Goal: Answer question/provide support

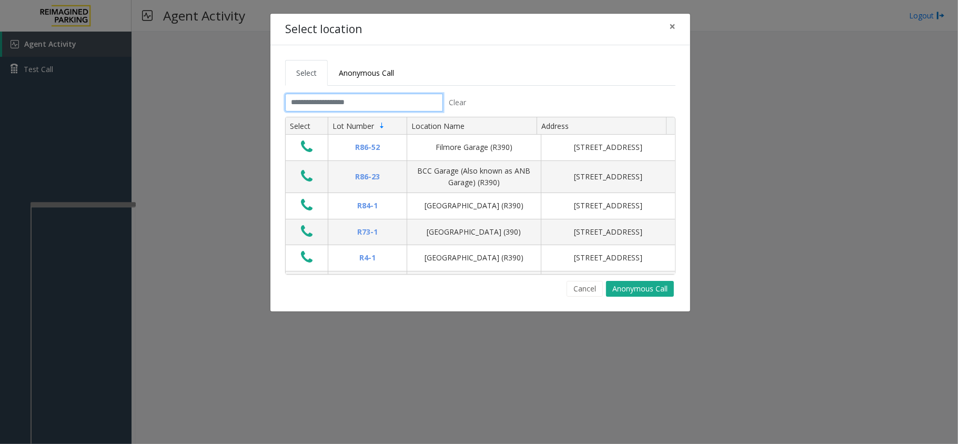
click at [350, 107] on input "text" at bounding box center [364, 103] width 158 height 18
click at [672, 31] on span "×" at bounding box center [672, 26] width 6 height 15
click at [673, 32] on span "×" at bounding box center [672, 26] width 6 height 15
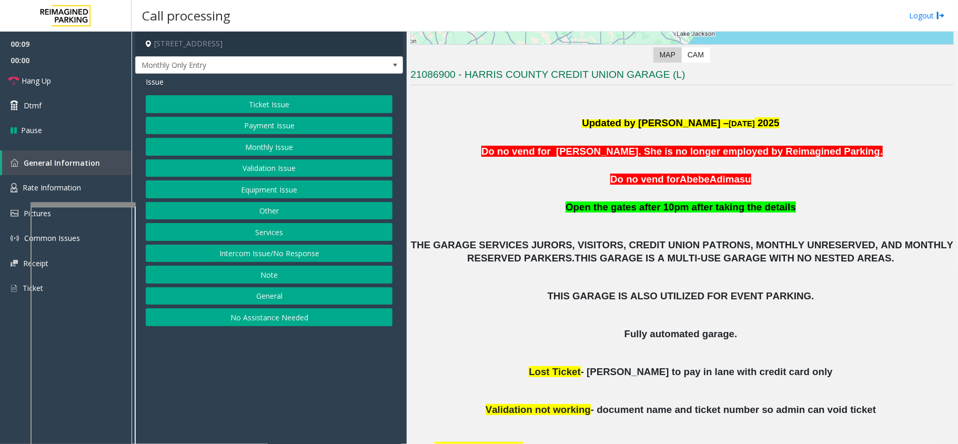
scroll to position [210, 0]
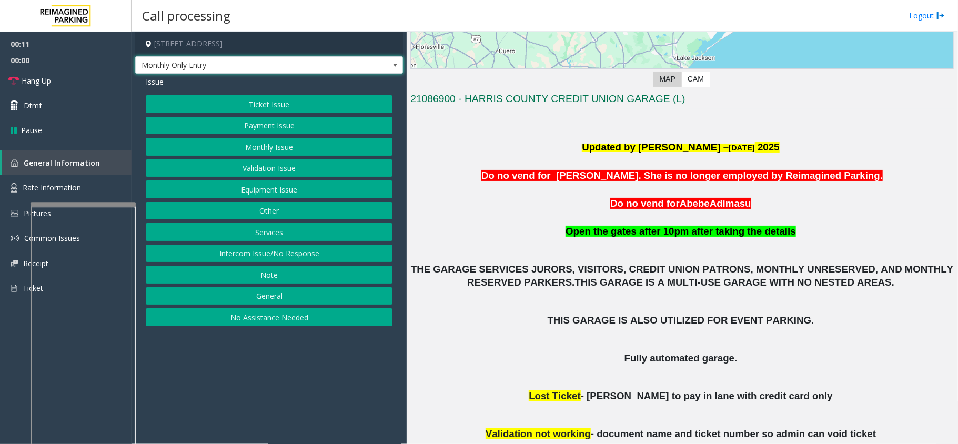
click at [355, 66] on span "Monthly Only Entry" at bounding box center [269, 65] width 268 height 18
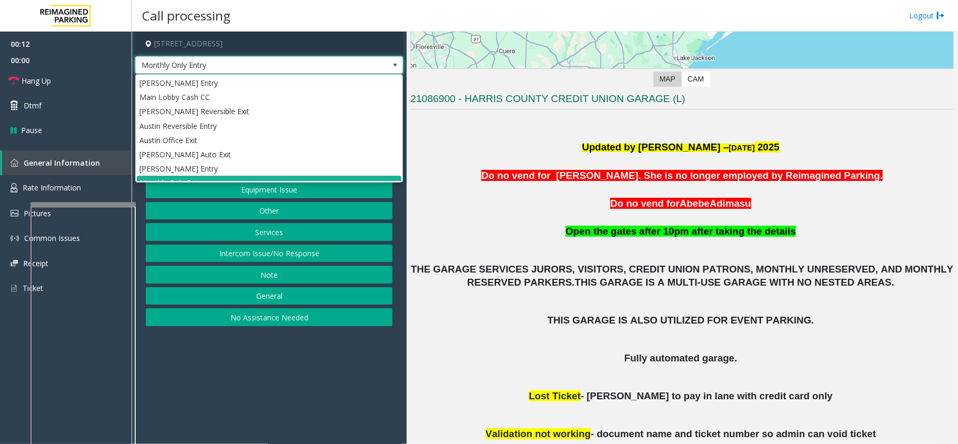
scroll to position [12, 0]
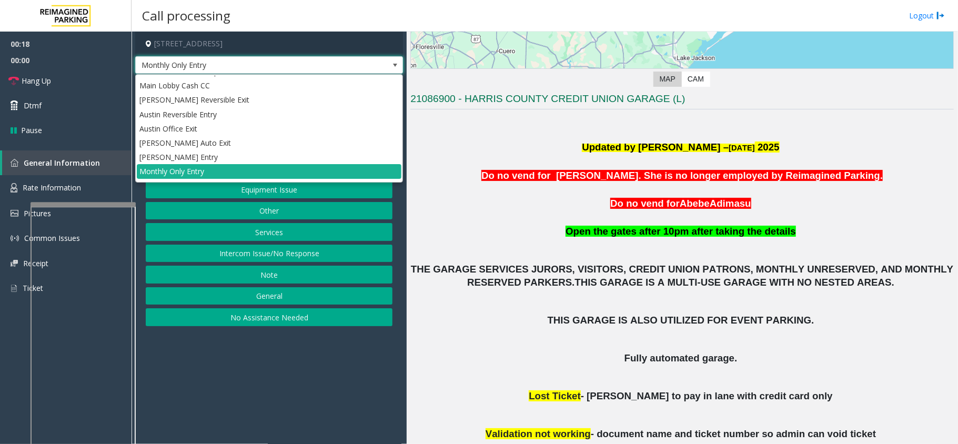
click at [355, 66] on span "Monthly Only Entry" at bounding box center [269, 65] width 268 height 18
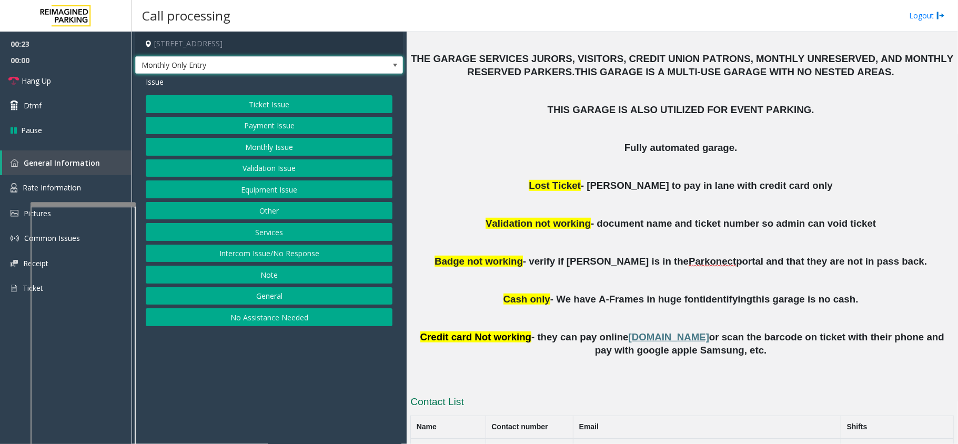
scroll to position [280, 0]
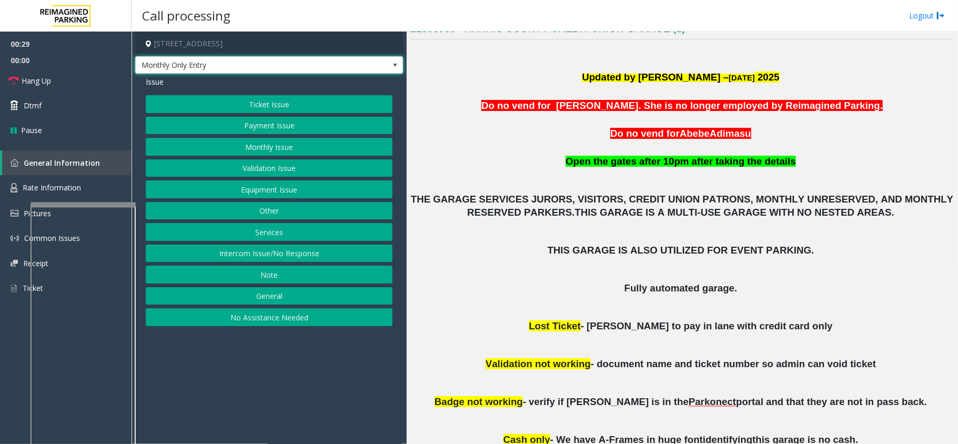
click at [293, 66] on span "Monthly Only Entry" at bounding box center [243, 65] width 214 height 17
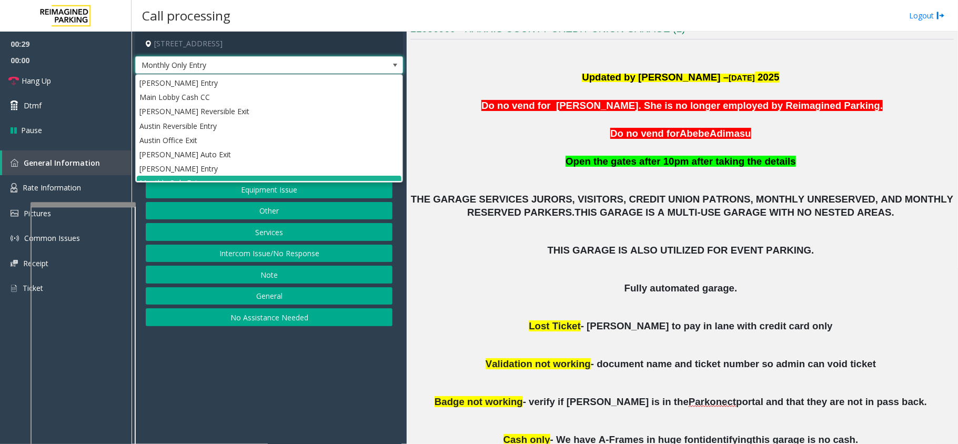
scroll to position [12, 0]
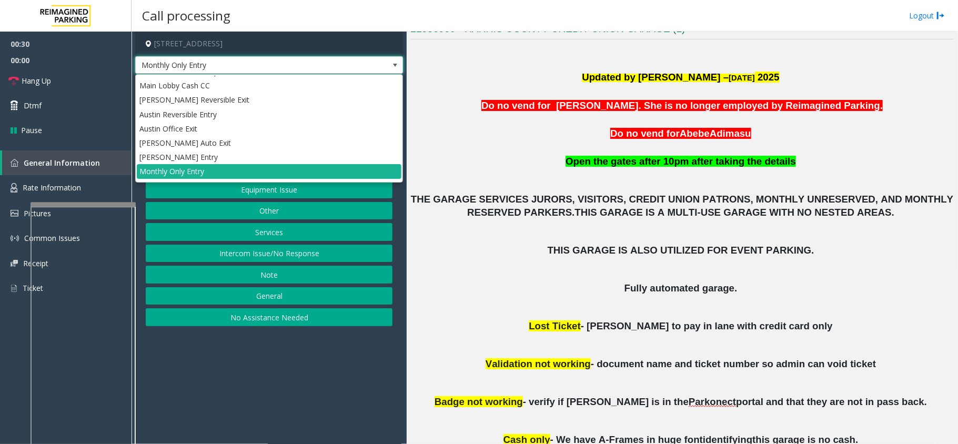
click at [307, 63] on span "Monthly Only Entry" at bounding box center [243, 65] width 214 height 17
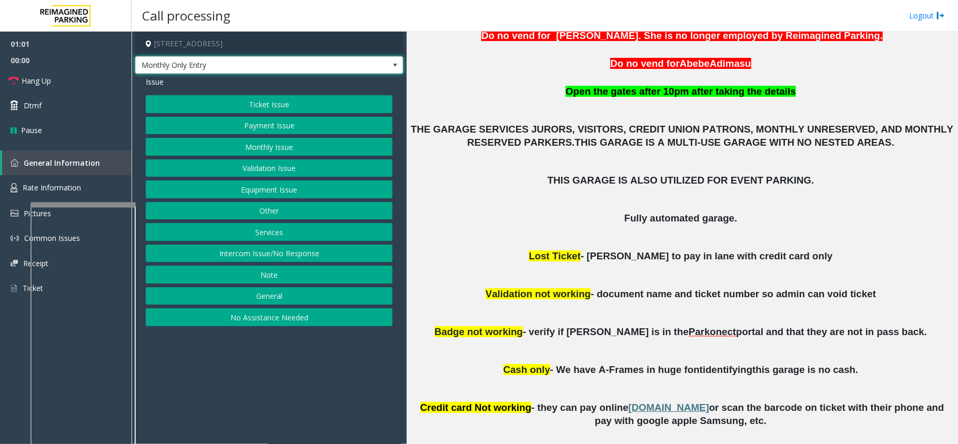
scroll to position [210, 0]
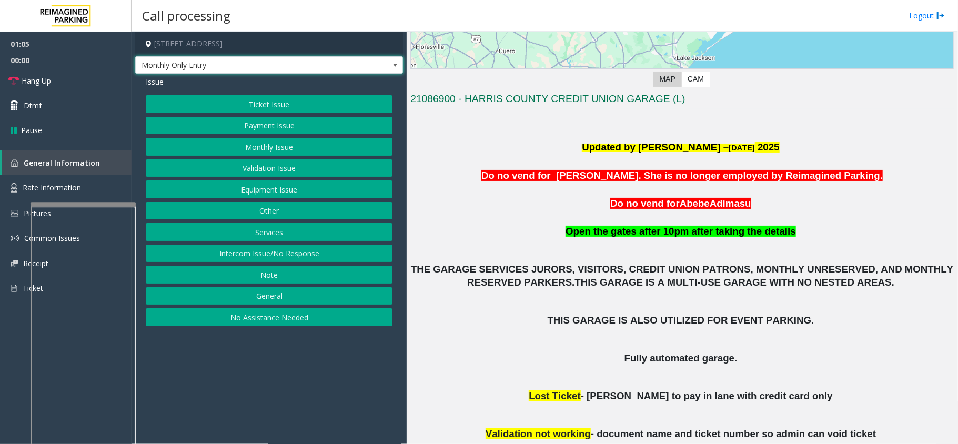
click at [270, 146] on button "Monthly Issue" at bounding box center [269, 147] width 247 height 18
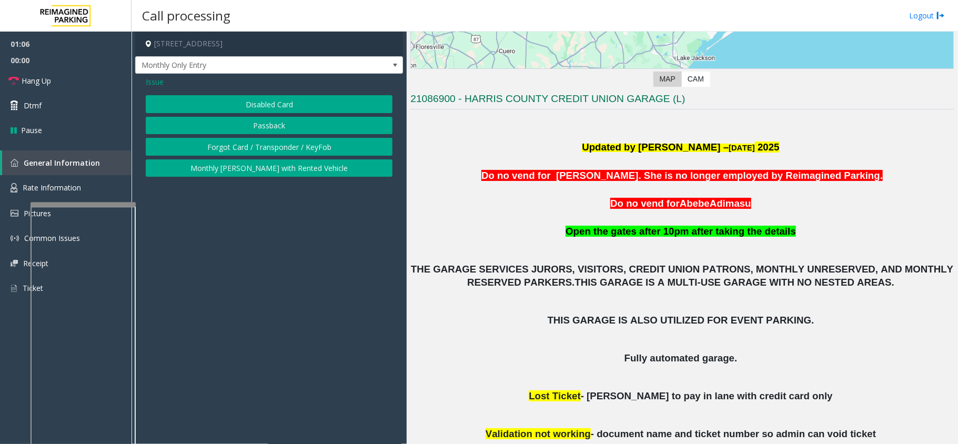
click at [263, 110] on button "Disabled Card" at bounding box center [269, 104] width 247 height 18
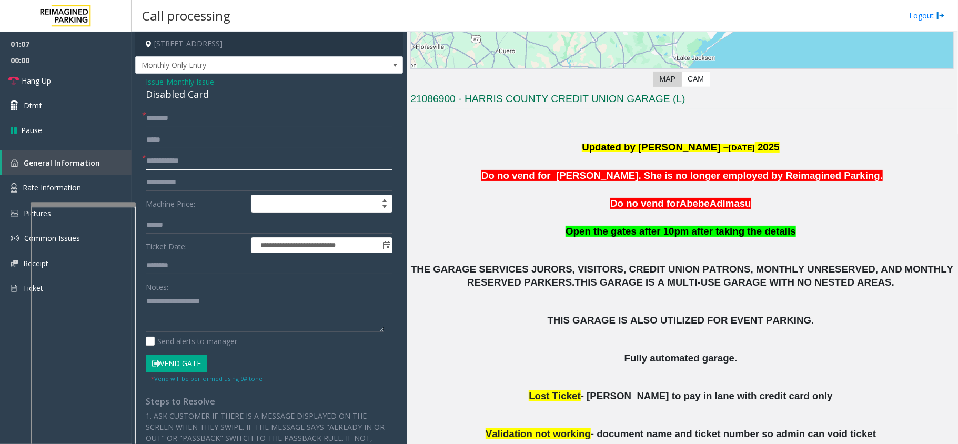
click at [198, 169] on input "text" at bounding box center [269, 161] width 247 height 18
click at [205, 137] on input "text" at bounding box center [269, 140] width 247 height 18
click at [205, 178] on input "text" at bounding box center [269, 183] width 247 height 18
click at [205, 175] on input "text" at bounding box center [269, 183] width 247 height 18
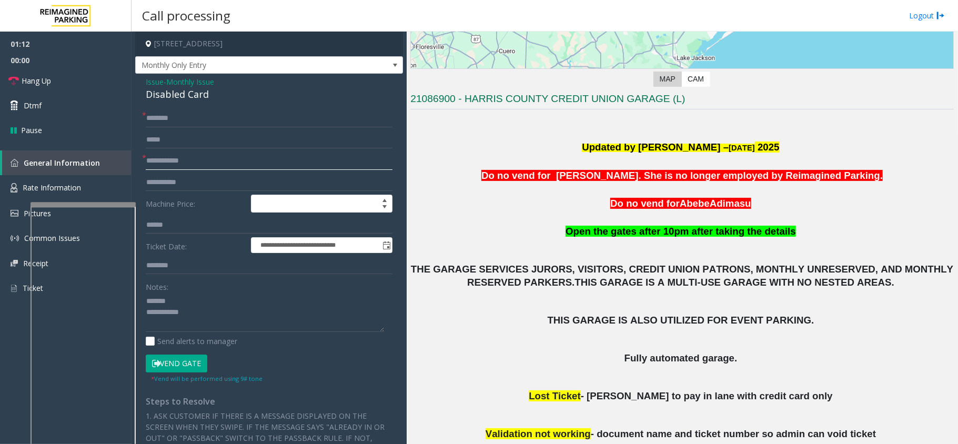
click at [205, 165] on input "text" at bounding box center [269, 161] width 247 height 18
click at [168, 90] on div "Disabled Card" at bounding box center [269, 94] width 247 height 14
click at [247, 325] on textarea at bounding box center [265, 312] width 238 height 39
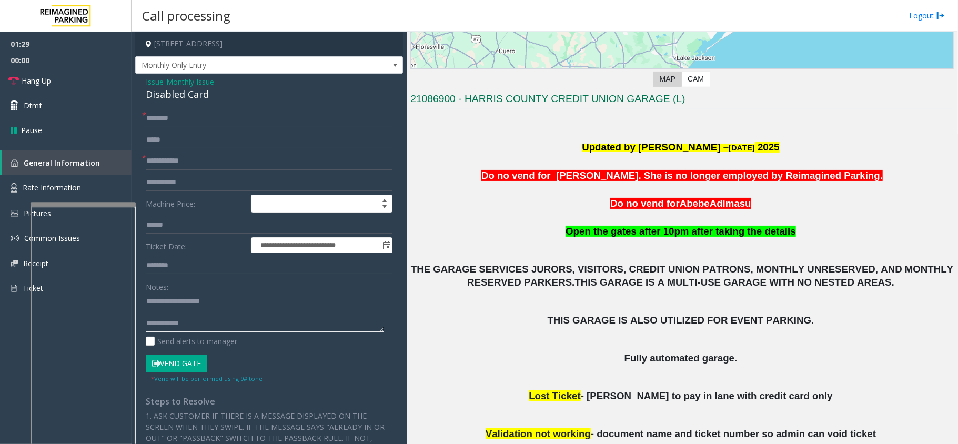
type textarea "**********"
click at [184, 168] on input "text" at bounding box center [269, 161] width 247 height 18
type input "**"
click at [182, 118] on input "text" at bounding box center [269, 118] width 247 height 18
type input "**"
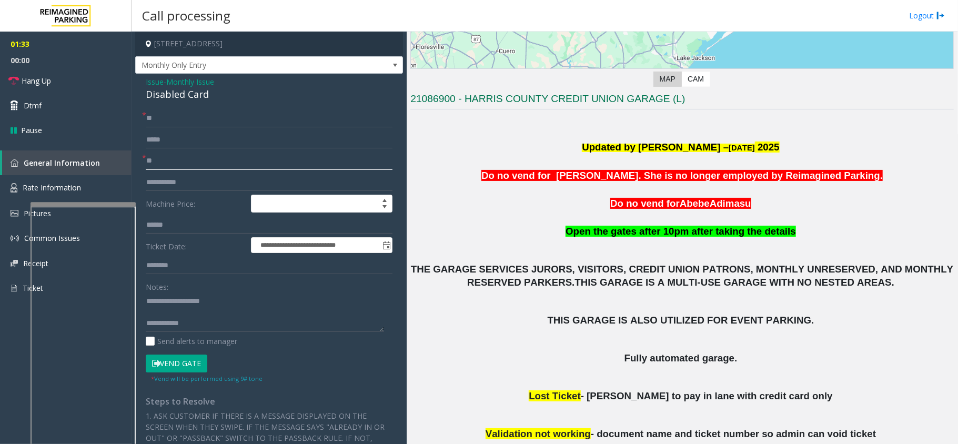
click at [185, 163] on input "**" at bounding box center [269, 161] width 247 height 18
type input "**"
click at [78, 84] on link "Hang Up" at bounding box center [66, 80] width 132 height 25
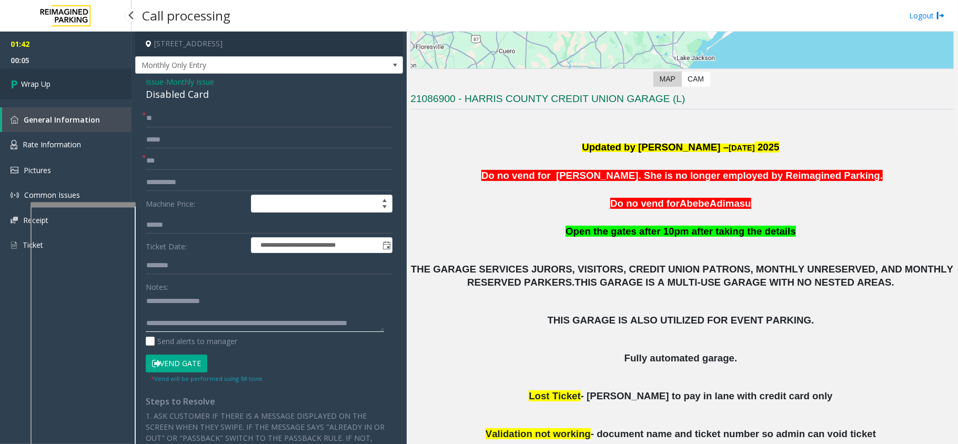
type textarea "**********"
click at [47, 87] on span "Wrap Up" at bounding box center [35, 83] width 29 height 11
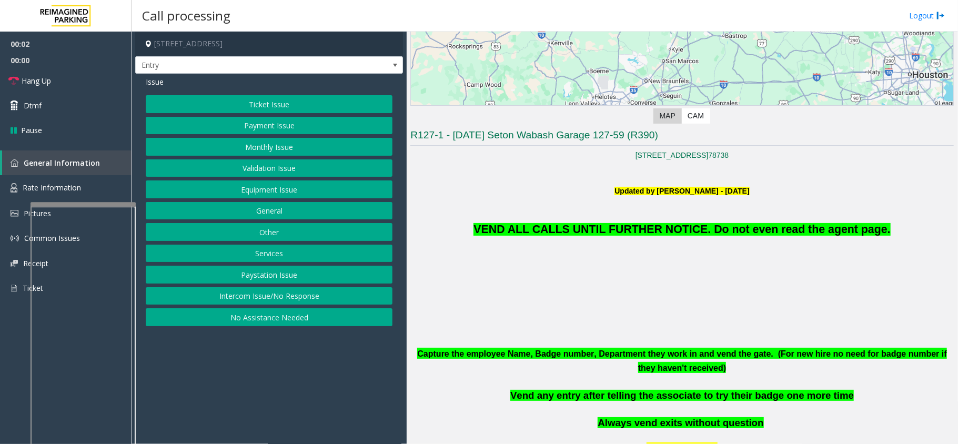
scroll to position [210, 0]
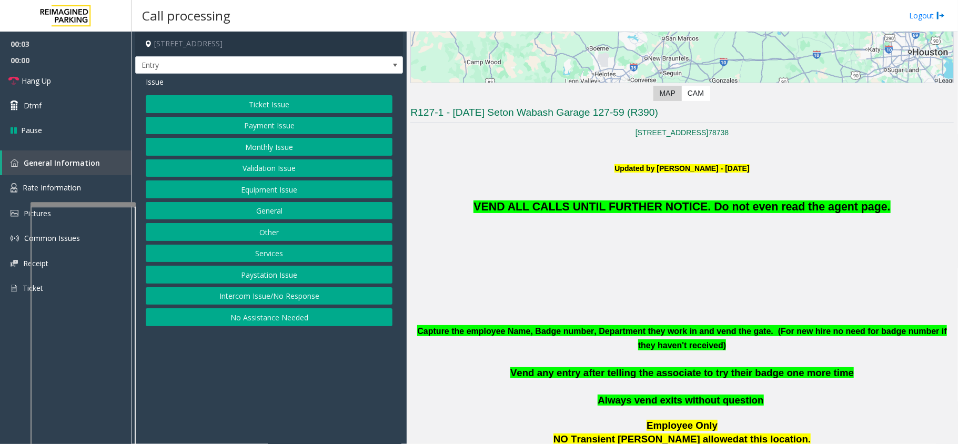
click at [337, 182] on button "Equipment Issue" at bounding box center [269, 189] width 247 height 18
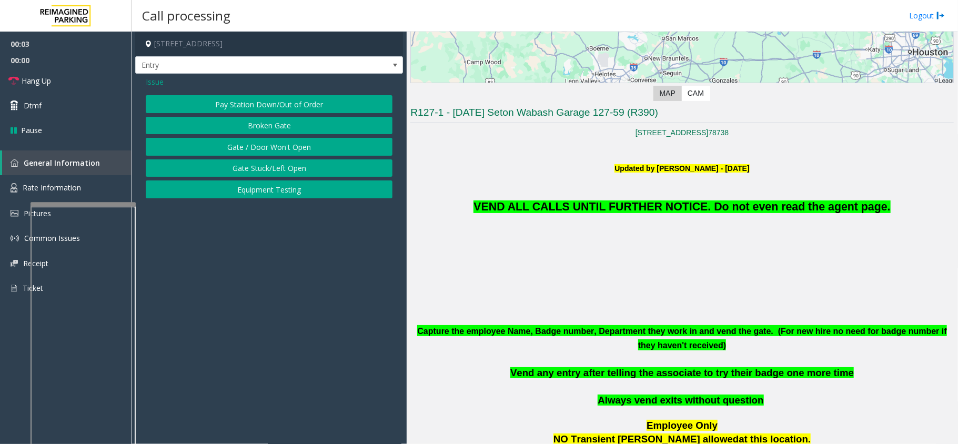
click at [330, 186] on button "Equipment Testing" at bounding box center [269, 189] width 247 height 18
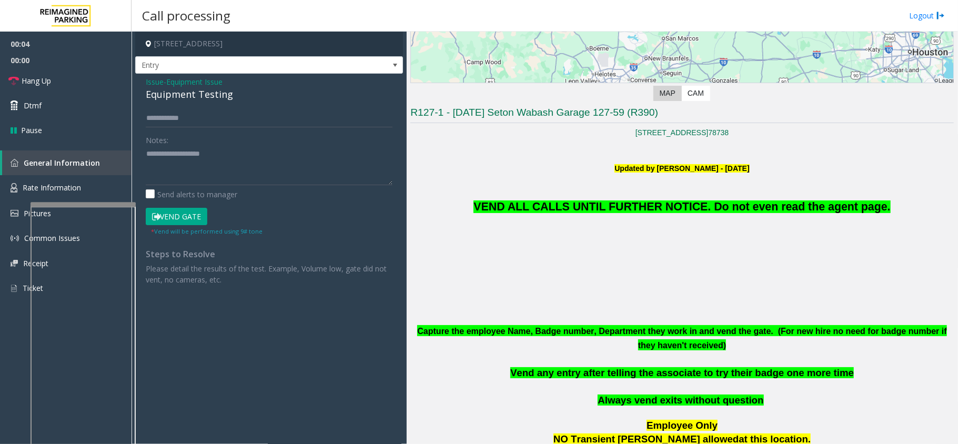
click at [194, 214] on button "Vend Gate" at bounding box center [177, 217] width 62 height 18
click at [198, 74] on span "Entry" at bounding box center [269, 65] width 268 height 18
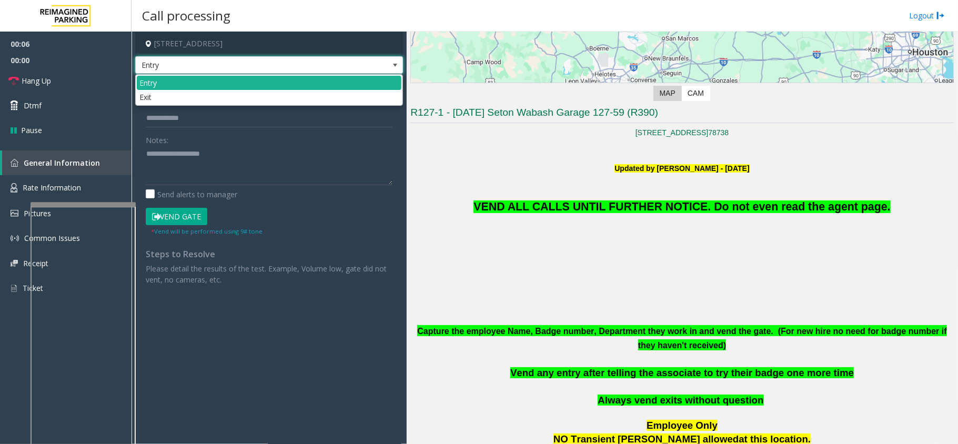
click at [227, 66] on span "Entry" at bounding box center [243, 65] width 214 height 17
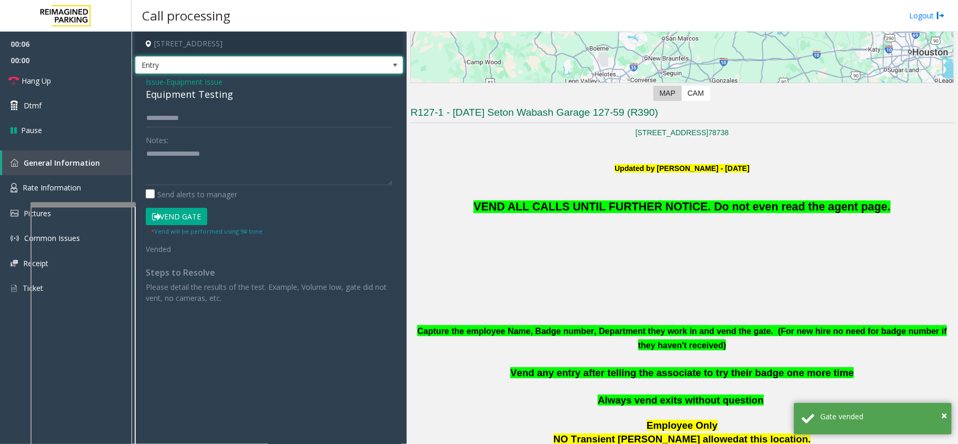
click at [173, 78] on span "Equipment Issue" at bounding box center [194, 81] width 56 height 11
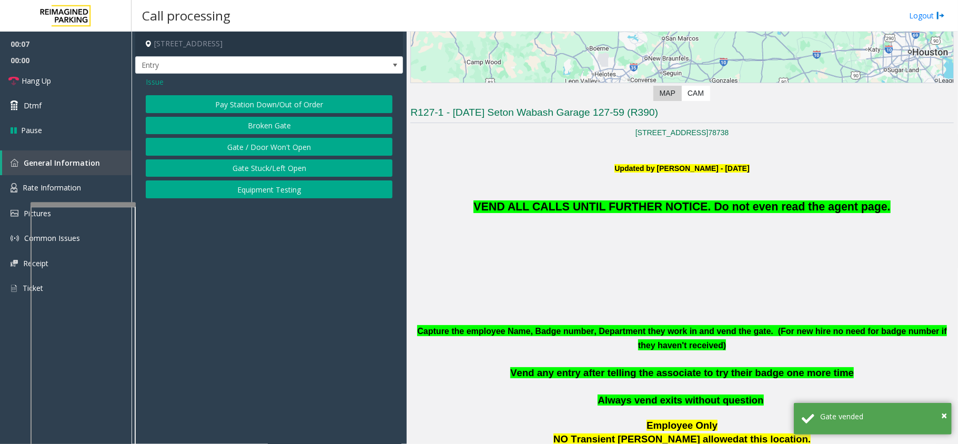
click at [162, 81] on span "Issue" at bounding box center [155, 81] width 18 height 11
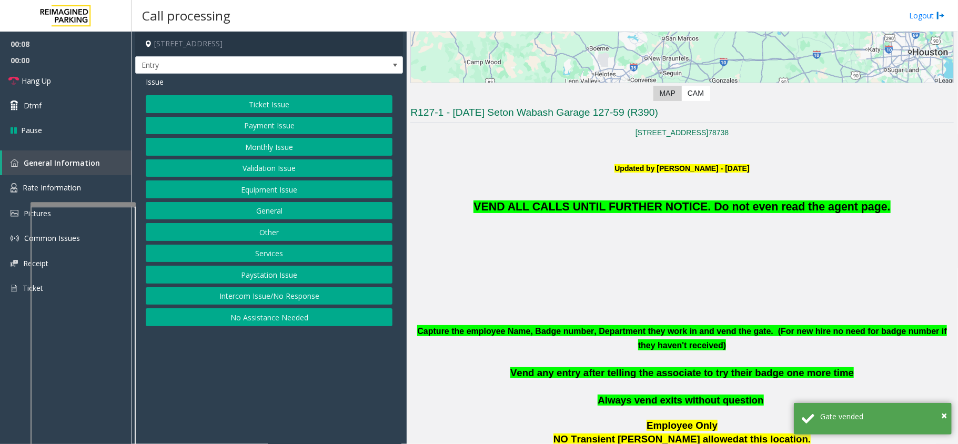
click at [265, 144] on button "Monthly Issue" at bounding box center [269, 147] width 247 height 18
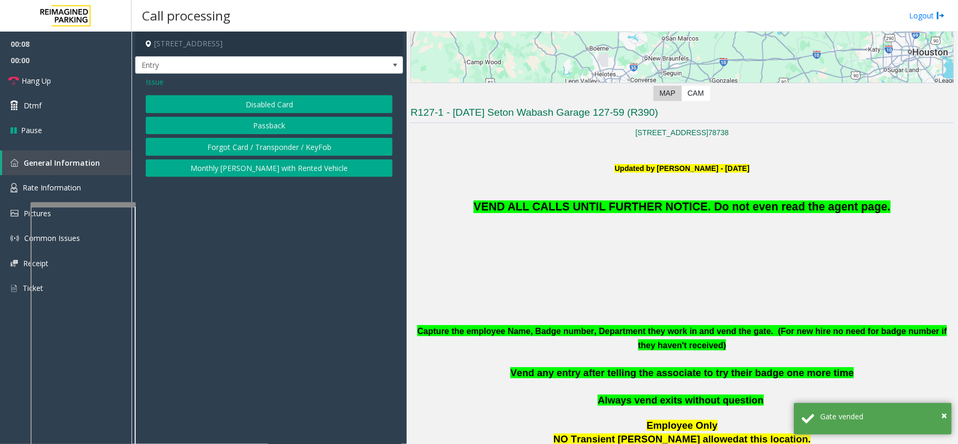
click at [263, 102] on button "Disabled Card" at bounding box center [269, 104] width 247 height 18
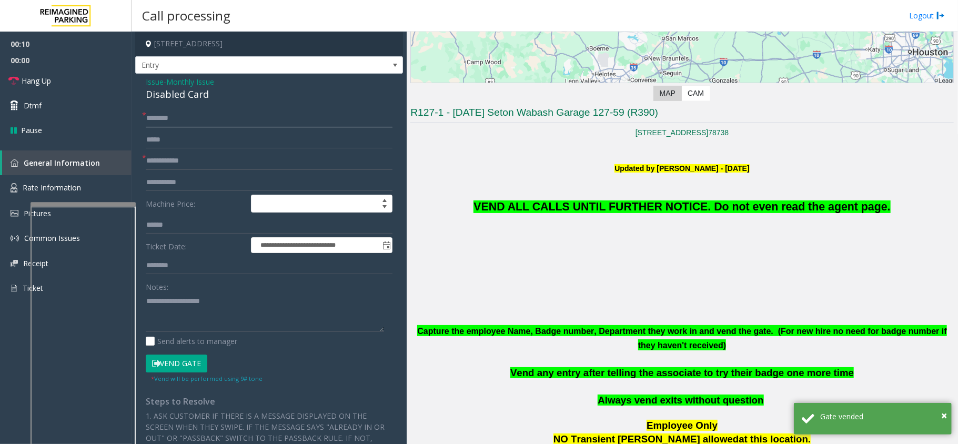
click at [287, 112] on input "text" at bounding box center [269, 118] width 247 height 18
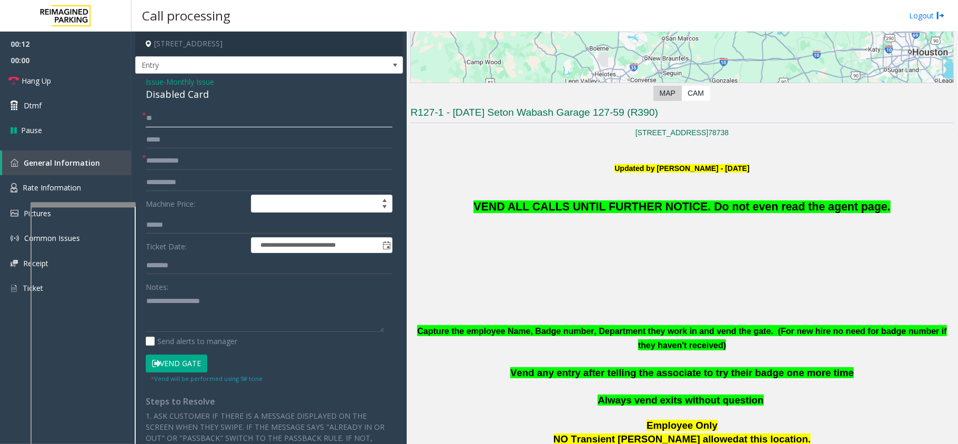
type input "**"
click at [274, 164] on input "text" at bounding box center [269, 161] width 247 height 18
type input "**"
click at [78, 76] on link "Hang Up" at bounding box center [66, 80] width 132 height 25
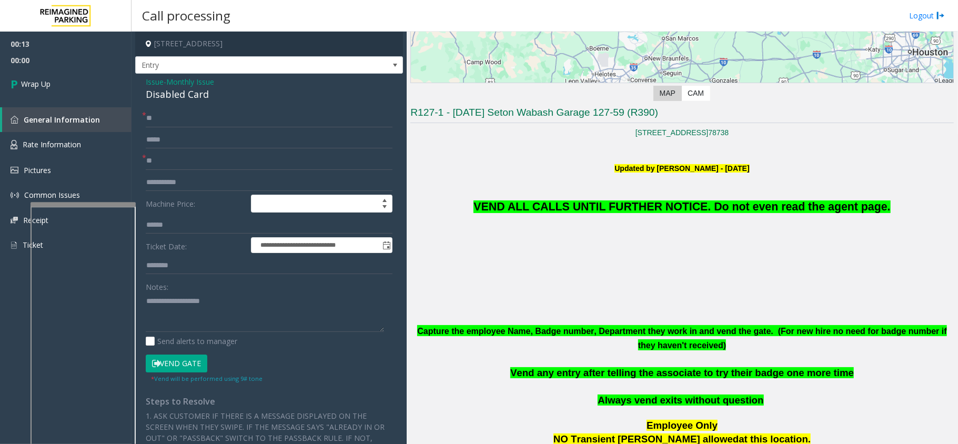
click at [648, 207] on span "VEND ALL CALLS UNTIL FURTHER NOTICE. Do not even read the agent page." at bounding box center [682, 206] width 417 height 13
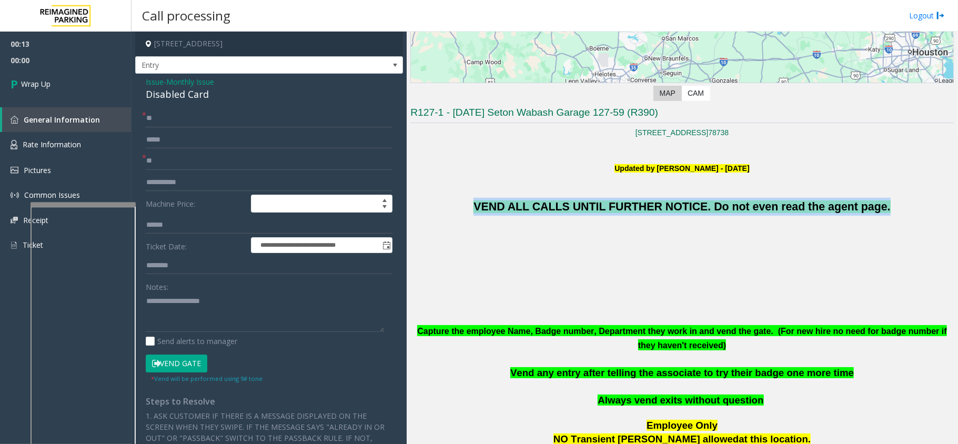
click at [648, 207] on span "VEND ALL CALLS UNTIL FURTHER NOTICE. Do not even read the agent page." at bounding box center [682, 206] width 417 height 13
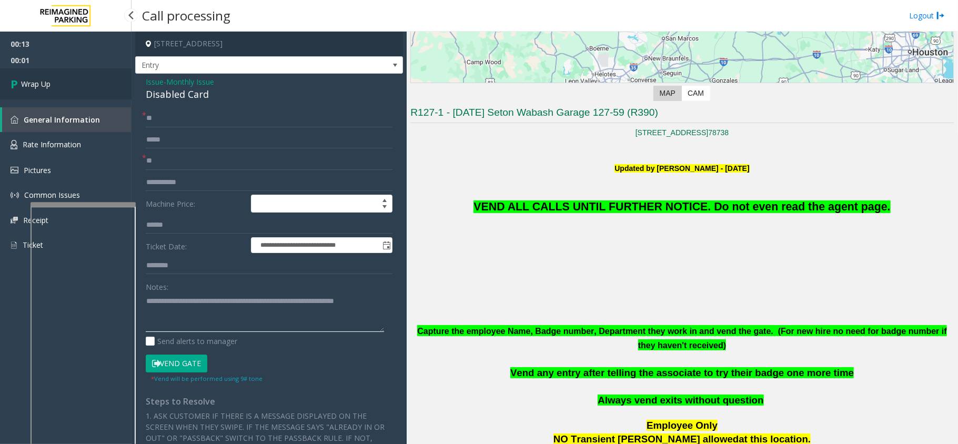
type textarea "**********"
click at [75, 77] on link "Wrap Up" at bounding box center [66, 83] width 132 height 31
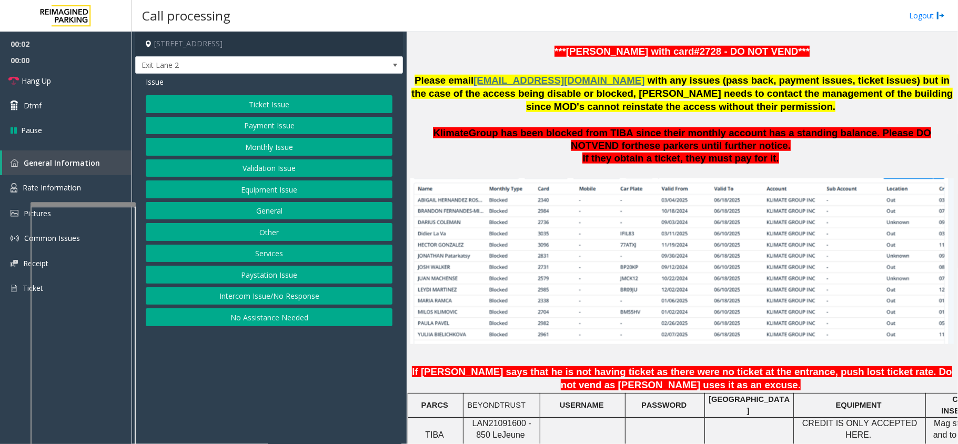
scroll to position [701, 0]
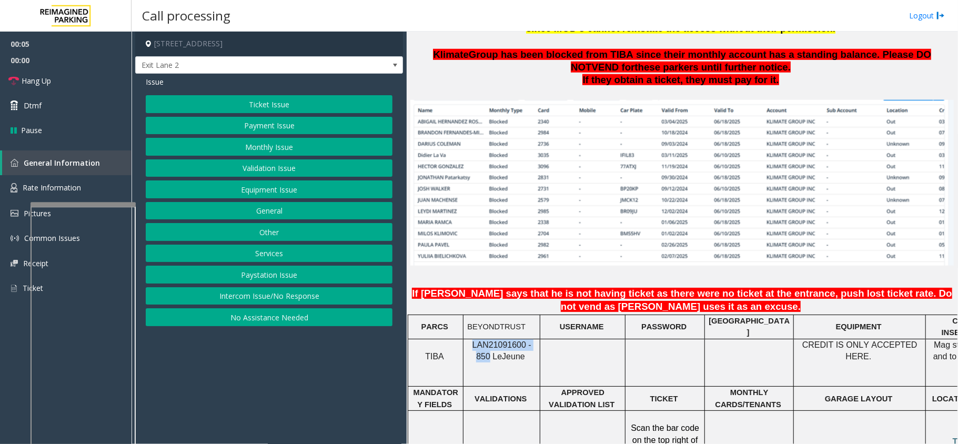
drag, startPoint x: 537, startPoint y: 313, endPoint x: 467, endPoint y: 314, distance: 70.0
click at [467, 339] on div "LAN21091600 - 850 Le Jeune" at bounding box center [502, 351] width 76 height 24
copy span "LAN21091600 - 850"
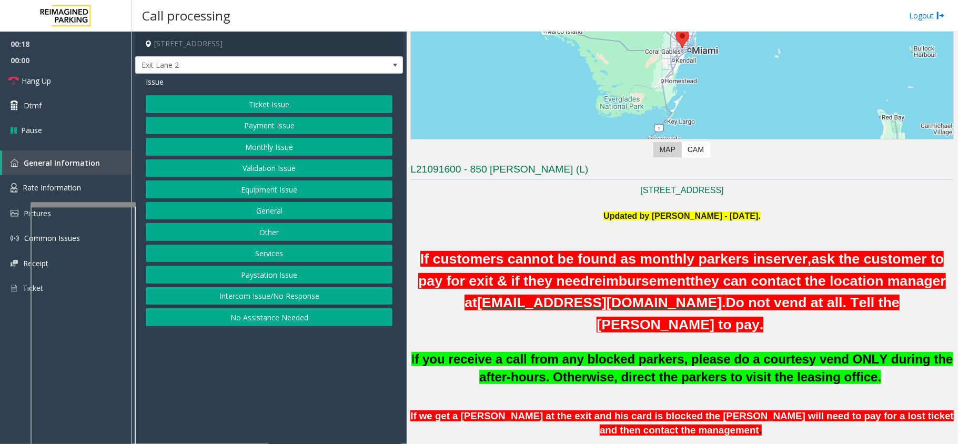
scroll to position [70, 0]
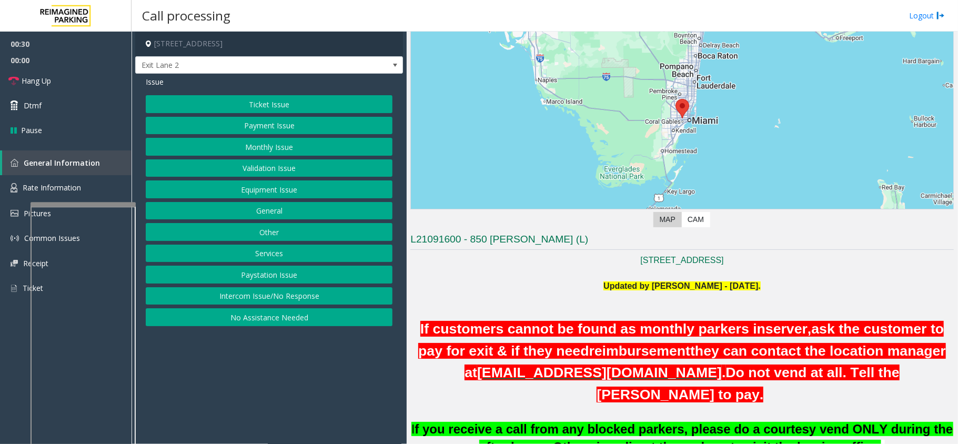
click at [255, 189] on button "Equipment Issue" at bounding box center [269, 189] width 247 height 18
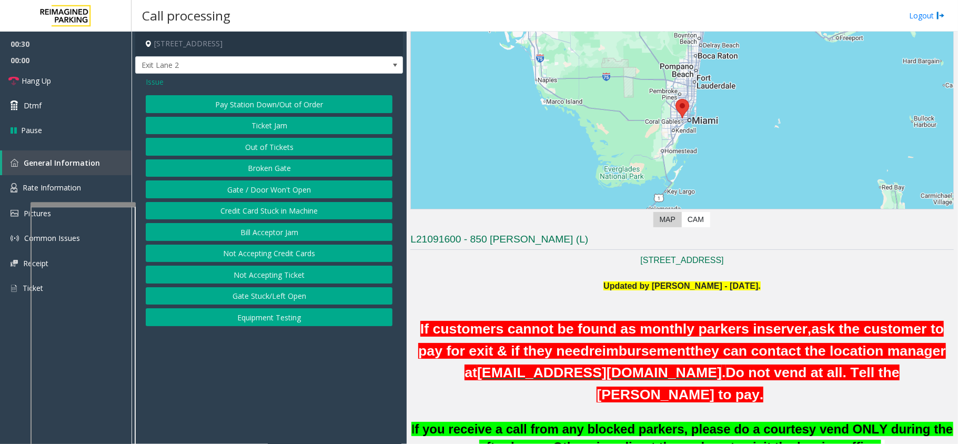
click at [255, 189] on button "Gate / Door Won't Open" at bounding box center [269, 189] width 247 height 18
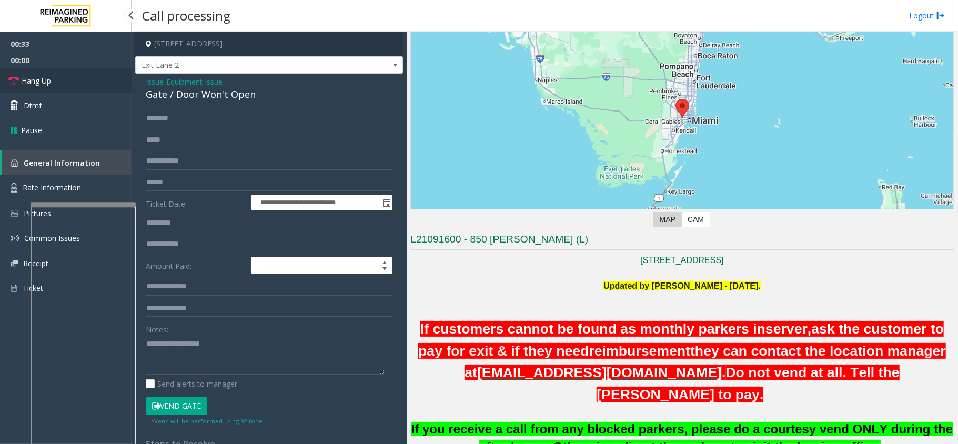
click at [25, 74] on link "Hang Up" at bounding box center [66, 80] width 132 height 25
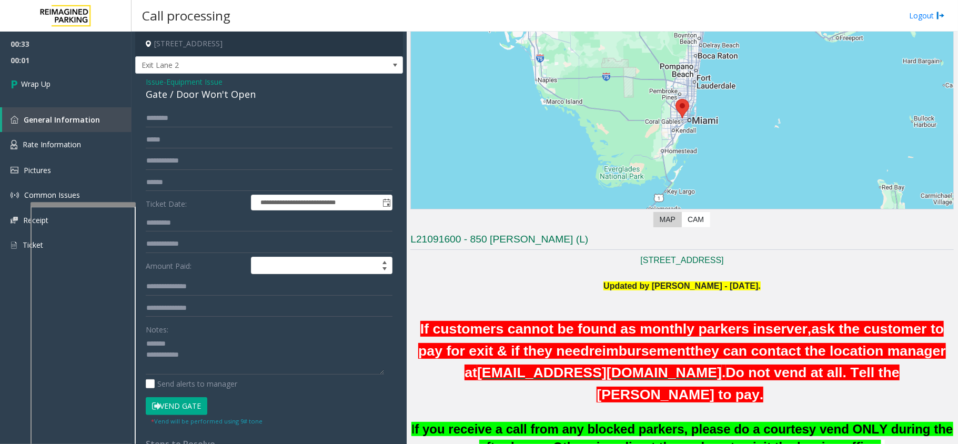
click at [187, 107] on div "**********" at bounding box center [269, 335] width 268 height 522
click at [189, 104] on div "**********" at bounding box center [269, 335] width 268 height 522
click at [192, 96] on div "Gate / Door Won't Open" at bounding box center [269, 94] width 247 height 14
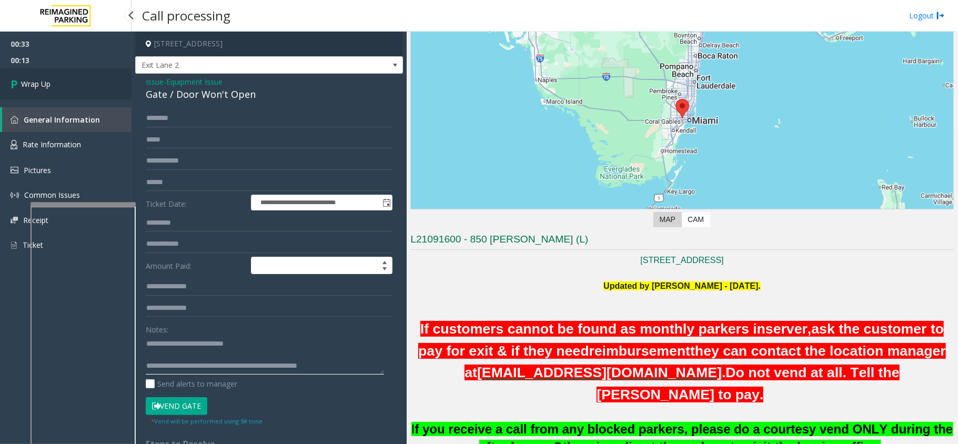
type textarea "**********"
click at [36, 81] on span "Wrap Up" at bounding box center [35, 83] width 29 height 11
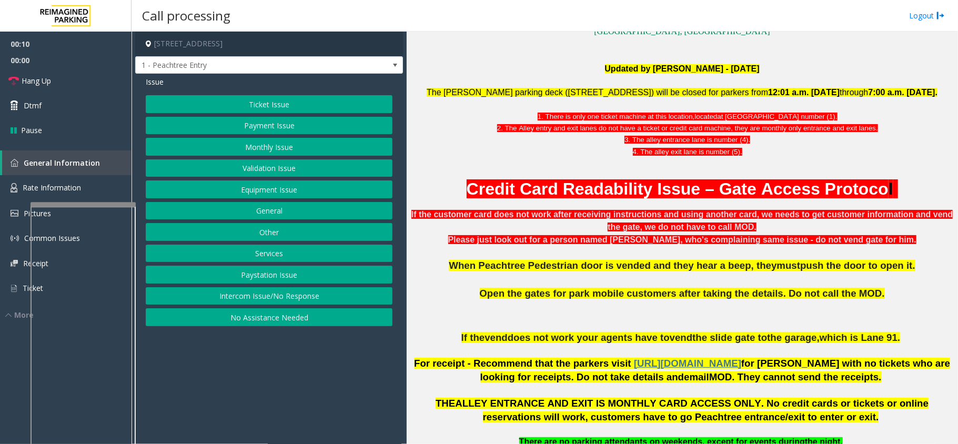
scroll to position [280, 0]
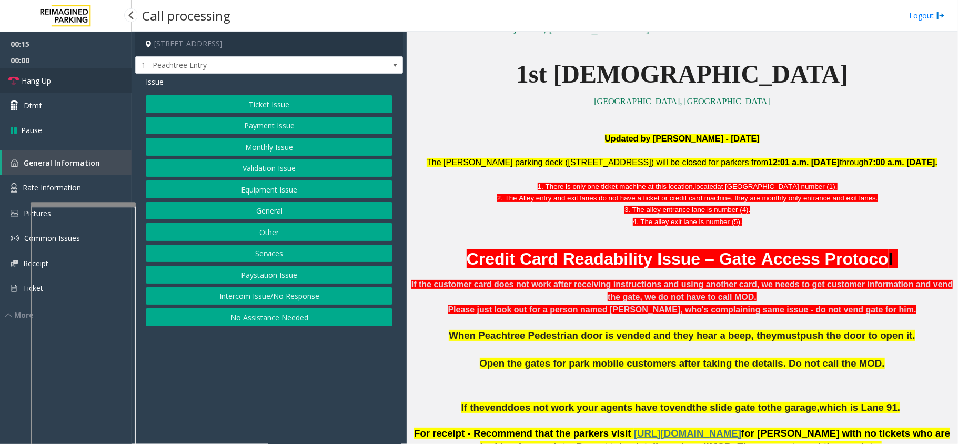
click at [92, 75] on link "Hang Up" at bounding box center [66, 80] width 132 height 25
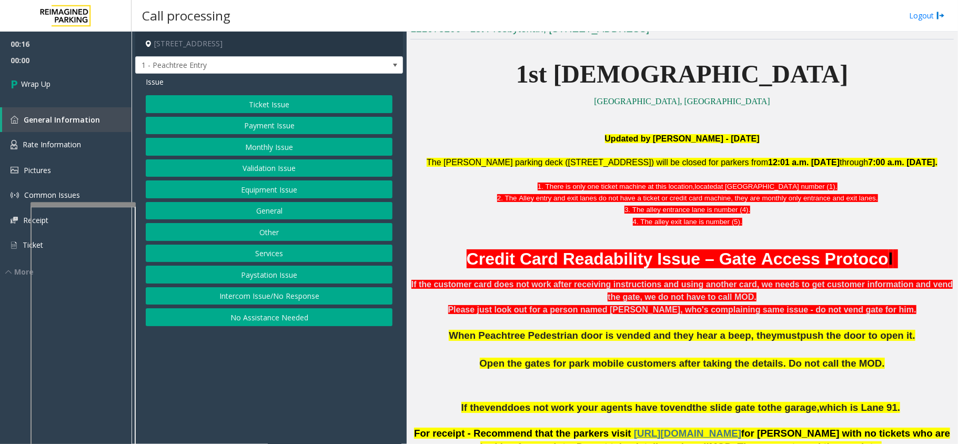
click at [289, 318] on button "No Assistance Needed" at bounding box center [269, 317] width 247 height 18
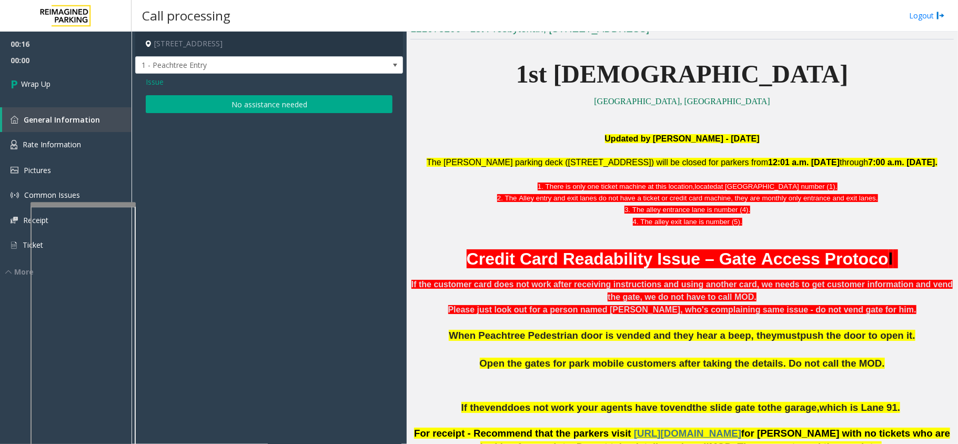
click at [257, 105] on button "No assistance needed" at bounding box center [269, 104] width 247 height 18
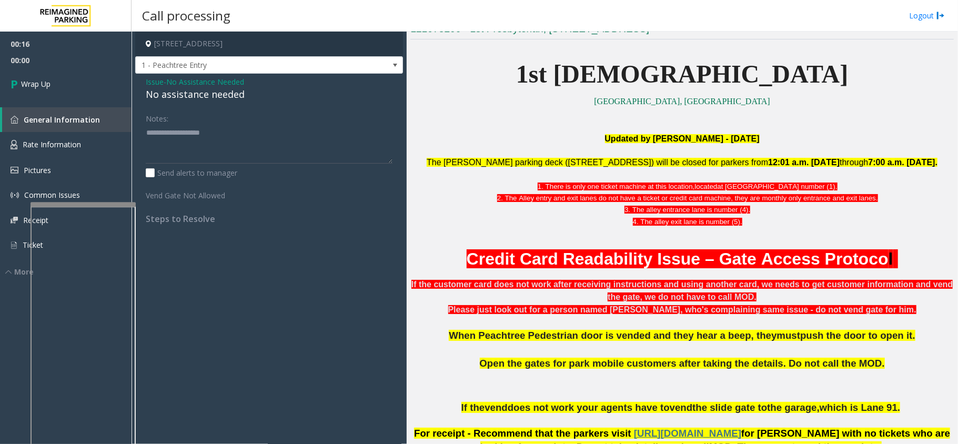
click at [198, 93] on div "No assistance needed" at bounding box center [269, 94] width 247 height 14
type textarea "**********"
click at [84, 73] on link "Wrap Up" at bounding box center [66, 83] width 132 height 31
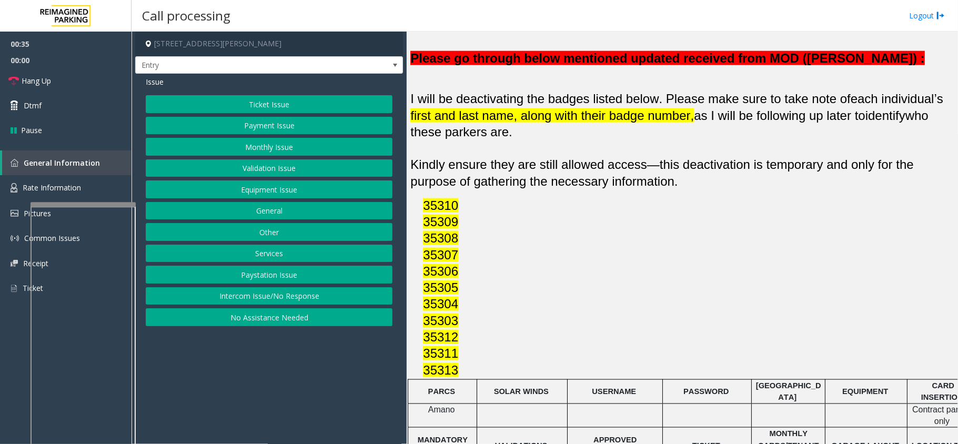
scroll to position [771, 0]
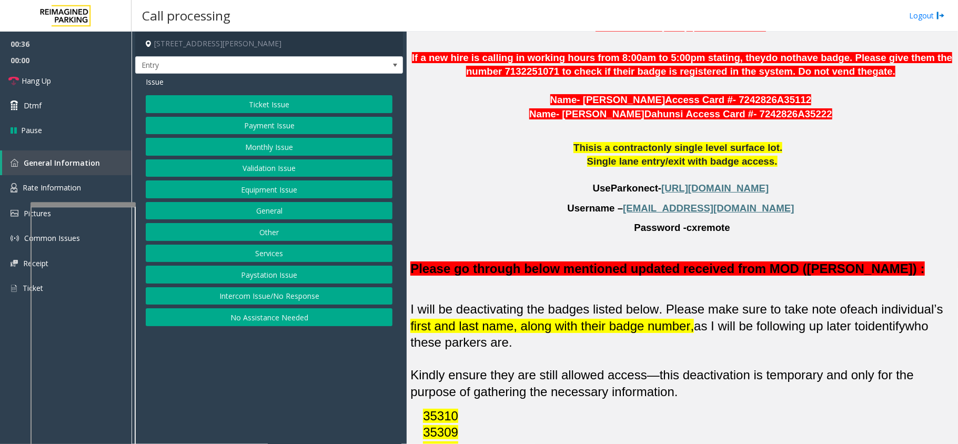
click at [282, 143] on button "Monthly Issue" at bounding box center [269, 147] width 247 height 18
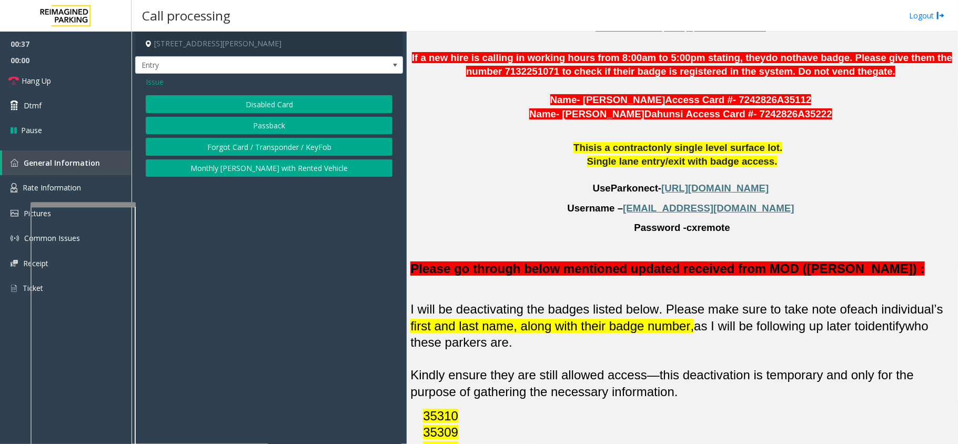
click at [277, 98] on button "Disabled Card" at bounding box center [269, 104] width 247 height 18
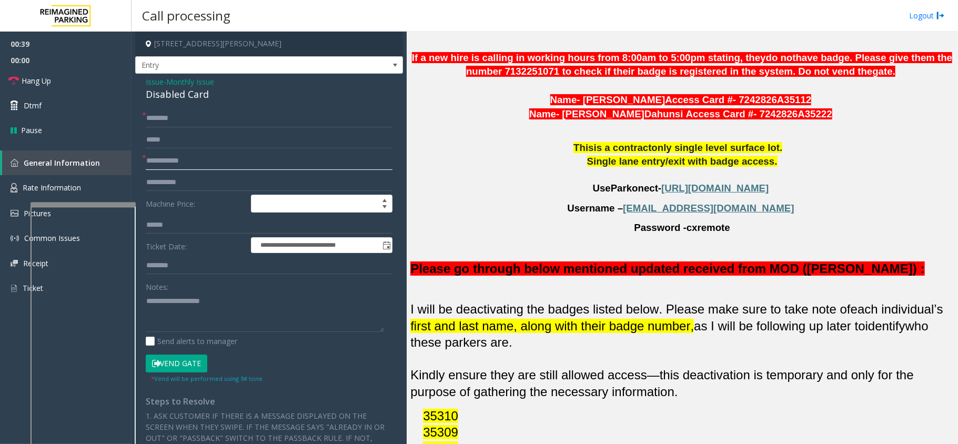
click at [297, 162] on input "text" at bounding box center [269, 161] width 247 height 18
type textarea "**********"
drag, startPoint x: 194, startPoint y: 147, endPoint x: 190, endPoint y: 164, distance: 17.1
click at [192, 163] on form "**********" at bounding box center [269, 246] width 247 height 274
click at [190, 164] on input "text" at bounding box center [269, 161] width 247 height 18
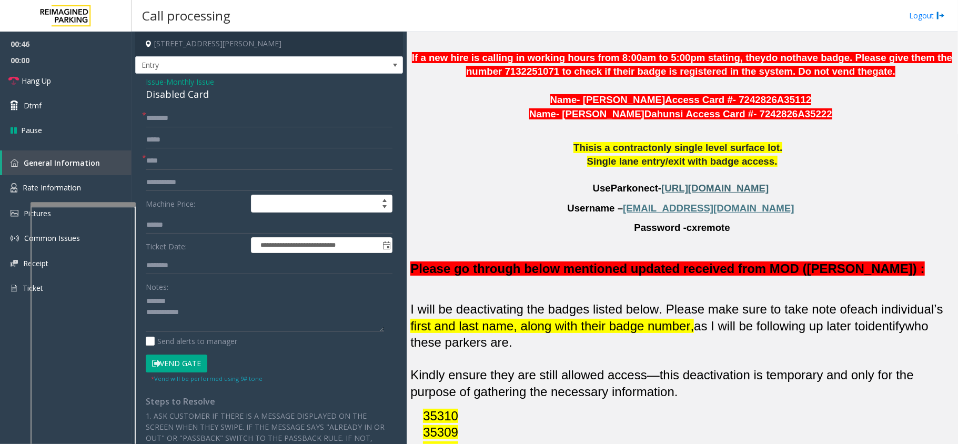
click at [661, 192] on span "[URL][DOMAIN_NAME]" at bounding box center [714, 188] width 107 height 11
click at [156, 158] on input "****" at bounding box center [269, 161] width 247 height 18
click at [167, 160] on input "******" at bounding box center [269, 161] width 247 height 18
click at [178, 160] on input "******" at bounding box center [269, 161] width 247 height 18
type input "******"
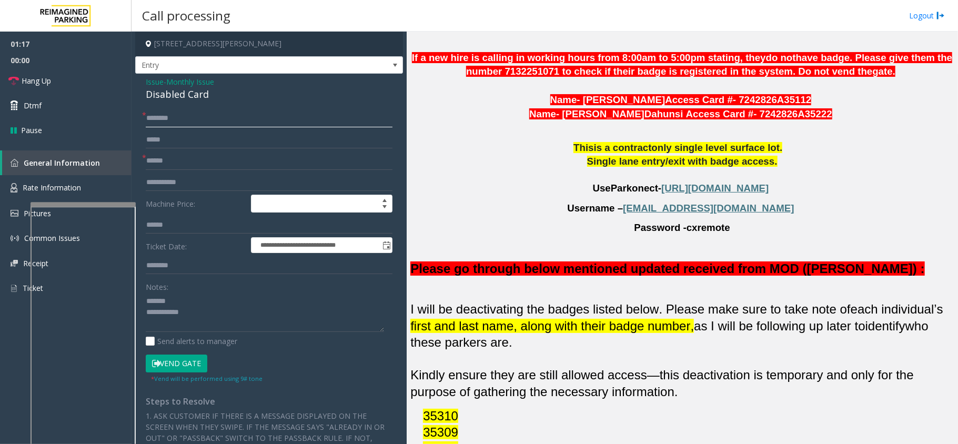
click at [204, 114] on input "text" at bounding box center [269, 118] width 247 height 18
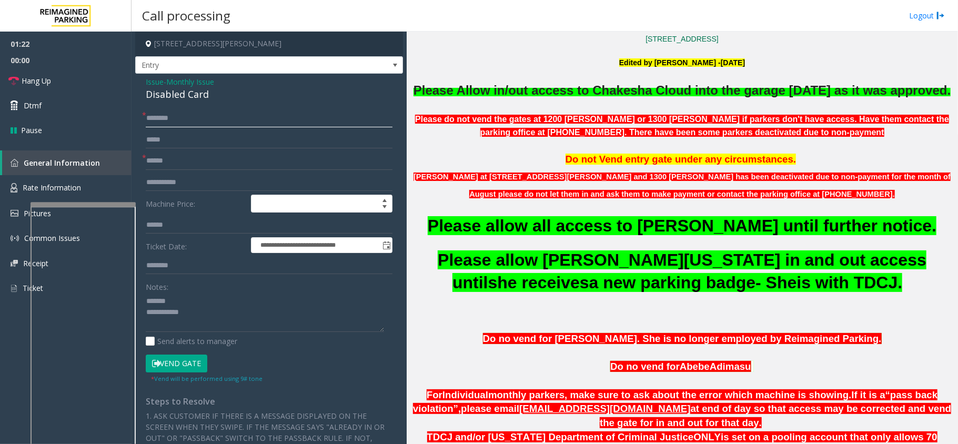
scroll to position [280, 0]
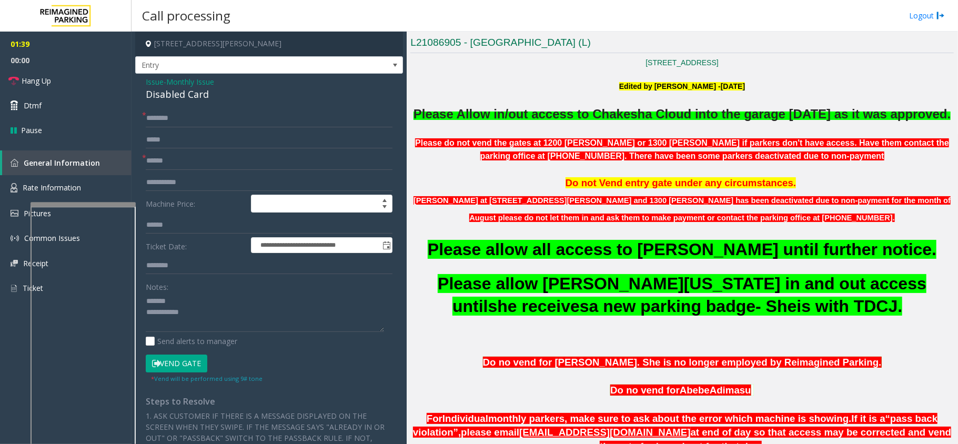
click at [173, 96] on div "Disabled Card" at bounding box center [269, 94] width 247 height 14
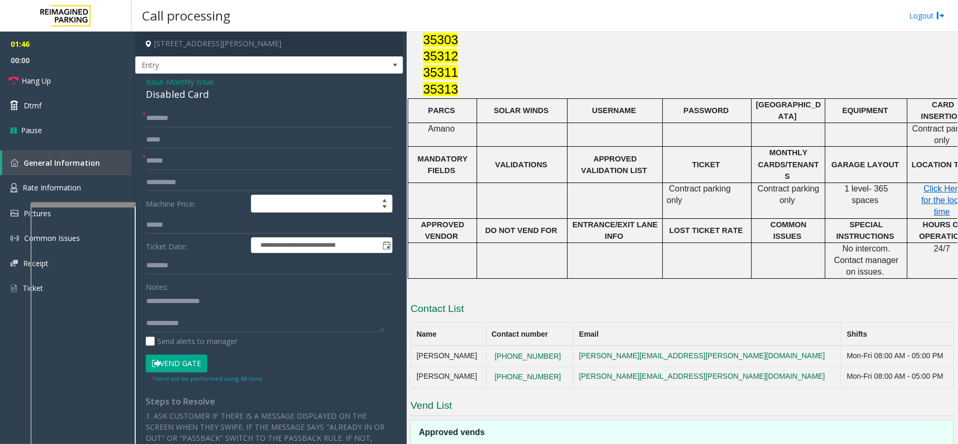
scroll to position [1279, 0]
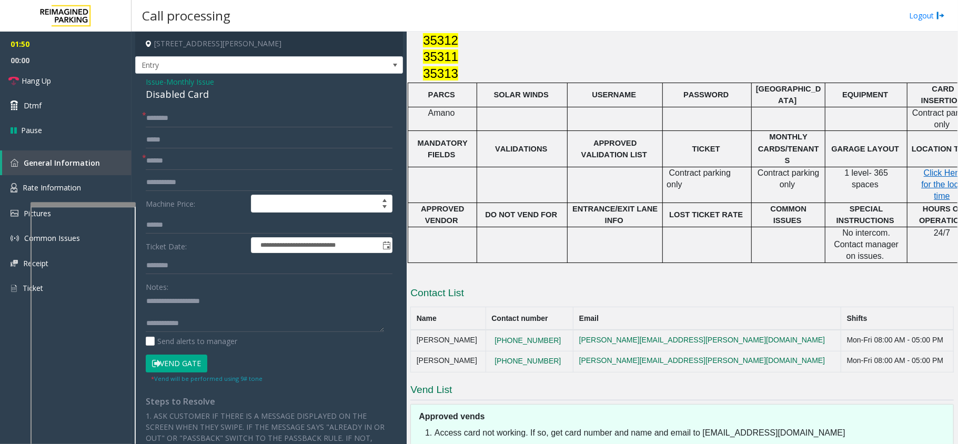
drag, startPoint x: 584, startPoint y: 311, endPoint x: 491, endPoint y: 318, distance: 92.9
click at [491, 330] on tr "[PERSON_NAME] [PHONE_NUMBER] [PERSON_NAME][EMAIL_ADDRESS][PERSON_NAME][DOMAIN_N…" at bounding box center [682, 340] width 543 height 21
copy tr "[PHONE_NUMBER]"
click at [569, 351] on td "[PHONE_NUMBER]" at bounding box center [529, 361] width 87 height 21
drag, startPoint x: 569, startPoint y: 335, endPoint x: 504, endPoint y: 338, distance: 65.3
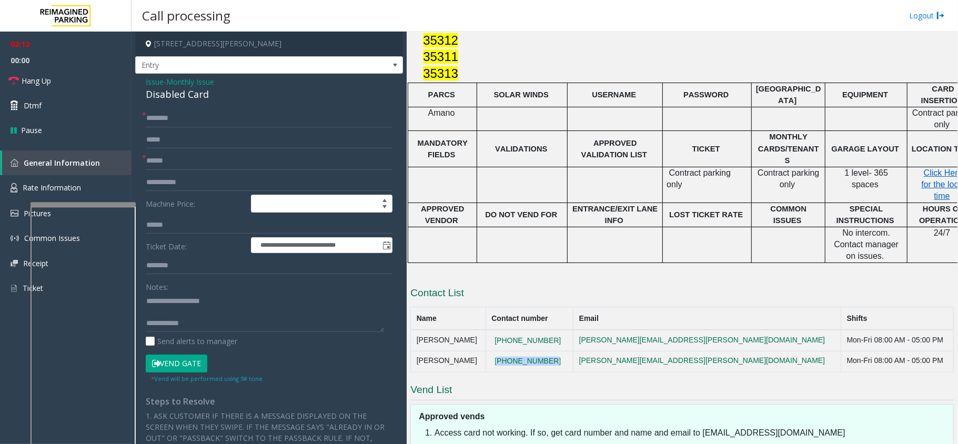
click at [504, 351] on td "[PHONE_NUMBER]" at bounding box center [529, 361] width 87 height 21
copy button "[PHONE_NUMBER]"
click at [201, 323] on textarea at bounding box center [265, 312] width 238 height 39
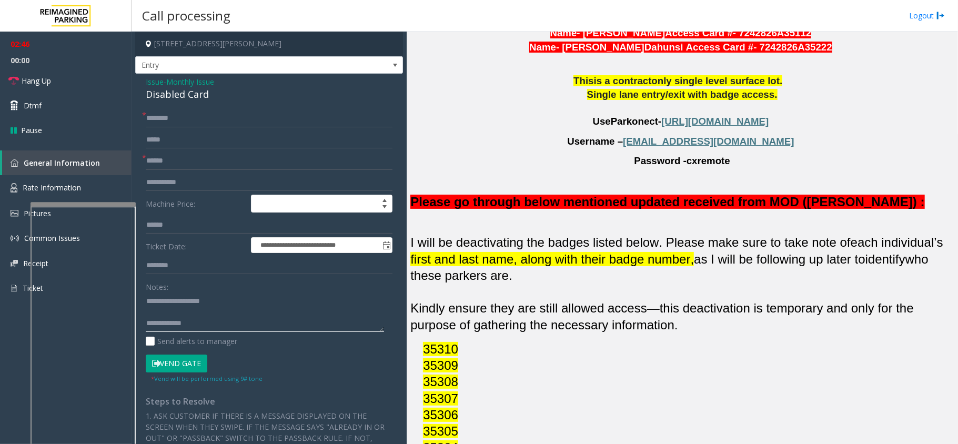
scroll to position [788, 0]
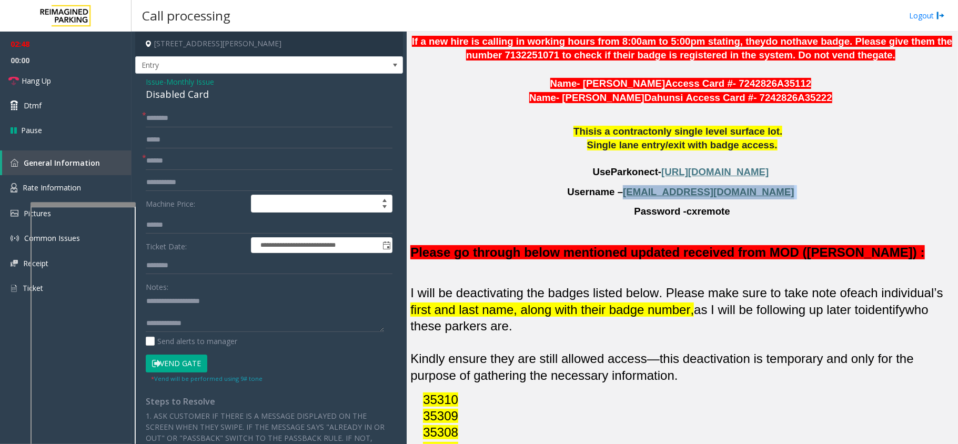
drag, startPoint x: 764, startPoint y: 201, endPoint x: 660, endPoint y: 203, distance: 104.2
click at [660, 199] on p "Username – [EMAIL_ADDRESS][DOMAIN_NAME]" at bounding box center [682, 192] width 544 height 14
drag, startPoint x: 743, startPoint y: 218, endPoint x: 679, endPoint y: 217, distance: 64.2
click at [679, 217] on p "Password - cxremote" at bounding box center [682, 212] width 544 height 14
click at [699, 217] on span "cxremote" at bounding box center [709, 212] width 44 height 12
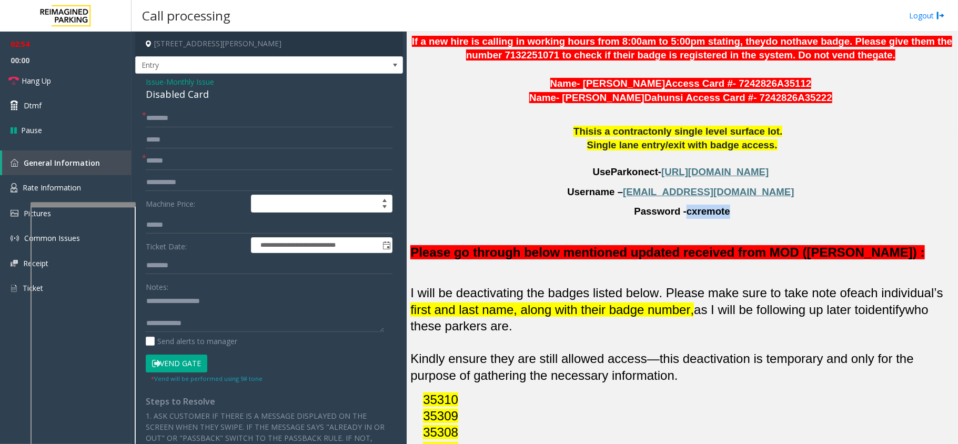
click at [699, 217] on span "cxremote" at bounding box center [709, 212] width 44 height 12
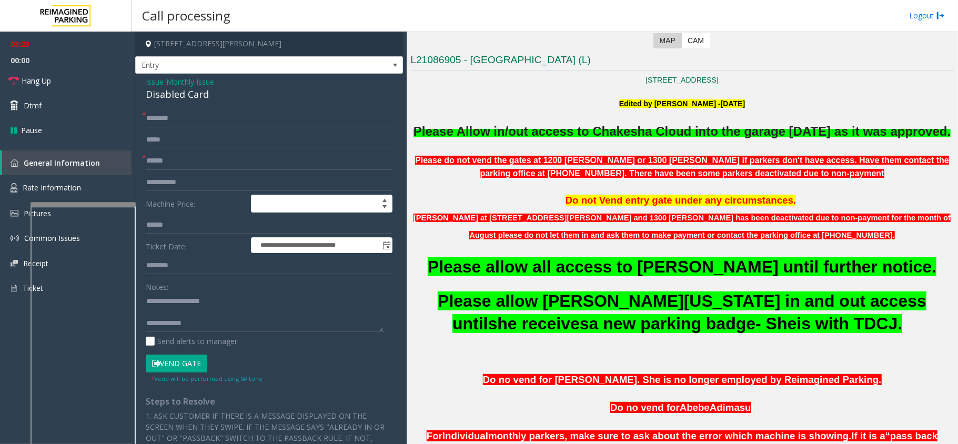
scroll to position [226, 0]
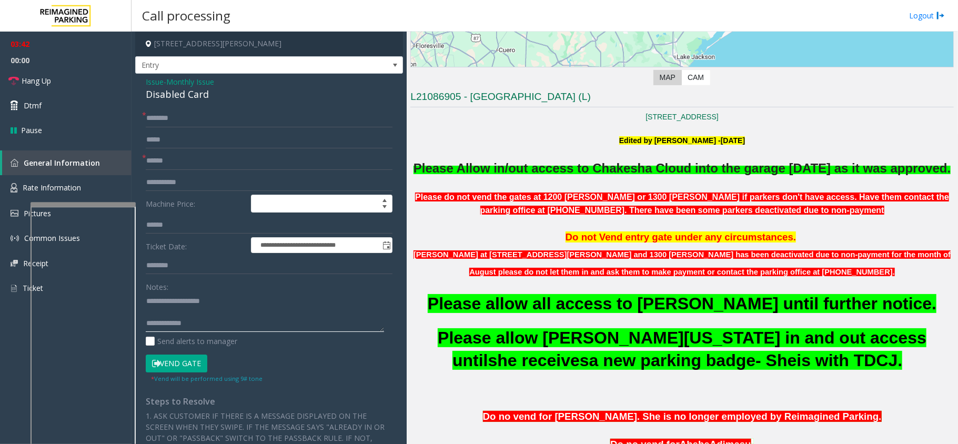
click at [233, 321] on textarea at bounding box center [265, 312] width 238 height 39
click at [233, 326] on textarea at bounding box center [265, 312] width 238 height 39
click at [64, 83] on link "Hang Up" at bounding box center [66, 80] width 132 height 25
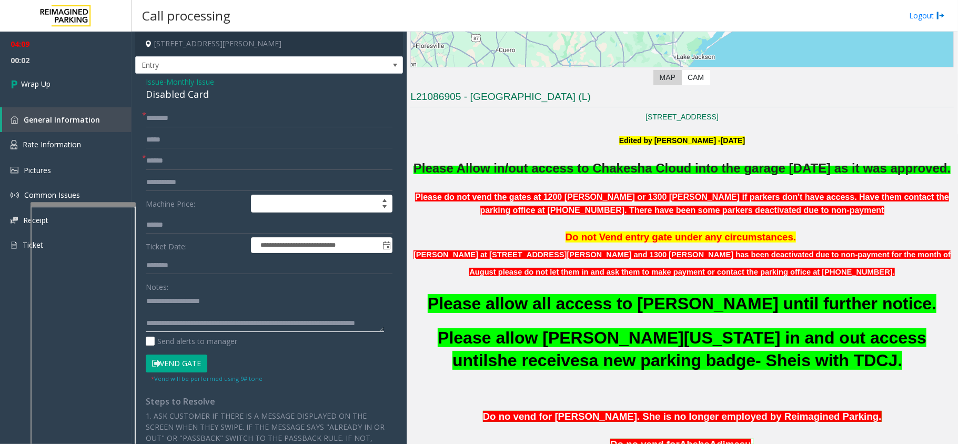
click at [190, 321] on textarea at bounding box center [265, 312] width 238 height 39
type textarea "**********"
click at [102, 74] on link "Wrap Up" at bounding box center [66, 83] width 132 height 31
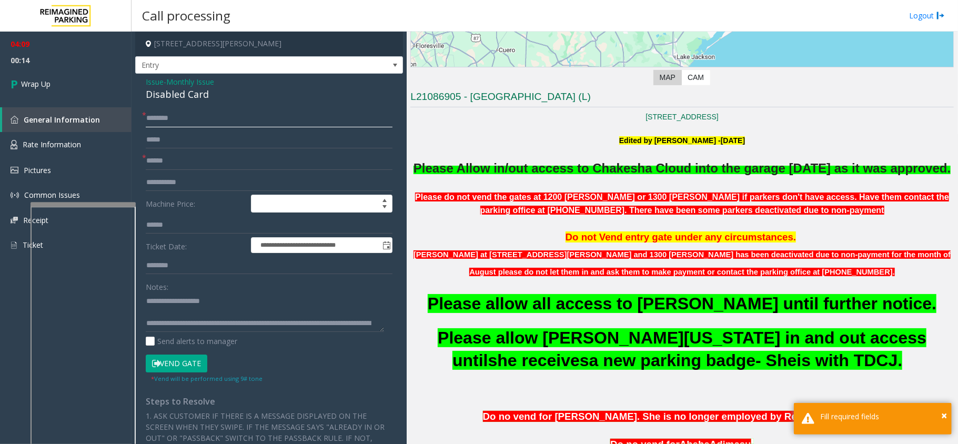
click at [198, 115] on input "text" at bounding box center [269, 118] width 247 height 18
type input "**"
click at [68, 87] on link "Wrap Up" at bounding box center [66, 83] width 132 height 31
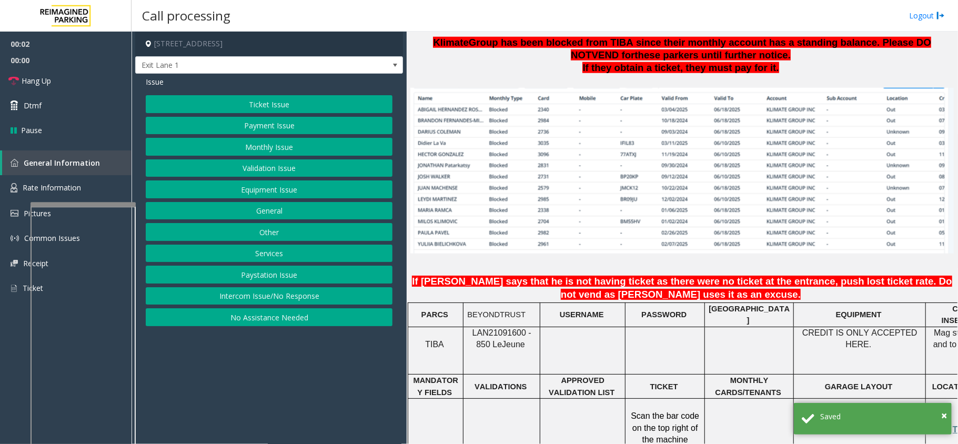
scroll to position [842, 0]
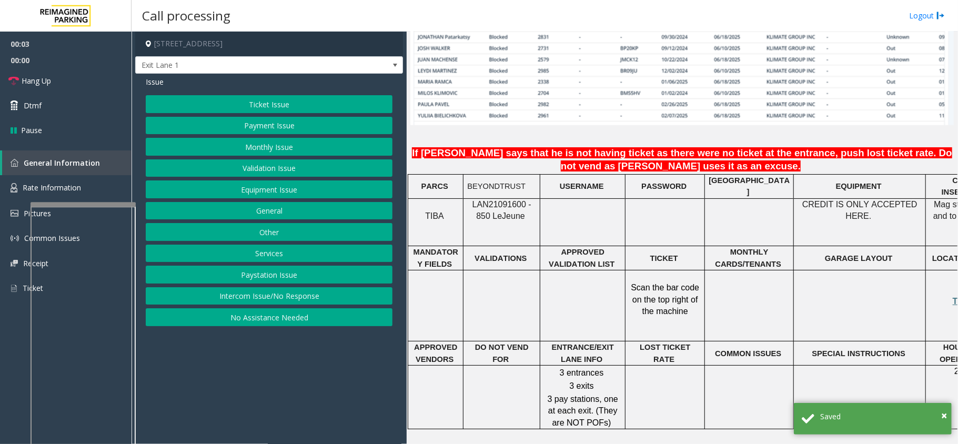
click at [525, 200] on span "LAN21091600 - 850 Le" at bounding box center [501, 210] width 59 height 21
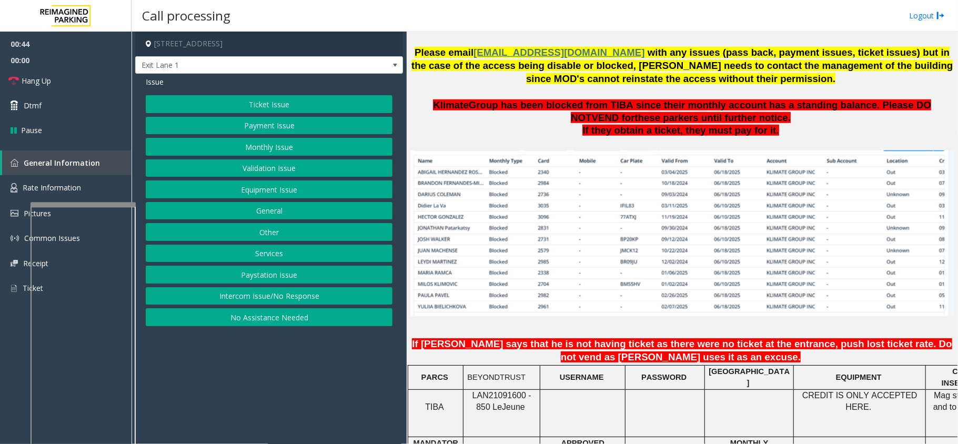
scroll to position [561, 0]
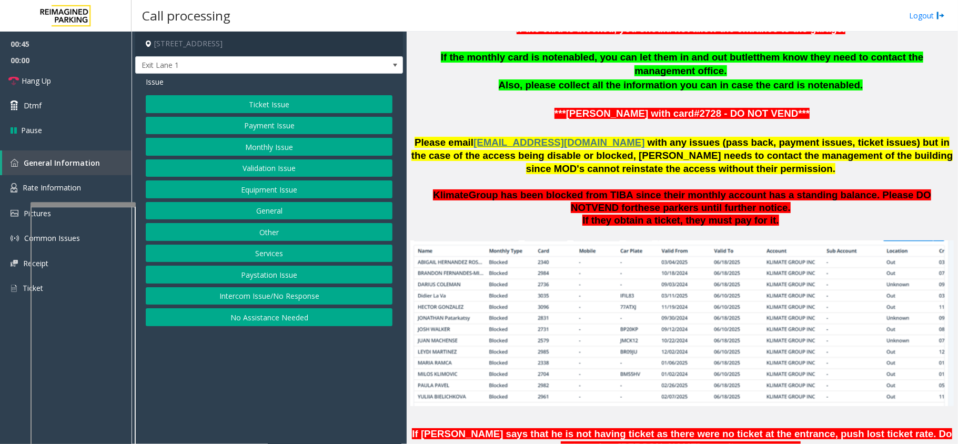
click at [544, 189] on p "Klimate Group has been blocked from TIBA since their monthly account has a stan…" at bounding box center [682, 202] width 544 height 26
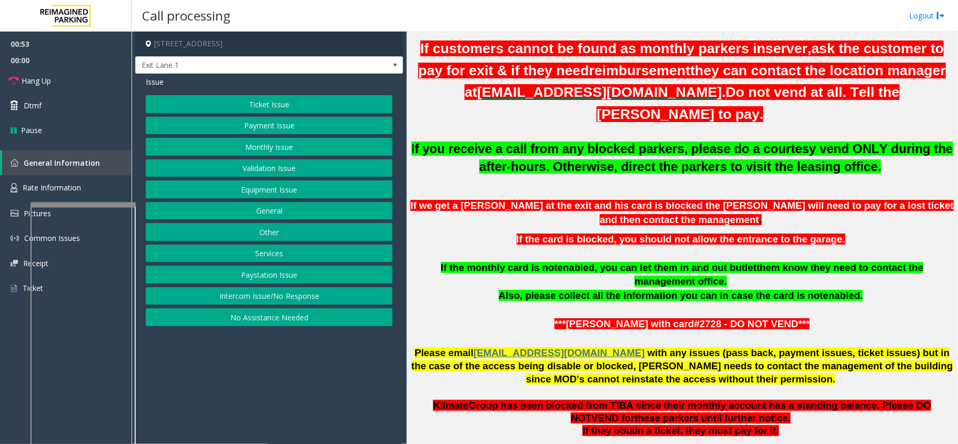
scroll to position [280, 0]
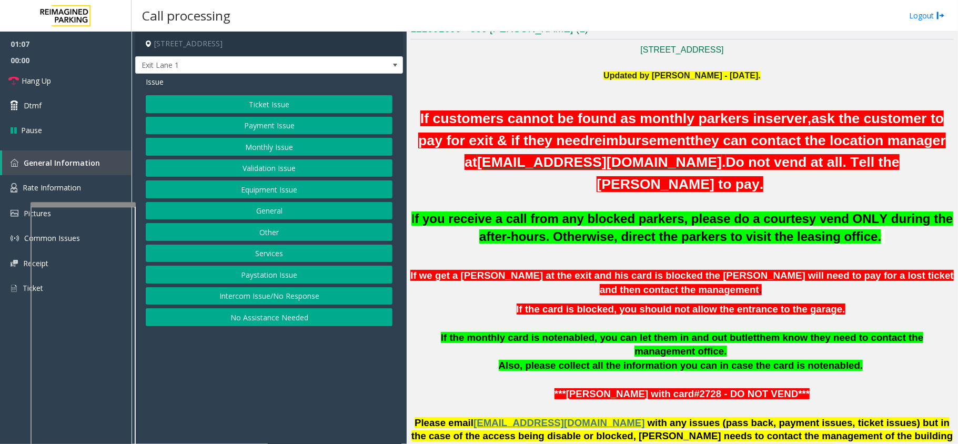
click at [273, 143] on button "Monthly Issue" at bounding box center [269, 147] width 247 height 18
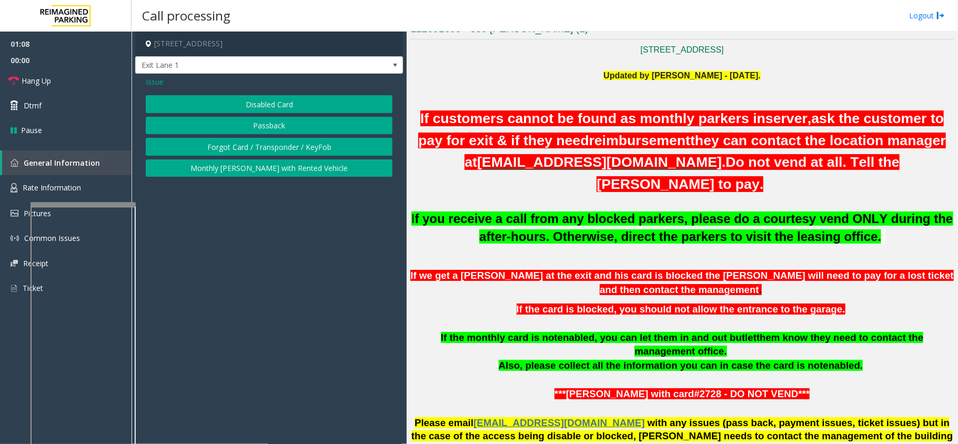
click at [272, 127] on button "Passback" at bounding box center [269, 126] width 247 height 18
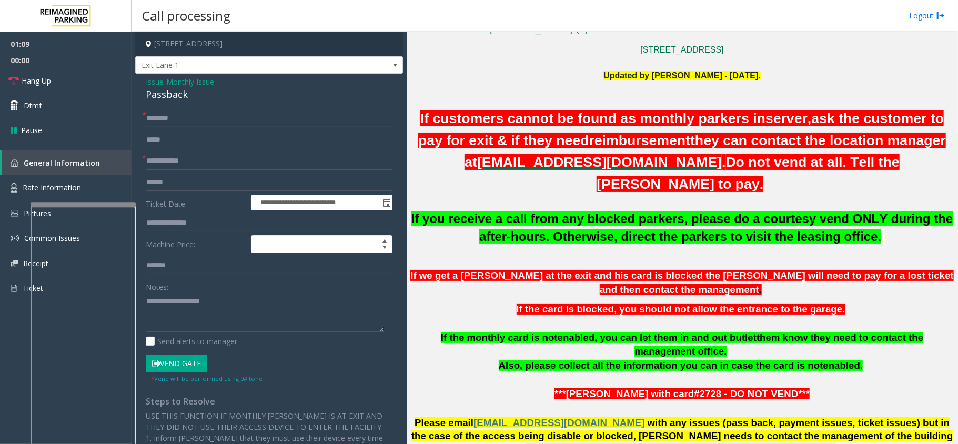
click at [163, 110] on input "text" at bounding box center [269, 118] width 247 height 18
type input "**"
click at [163, 156] on input "text" at bounding box center [269, 161] width 247 height 18
type input "*"
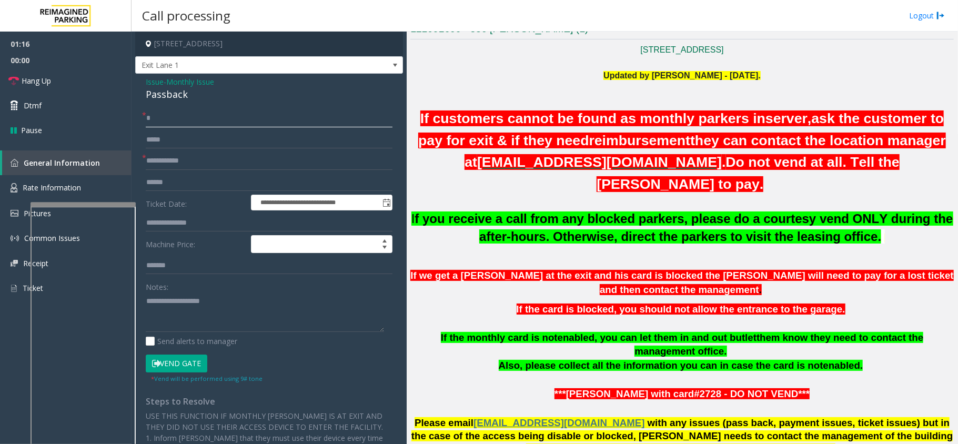
click at [188, 118] on input "*" at bounding box center [269, 118] width 247 height 18
click at [163, 112] on input "text" at bounding box center [269, 118] width 247 height 18
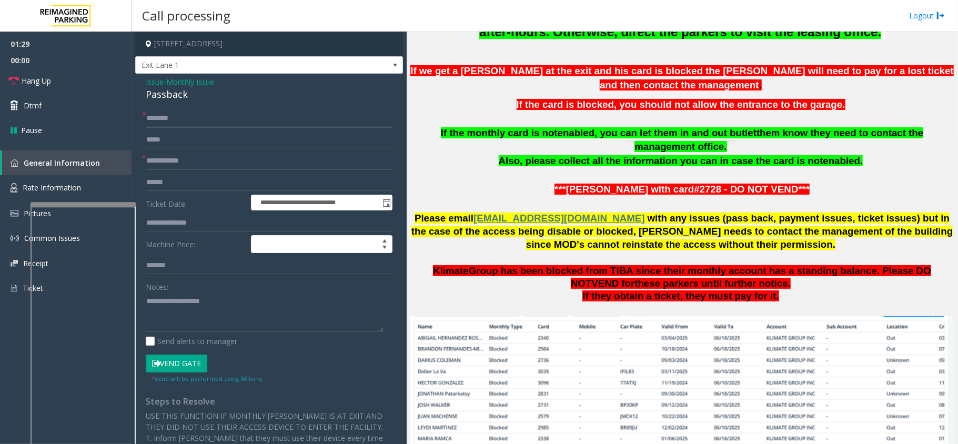
scroll to position [491, 0]
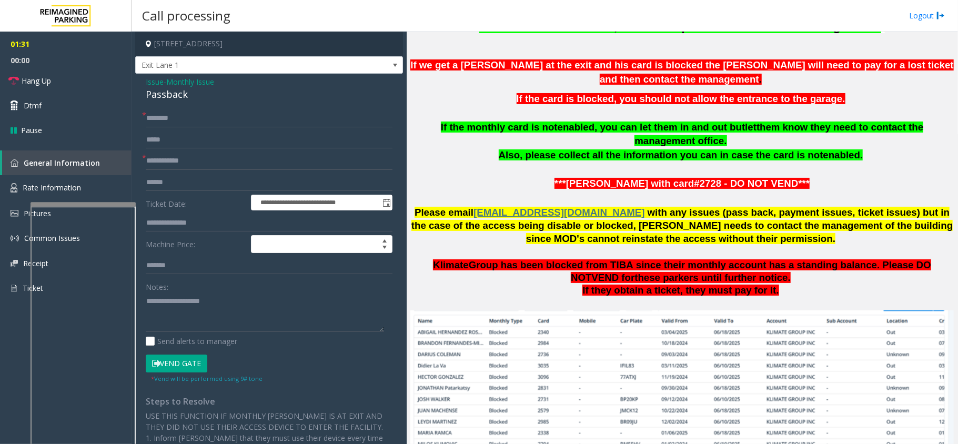
click at [190, 369] on button "Vend Gate" at bounding box center [177, 364] width 62 height 18
click at [170, 123] on input "text" at bounding box center [269, 118] width 247 height 18
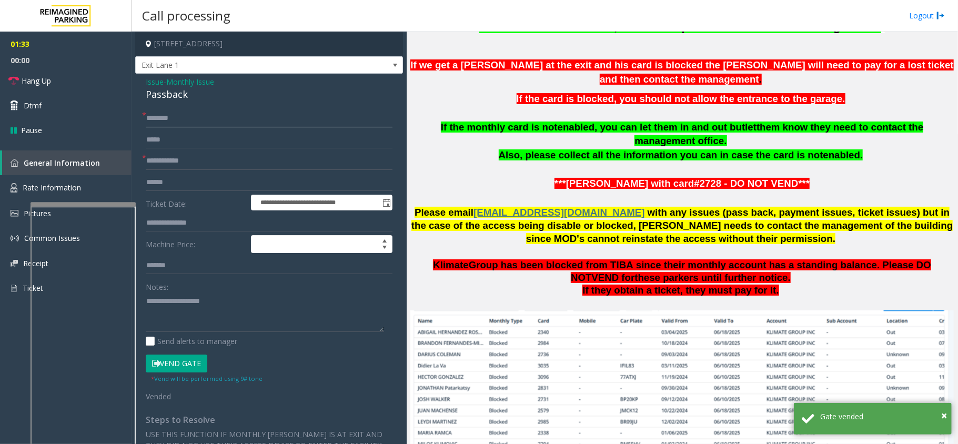
paste input "*******"
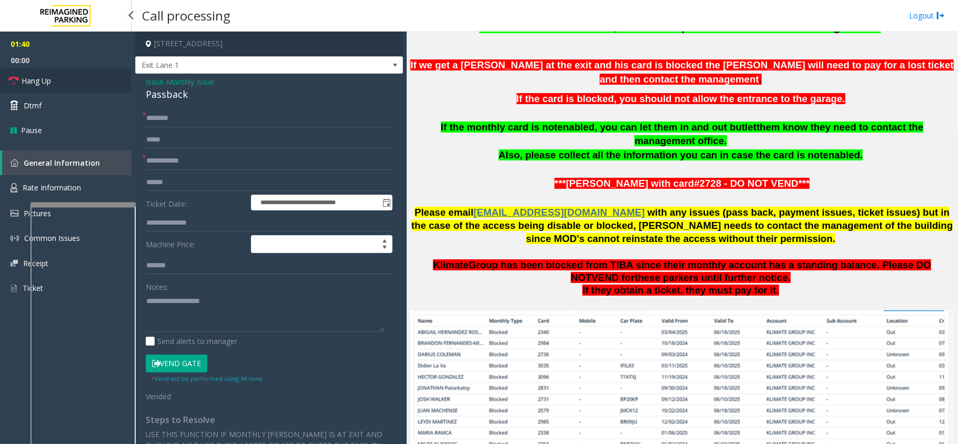
click at [68, 77] on link "Hang Up" at bounding box center [66, 80] width 132 height 25
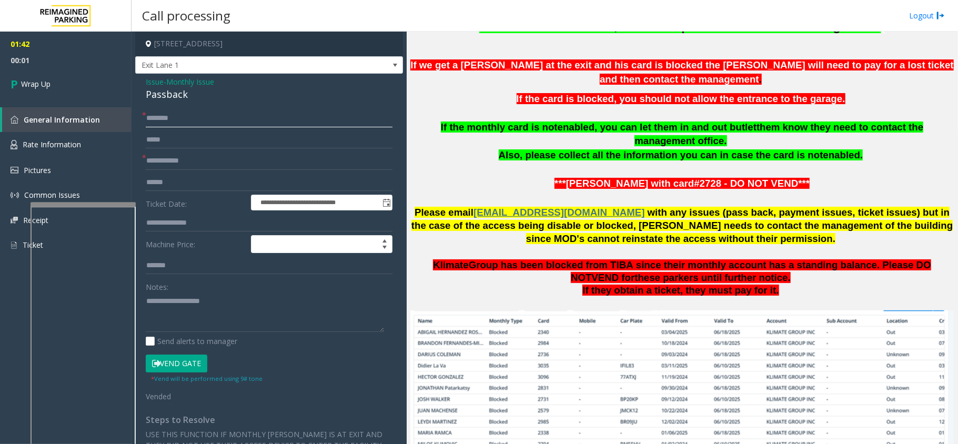
click at [214, 110] on input "*******" at bounding box center [269, 118] width 247 height 18
paste input "********"
type input "**********"
click at [209, 142] on input "text" at bounding box center [269, 140] width 247 height 18
click at [188, 163] on input "text" at bounding box center [269, 161] width 247 height 18
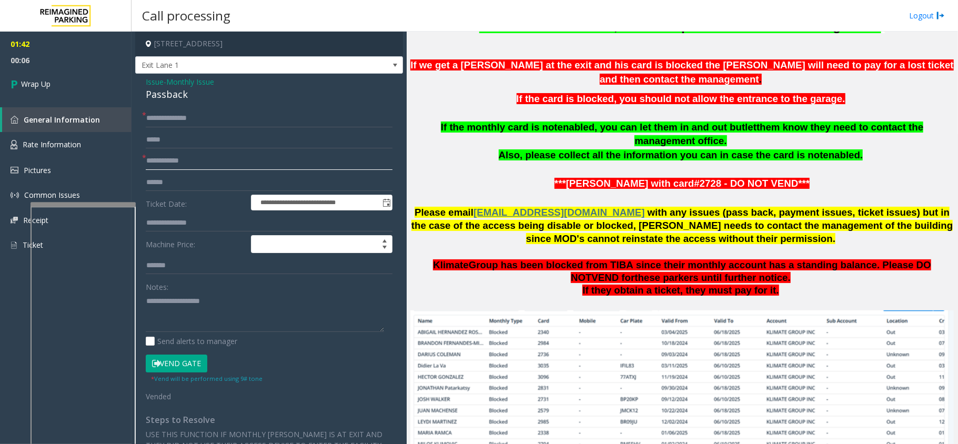
click at [189, 156] on input "text" at bounding box center [269, 161] width 247 height 18
paste input "**********"
type input "**********"
click at [198, 167] on input "text" at bounding box center [265, 161] width 238 height 18
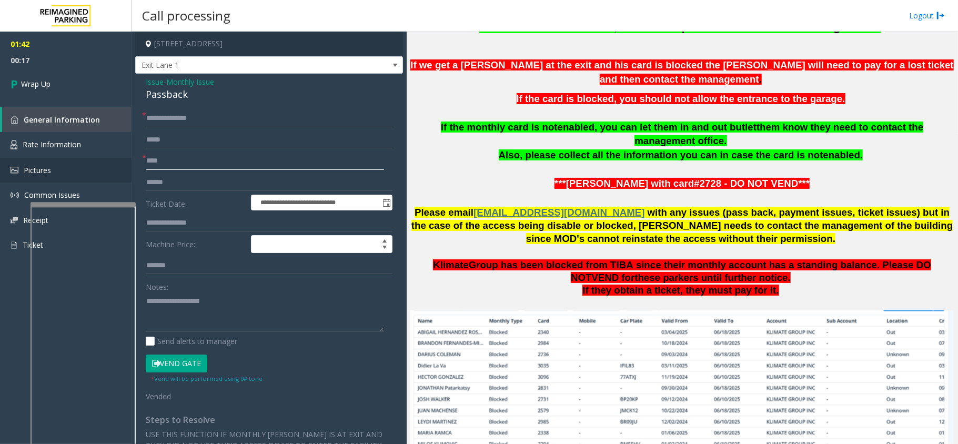
type input "****"
click at [167, 91] on div "Passback" at bounding box center [269, 94] width 247 height 14
click at [188, 323] on textarea at bounding box center [265, 312] width 238 height 39
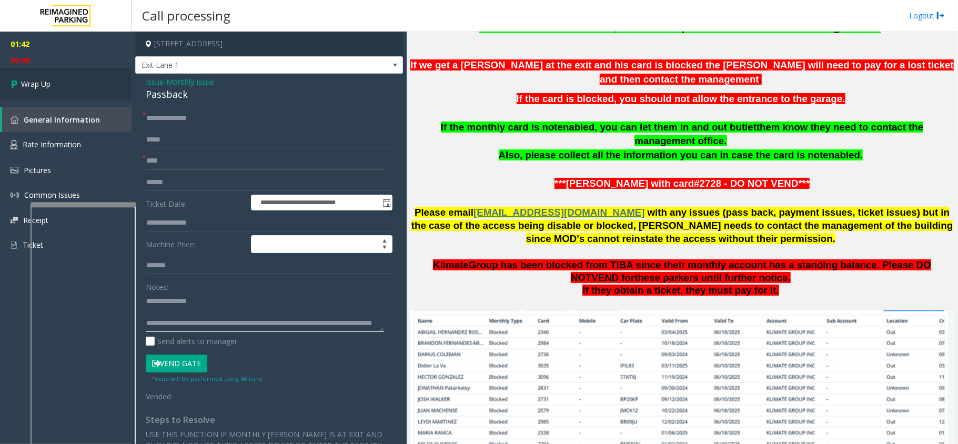
type textarea "**********"
click at [92, 93] on link "Wrap Up" at bounding box center [66, 83] width 132 height 31
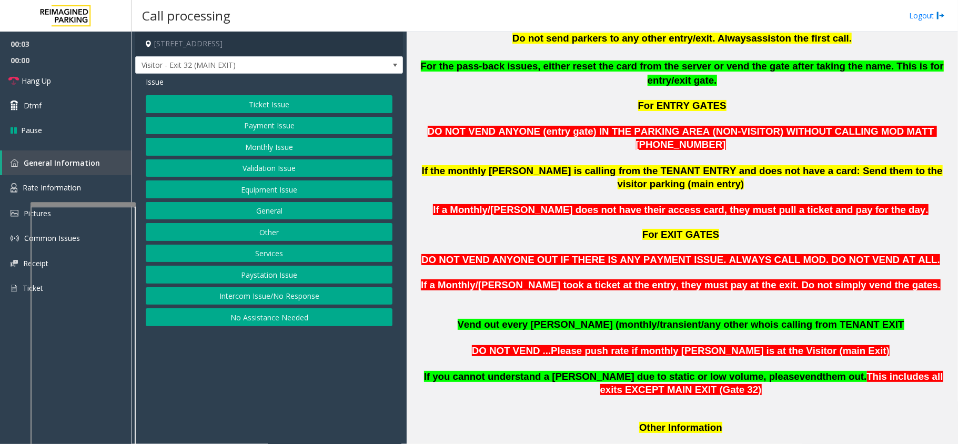
scroll to position [561, 0]
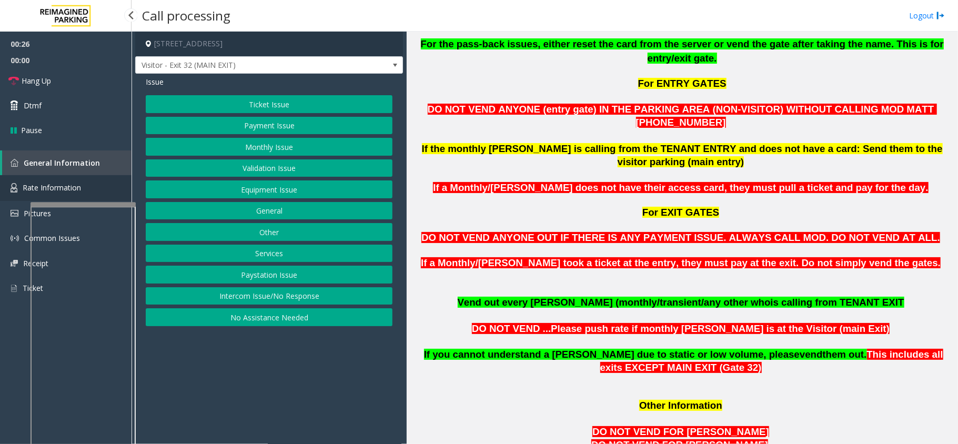
click at [110, 184] on link "Rate Information" at bounding box center [66, 188] width 132 height 26
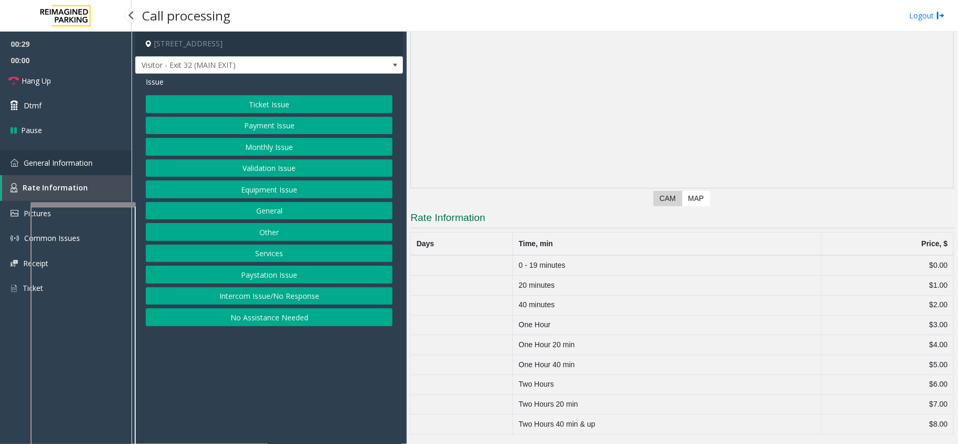
click at [104, 166] on link "General Information" at bounding box center [66, 162] width 132 height 25
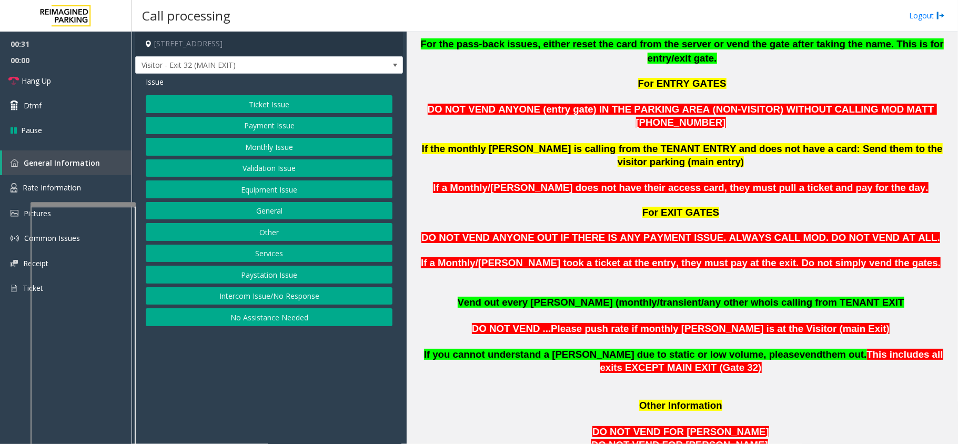
scroll to position [701, 0]
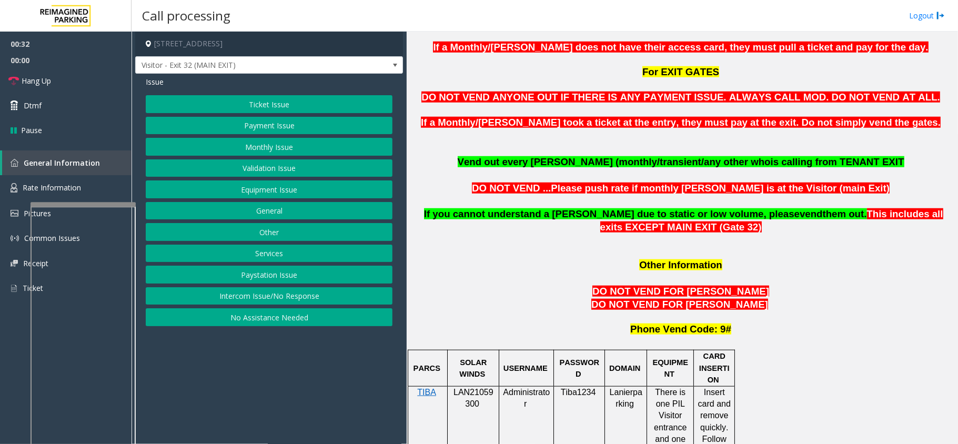
click at [472, 388] on span "LAN21059300" at bounding box center [474, 398] width 40 height 21
click at [90, 179] on link "Rate Information" at bounding box center [66, 188] width 132 height 26
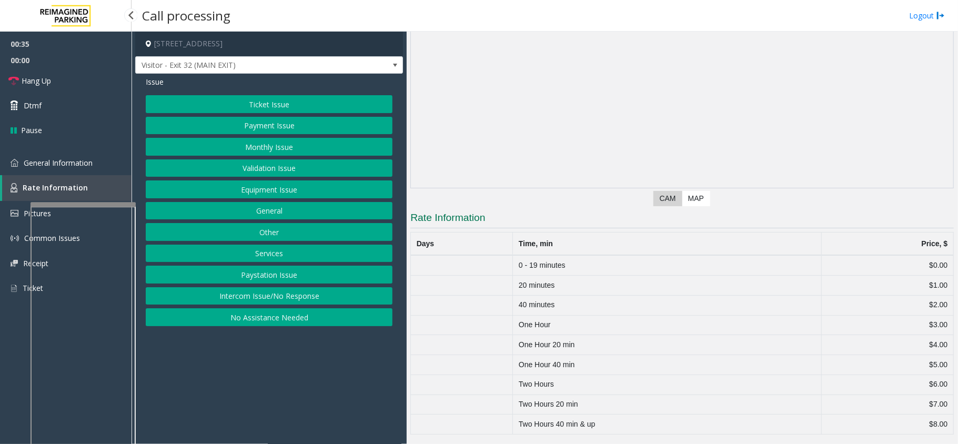
scroll to position [107, 0]
click at [91, 168] on link "General Information" at bounding box center [66, 162] width 132 height 25
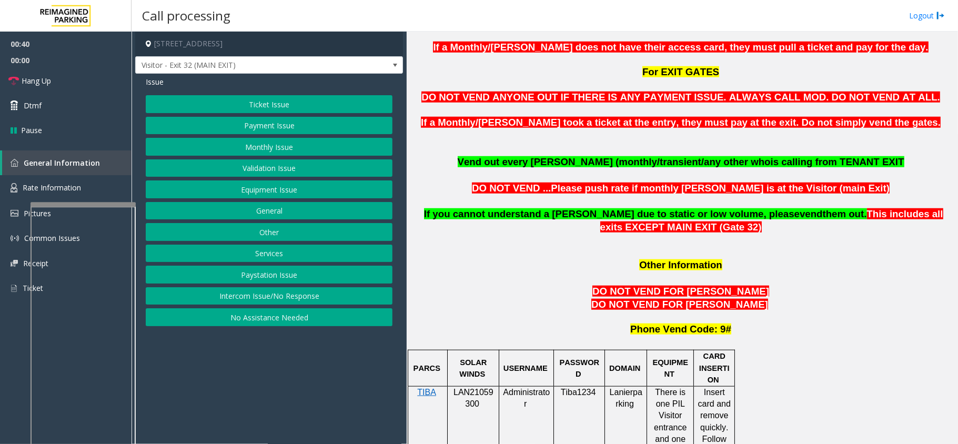
click at [811, 208] on span "This includes all exits EXCEPT MAIN EXIT (Gate 32)" at bounding box center [771, 220] width 343 height 24
click at [466, 388] on span "LAN21059300" at bounding box center [474, 398] width 40 height 21
copy p "LAN21059300"
click at [207, 110] on button "Ticket Issue" at bounding box center [269, 104] width 247 height 18
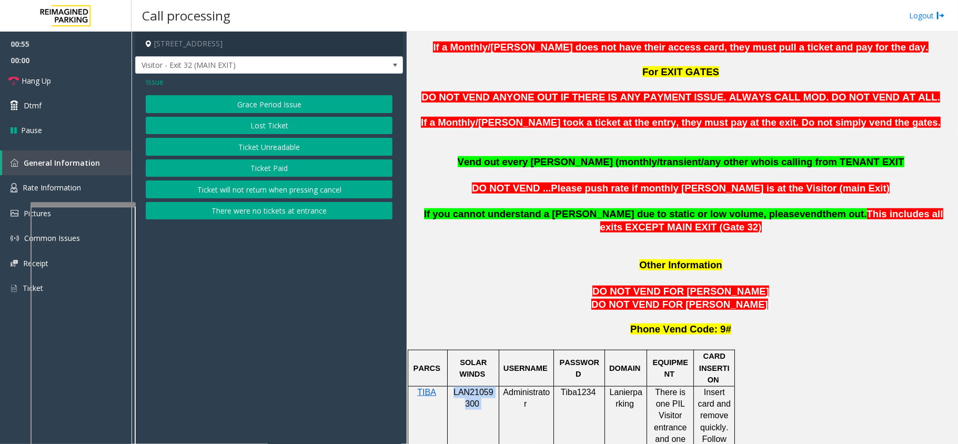
click at [257, 113] on button "Grace Period Issue" at bounding box center [269, 104] width 247 height 18
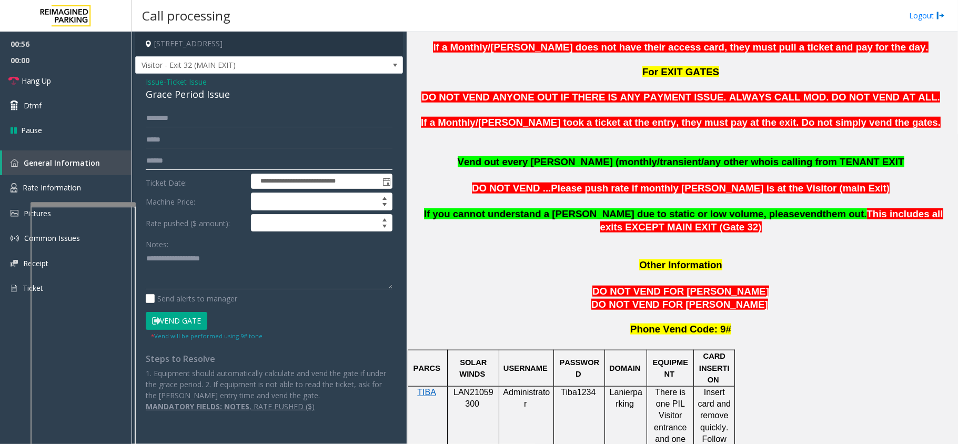
click at [186, 160] on input "text" at bounding box center [269, 161] width 247 height 18
click at [167, 167] on input "text" at bounding box center [269, 161] width 247 height 18
type input "*******"
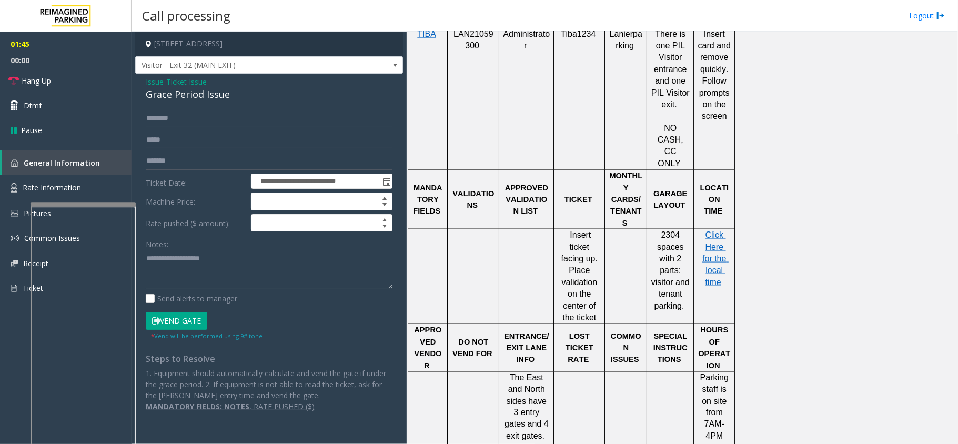
scroll to position [1122, 0]
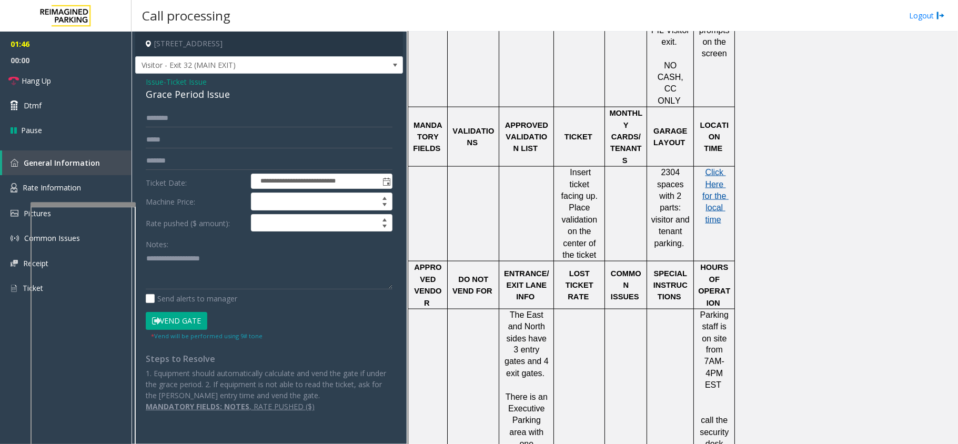
click at [719, 168] on span "Click Here for the local time" at bounding box center [715, 196] width 26 height 56
click at [215, 252] on textarea at bounding box center [269, 269] width 247 height 39
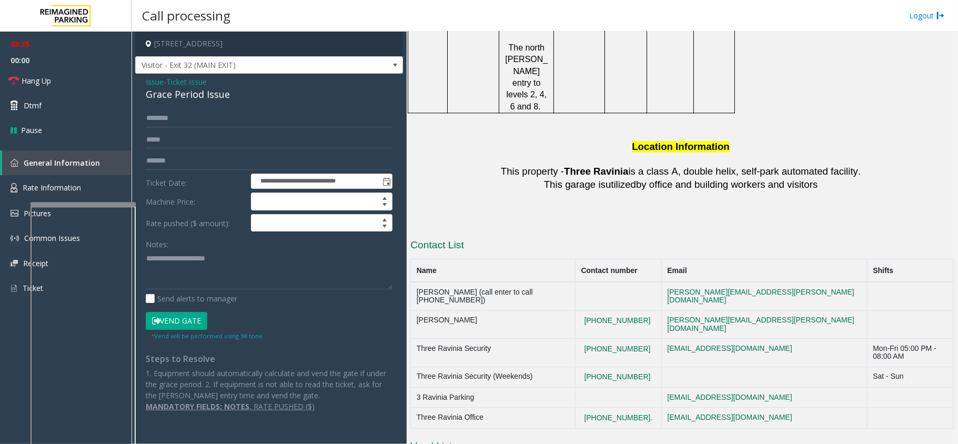
scroll to position [1754, 0]
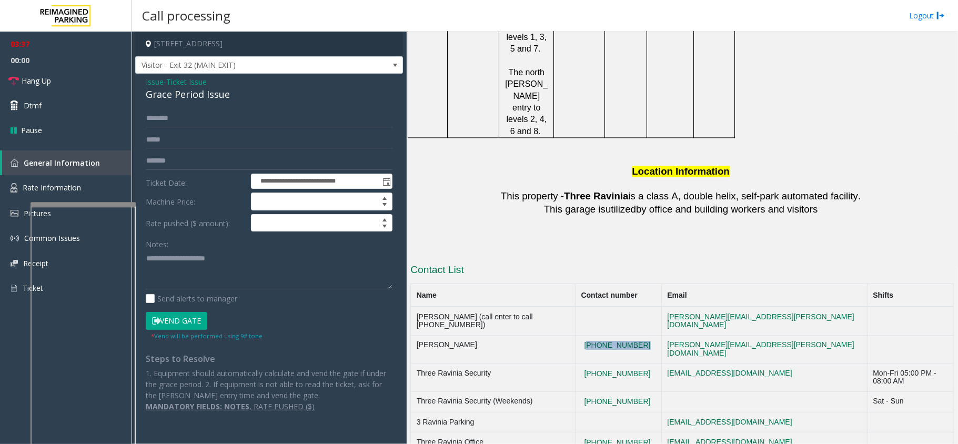
drag, startPoint x: 665, startPoint y: 169, endPoint x: 607, endPoint y: 178, distance: 58.5
click at [607, 335] on td "[PHONE_NUMBER]" at bounding box center [619, 349] width 86 height 28
copy button "[PHONE_NUMBER]"
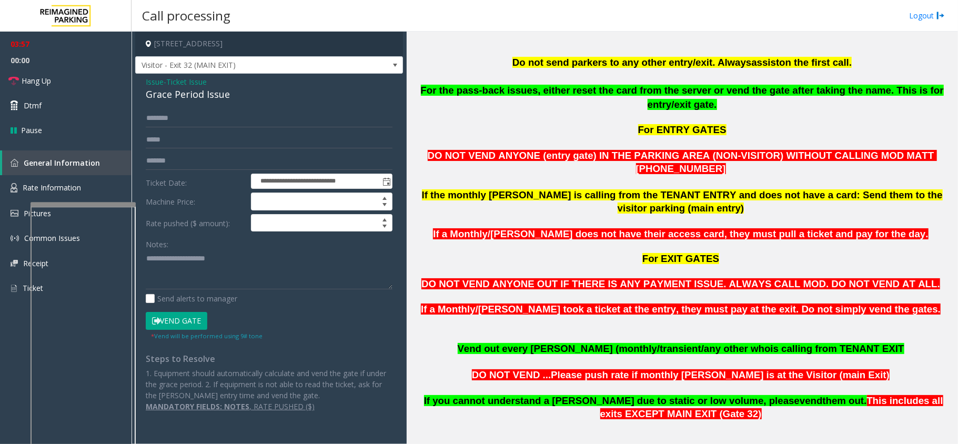
scroll to position [491, 0]
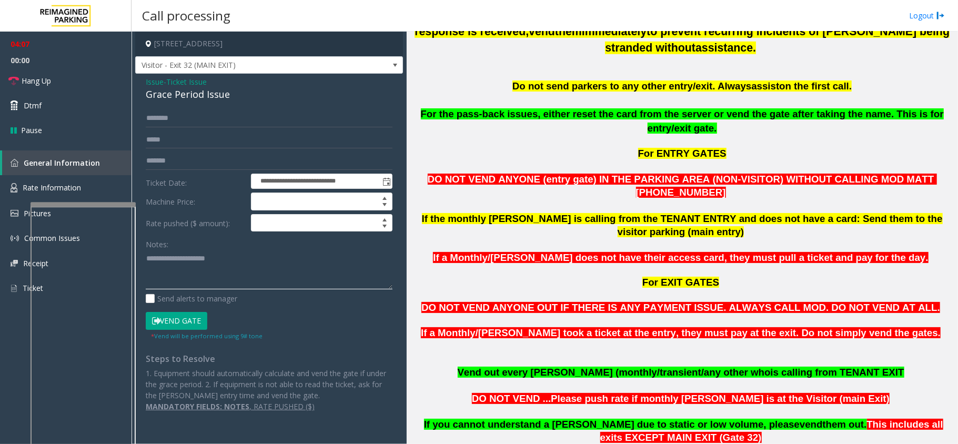
click at [274, 261] on textarea at bounding box center [269, 269] width 247 height 39
click at [83, 81] on link "Hang Up" at bounding box center [66, 80] width 132 height 25
click at [201, 264] on textarea at bounding box center [269, 269] width 247 height 39
click at [188, 262] on textarea at bounding box center [269, 269] width 247 height 39
click at [182, 270] on textarea at bounding box center [269, 269] width 247 height 39
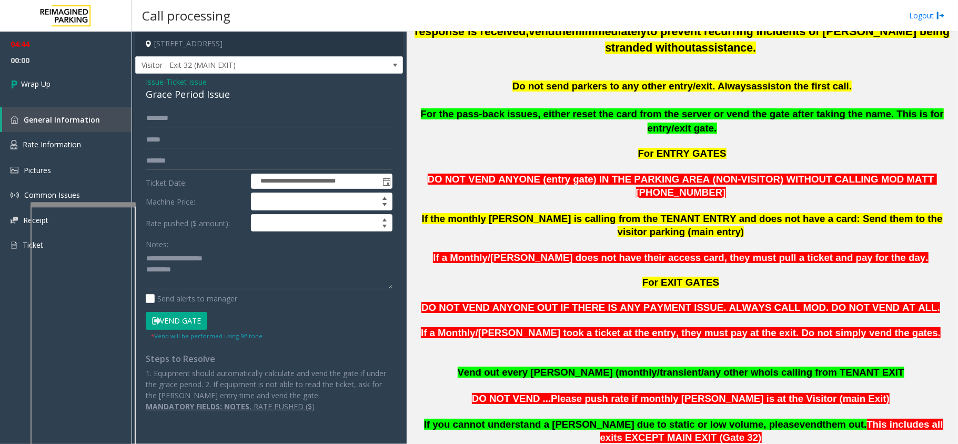
click at [182, 90] on div "Grace Period Issue" at bounding box center [269, 94] width 247 height 14
click at [291, 273] on textarea at bounding box center [269, 269] width 247 height 39
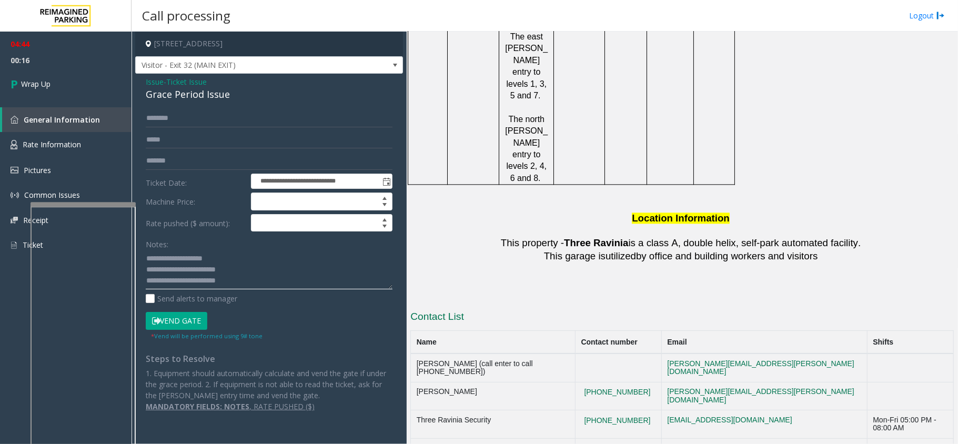
scroll to position [1754, 0]
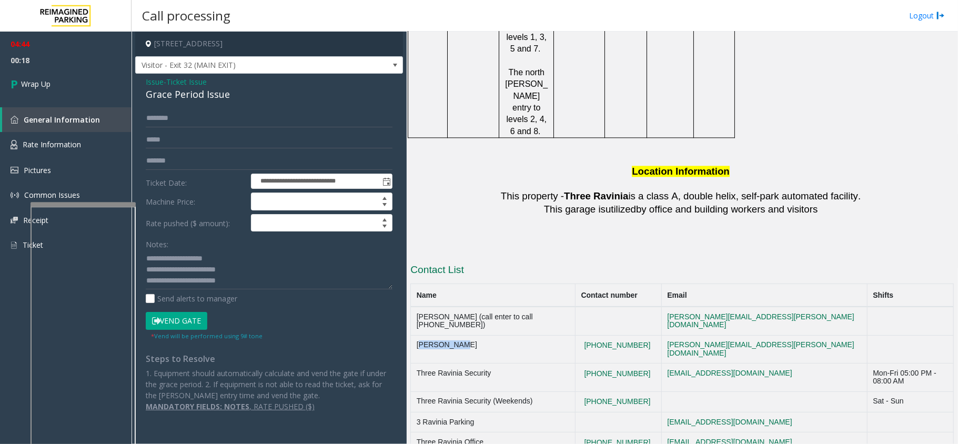
drag, startPoint x: 460, startPoint y: 179, endPoint x: 418, endPoint y: 182, distance: 42.2
click at [418, 335] on td "[PERSON_NAME]" at bounding box center [493, 349] width 165 height 28
copy td "[PERSON_NAME]"
click at [251, 285] on textarea at bounding box center [269, 269] width 247 height 39
paste textarea "**********"
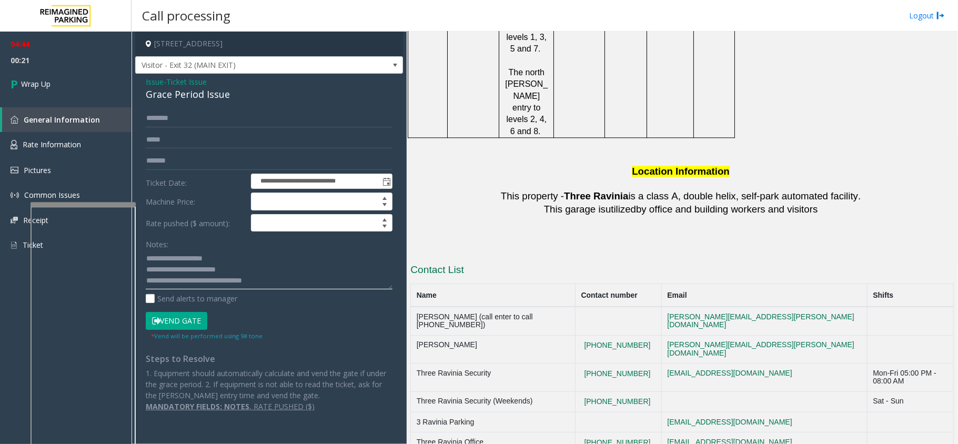
click at [293, 283] on textarea at bounding box center [269, 269] width 247 height 39
type textarea "**********"
click at [99, 76] on link "Wrap Up" at bounding box center [66, 83] width 132 height 31
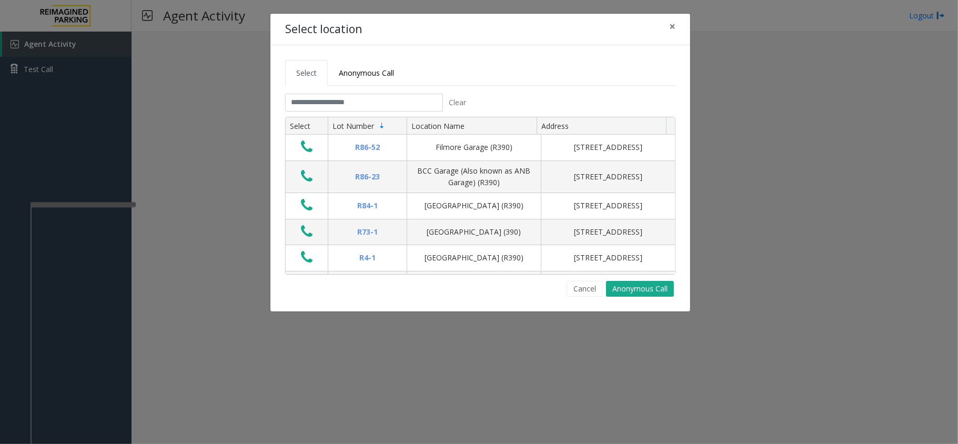
click at [364, 112] on div "Clear" at bounding box center [378, 103] width 187 height 18
click at [366, 106] on input "text" at bounding box center [364, 103] width 158 height 18
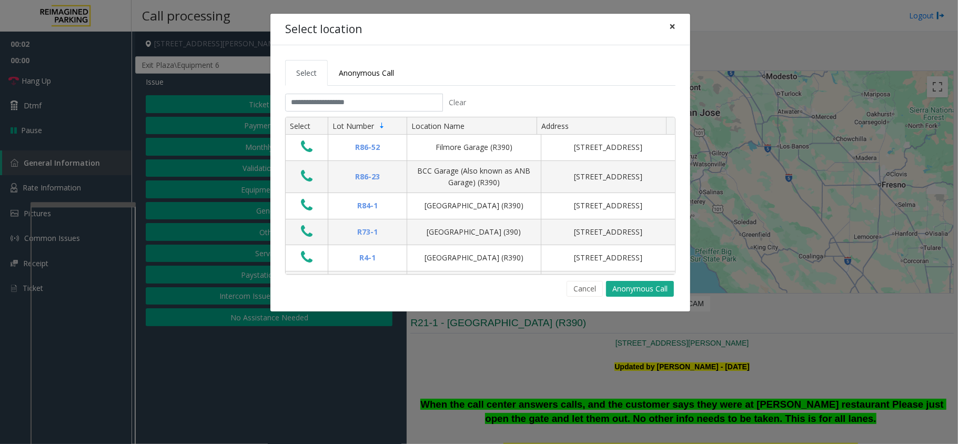
click at [675, 25] on span "×" at bounding box center [672, 26] width 6 height 15
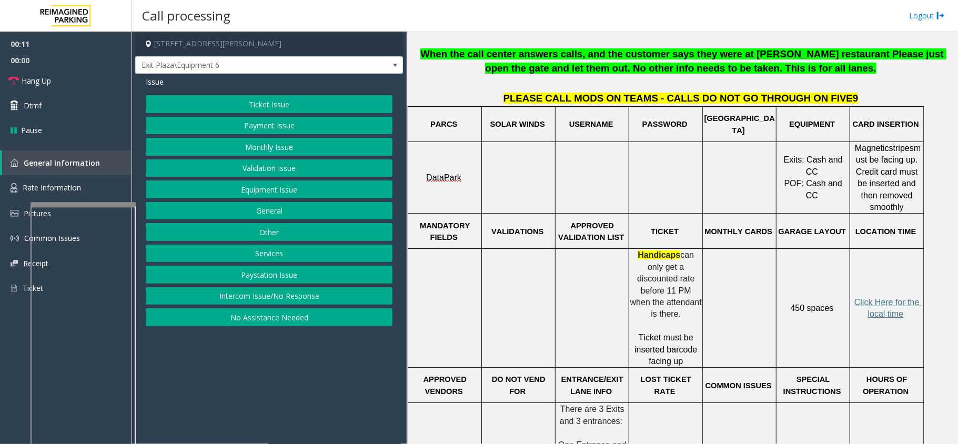
scroll to position [280, 0]
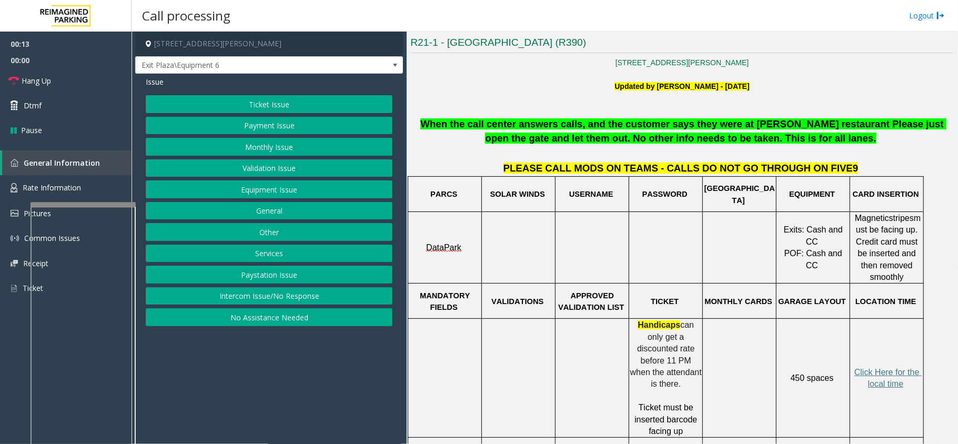
click at [237, 103] on button "Ticket Issue" at bounding box center [269, 104] width 247 height 18
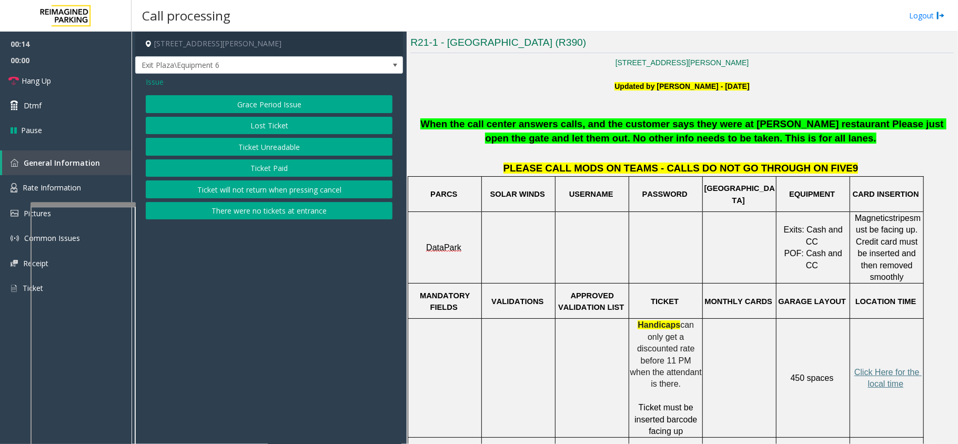
click at [237, 152] on button "Ticket Unreadable" at bounding box center [269, 147] width 247 height 18
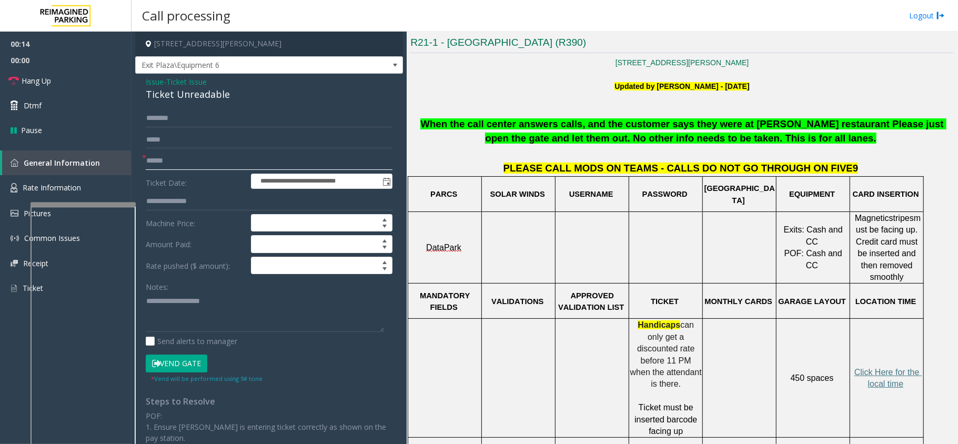
click at [173, 165] on input "text" at bounding box center [269, 161] width 247 height 18
click at [172, 90] on div "Ticket Unreadable" at bounding box center [269, 94] width 247 height 14
click at [200, 153] on input "text" at bounding box center [269, 161] width 247 height 18
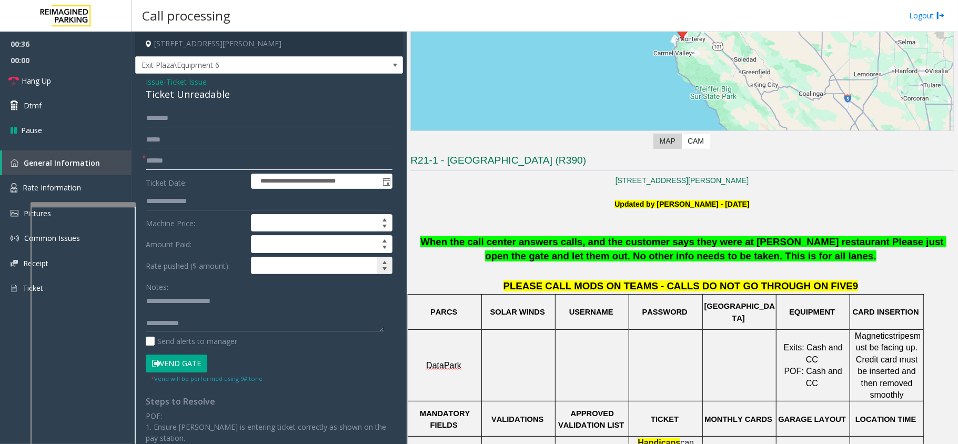
scroll to position [140, 0]
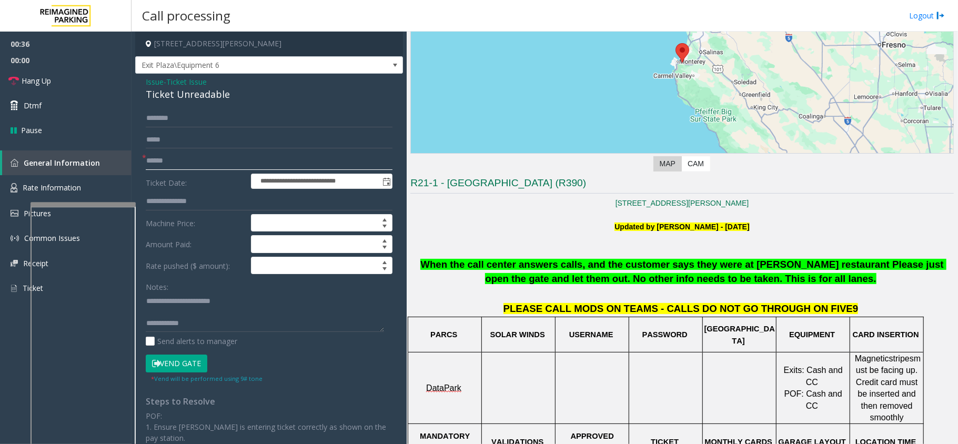
click at [174, 154] on input "text" at bounding box center [269, 161] width 247 height 18
type textarea "**********"
click at [197, 160] on input "text" at bounding box center [269, 161] width 247 height 18
drag, startPoint x: 185, startPoint y: 325, endPoint x: 313, endPoint y: 323, distance: 127.4
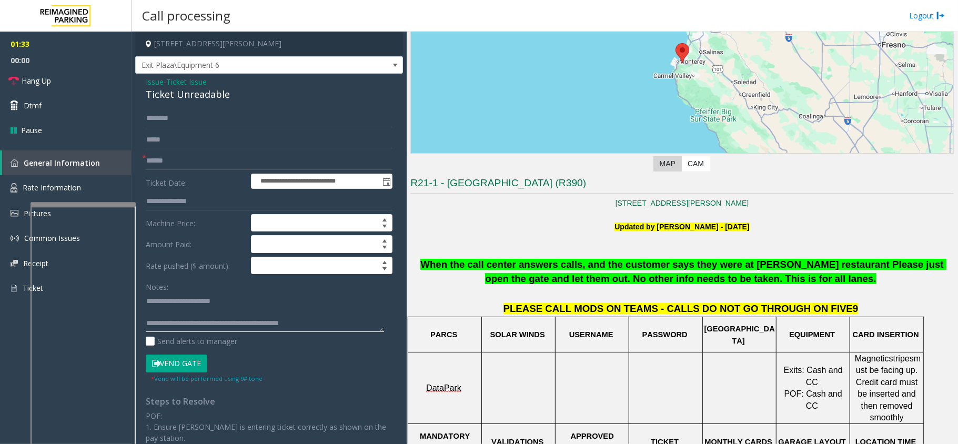
click at [313, 323] on textarea at bounding box center [265, 312] width 238 height 39
click at [89, 71] on link "Hang Up" at bounding box center [66, 80] width 132 height 25
click at [155, 162] on input "text" at bounding box center [269, 161] width 247 height 18
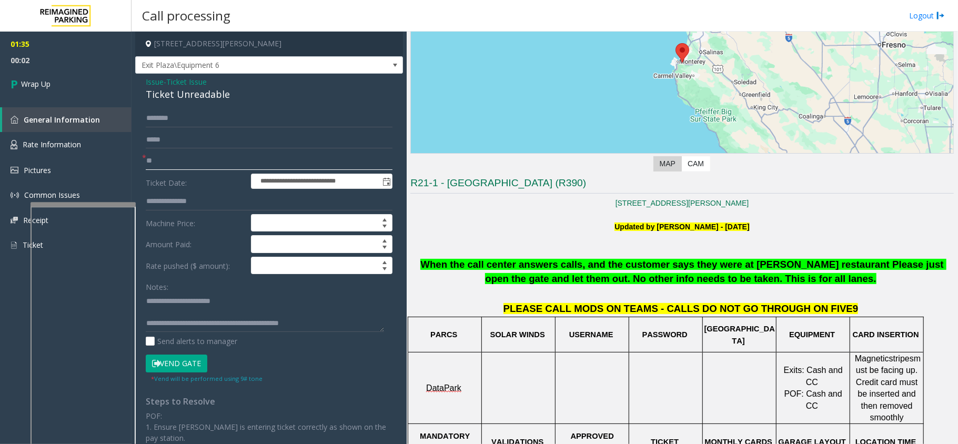
type input "**"
drag, startPoint x: 186, startPoint y: 314, endPoint x: 340, endPoint y: 310, distance: 153.7
click at [340, 310] on textarea at bounding box center [265, 312] width 238 height 39
type textarea "**********"
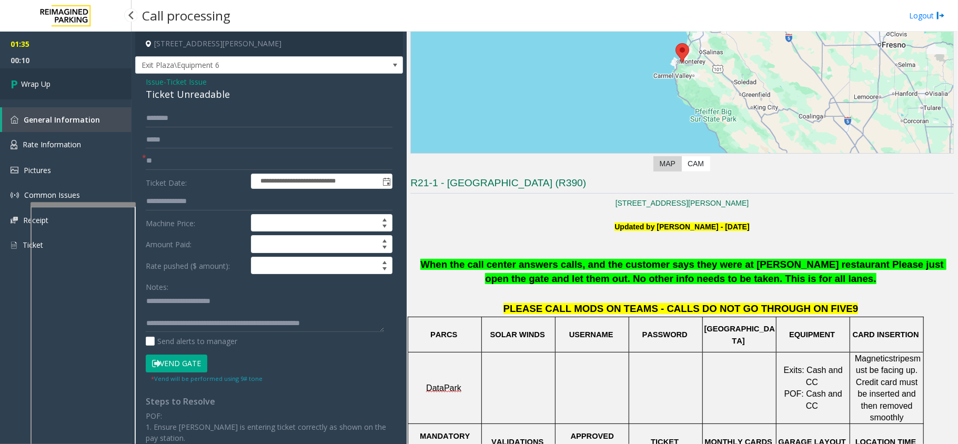
click at [63, 72] on link "Wrap Up" at bounding box center [66, 83] width 132 height 31
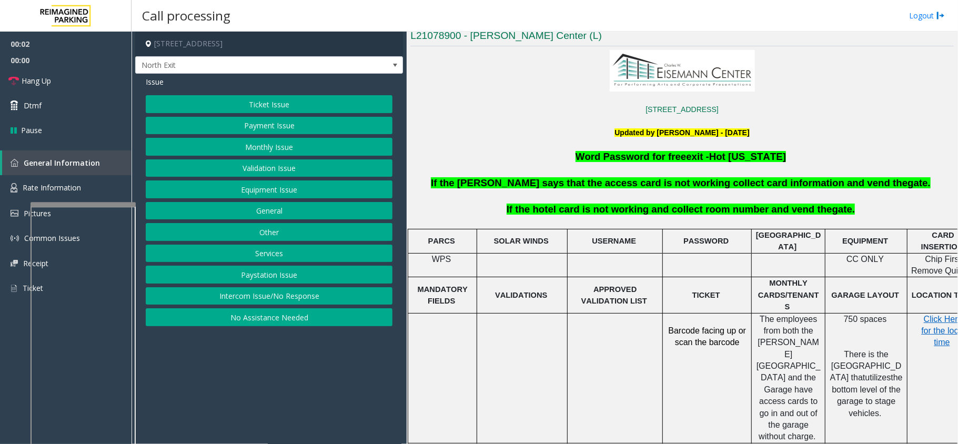
scroll to position [350, 0]
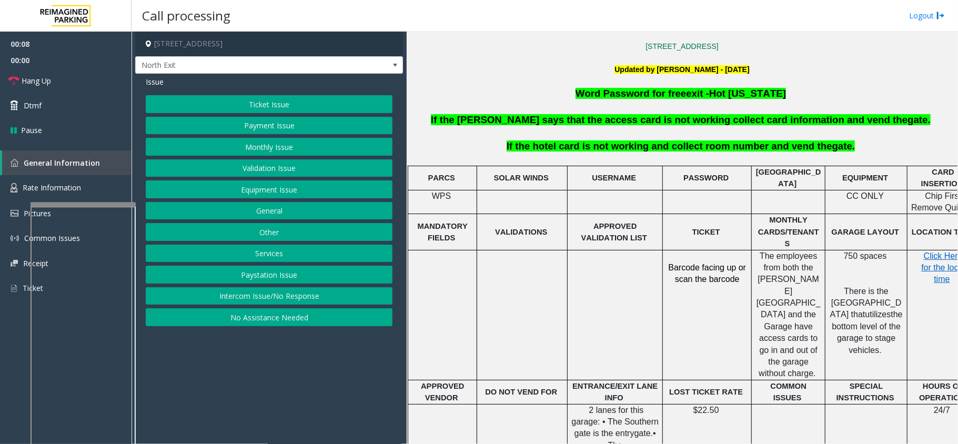
click at [288, 261] on button "Services" at bounding box center [269, 254] width 247 height 18
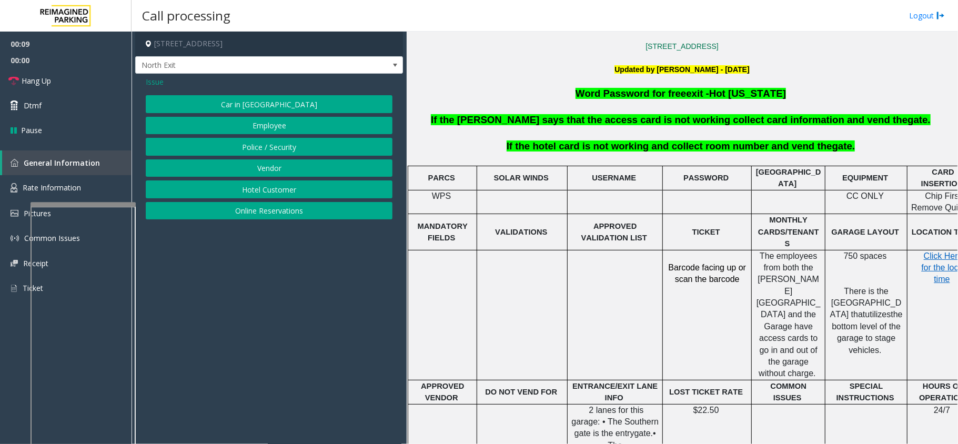
click at [302, 188] on button "Hotel Customer" at bounding box center [269, 189] width 247 height 18
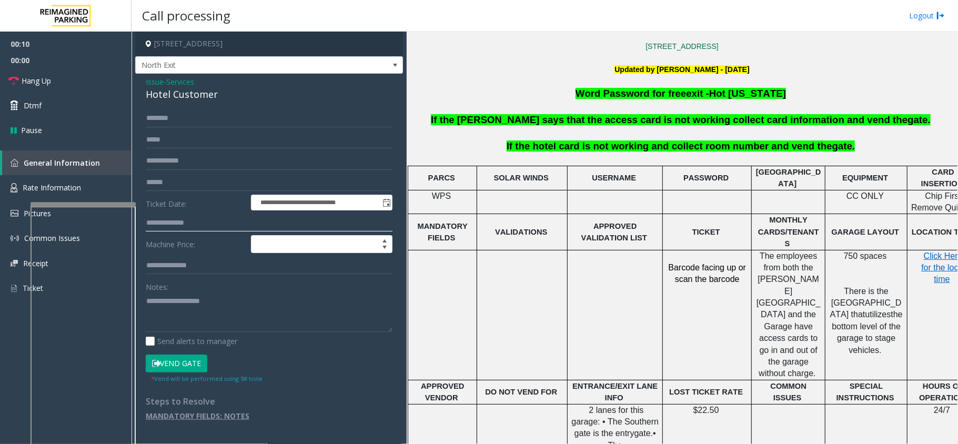
click at [222, 230] on input "text" at bounding box center [269, 223] width 247 height 18
type input "****"
click at [192, 367] on button "Vend Gate" at bounding box center [177, 364] width 62 height 18
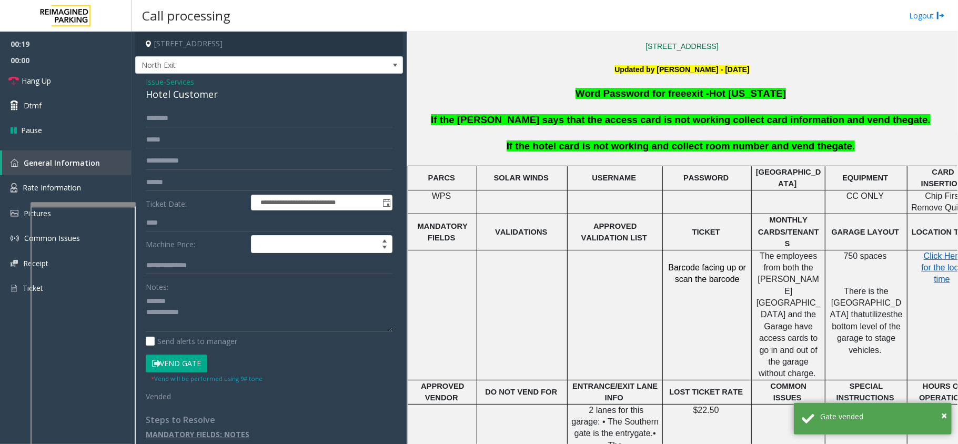
click at [184, 93] on div "Hotel Customer" at bounding box center [269, 94] width 247 height 14
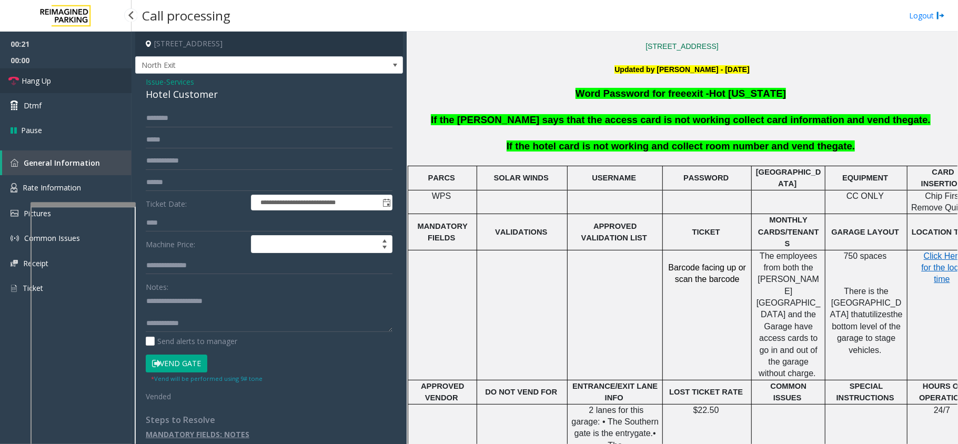
click at [82, 76] on link "Hang Up" at bounding box center [66, 80] width 132 height 25
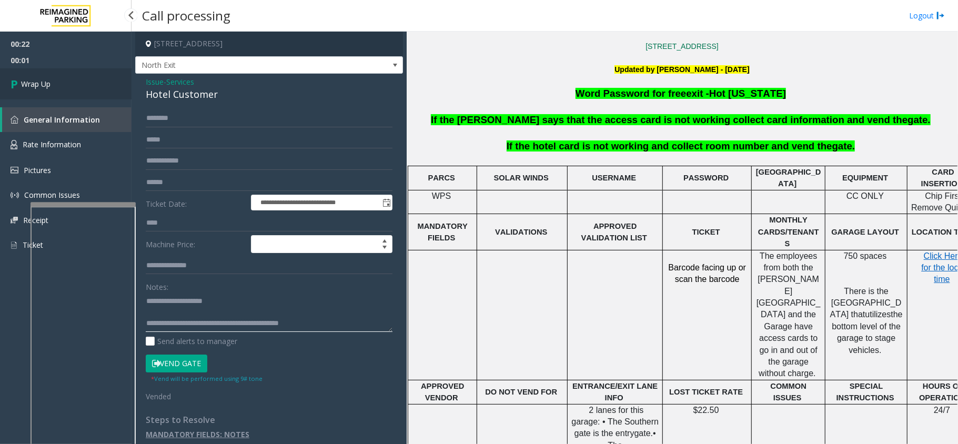
type textarea "**********"
click at [57, 72] on link "Wrap Up" at bounding box center [66, 83] width 132 height 31
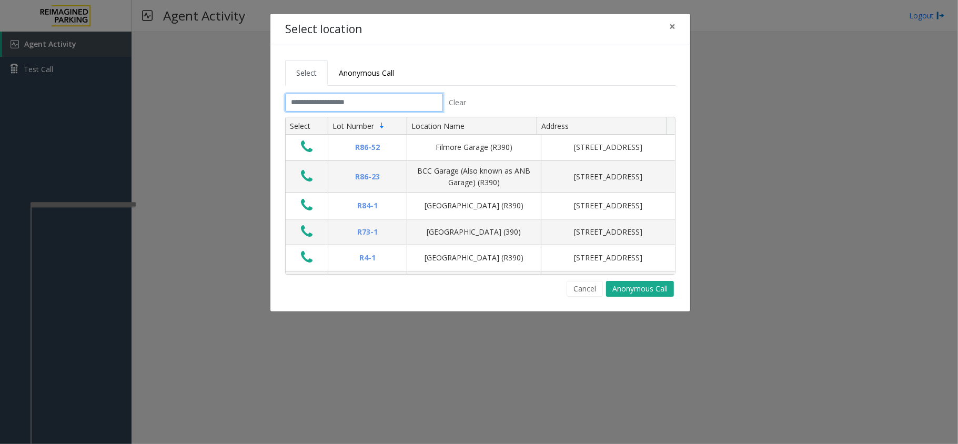
click at [327, 105] on input "text" at bounding box center [364, 103] width 158 height 18
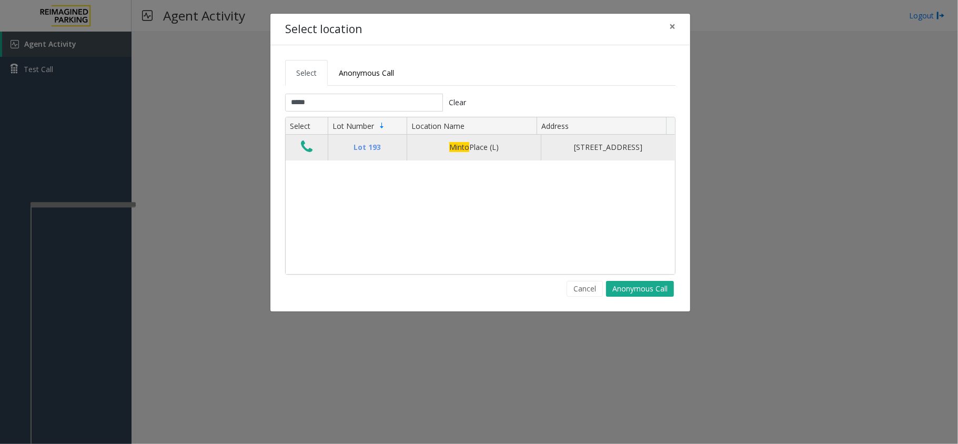
click at [306, 150] on icon "Data table" at bounding box center [307, 146] width 12 height 15
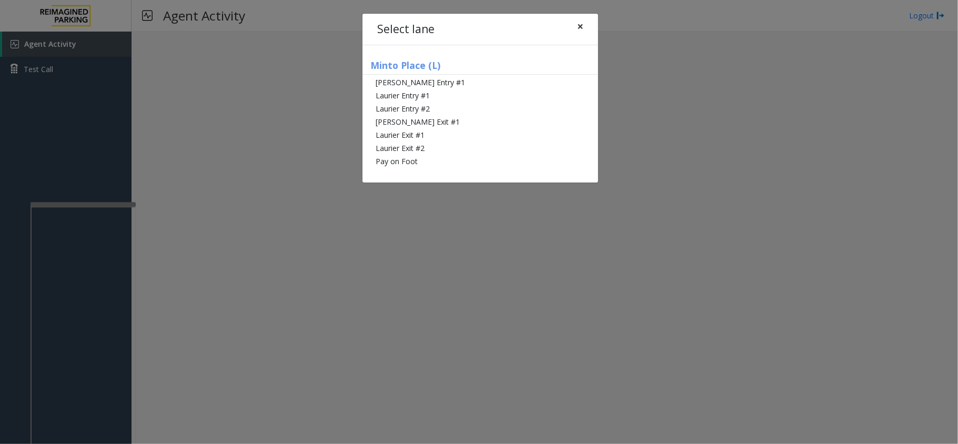
click at [581, 23] on span "×" at bounding box center [580, 26] width 6 height 15
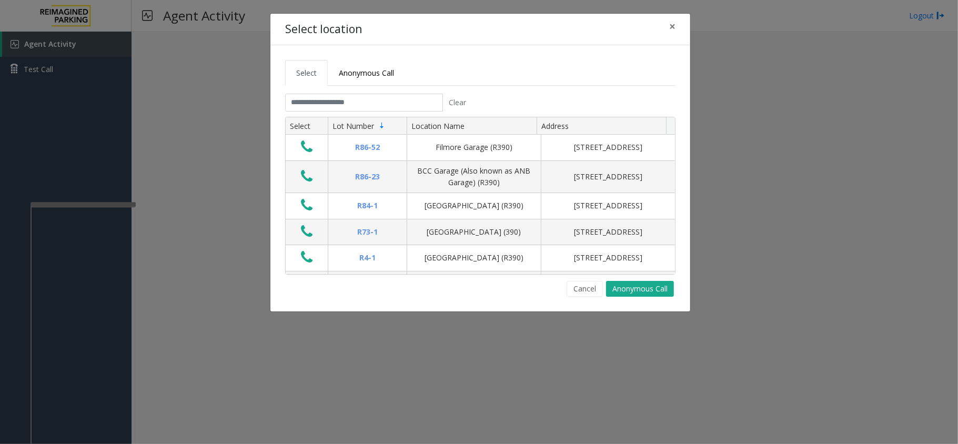
click at [323, 112] on div "Clear" at bounding box center [378, 103] width 187 height 18
click at [324, 104] on input "text" at bounding box center [364, 103] width 158 height 18
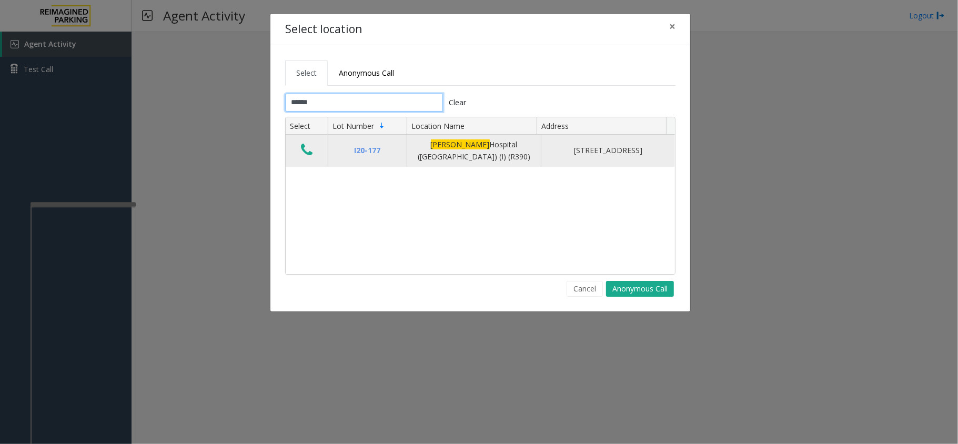
type input "******"
click at [317, 157] on td "Data table" at bounding box center [307, 151] width 42 height 32
click at [316, 148] on button "Data table" at bounding box center [307, 150] width 18 height 17
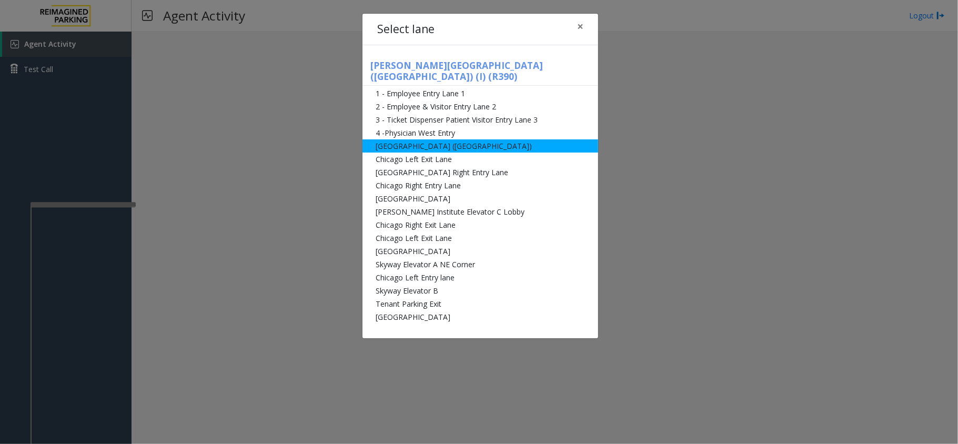
click at [398, 139] on li "[GEOGRAPHIC_DATA] ([GEOGRAPHIC_DATA])" at bounding box center [481, 145] width 236 height 13
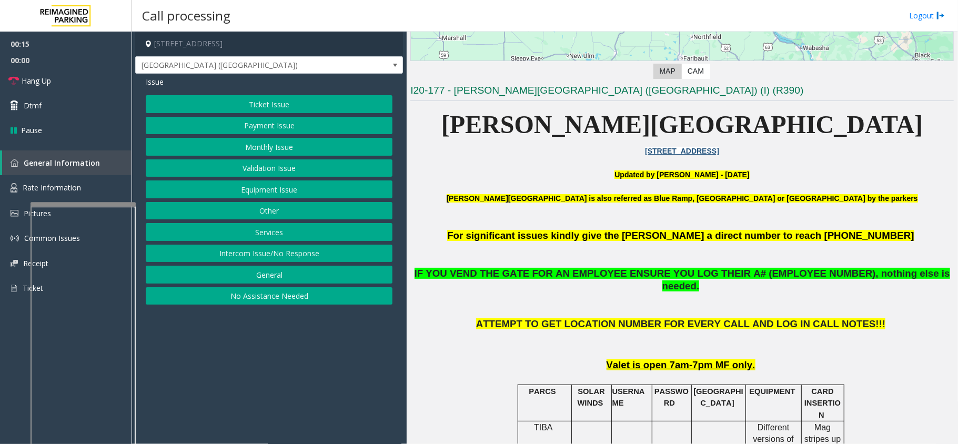
scroll to position [210, 0]
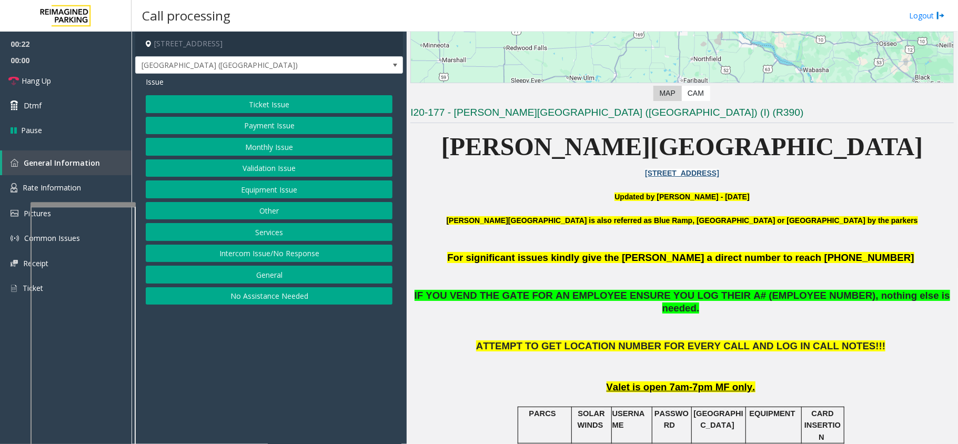
click at [320, 203] on div "Ticket Issue Payment Issue Monthly Issue Validation Issue Equipment Issue Other…" at bounding box center [269, 199] width 247 height 209
click at [320, 196] on button "Equipment Issue" at bounding box center [269, 189] width 247 height 18
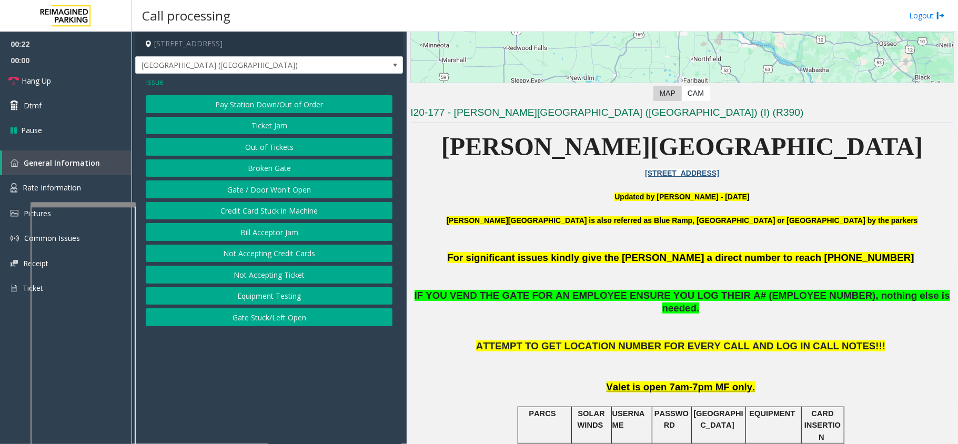
click at [306, 196] on button "Gate / Door Won't Open" at bounding box center [269, 189] width 247 height 18
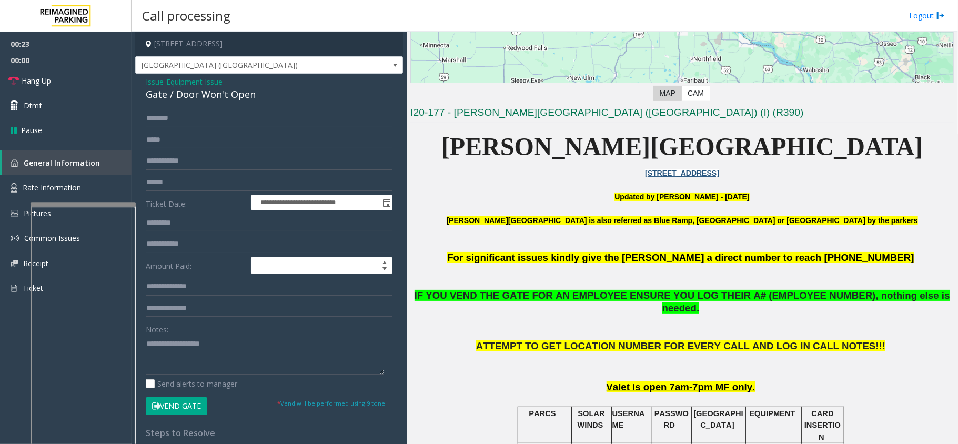
click at [193, 405] on button "Vend Gate" at bounding box center [177, 406] width 62 height 18
click at [39, 88] on link "Hang Up" at bounding box center [66, 80] width 132 height 25
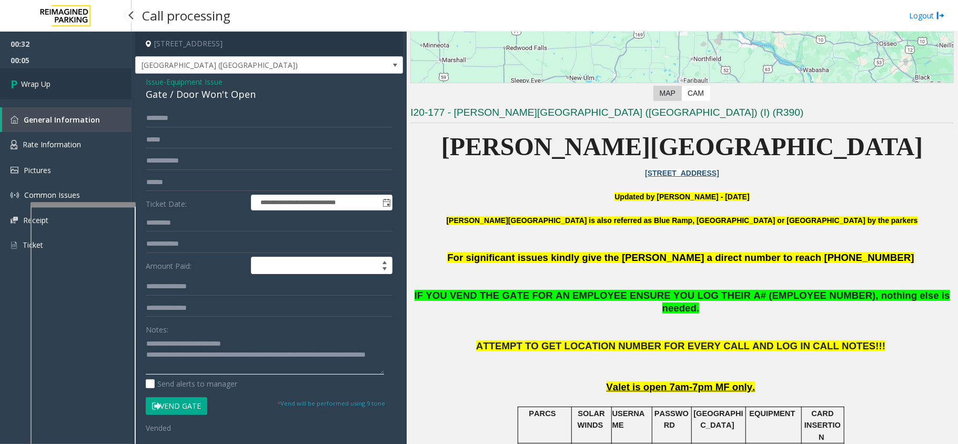
type textarea "**********"
click at [55, 87] on link "Wrap Up" at bounding box center [66, 83] width 132 height 31
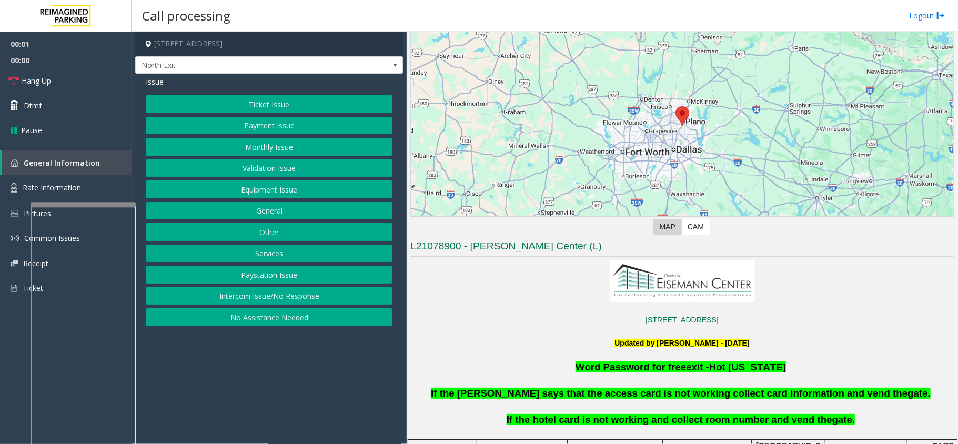
scroll to position [280, 0]
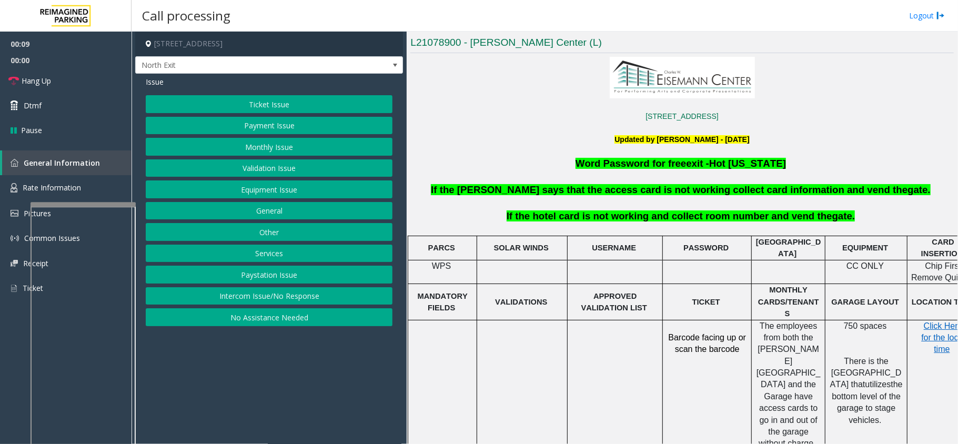
click at [276, 238] on button "Other" at bounding box center [269, 232] width 247 height 18
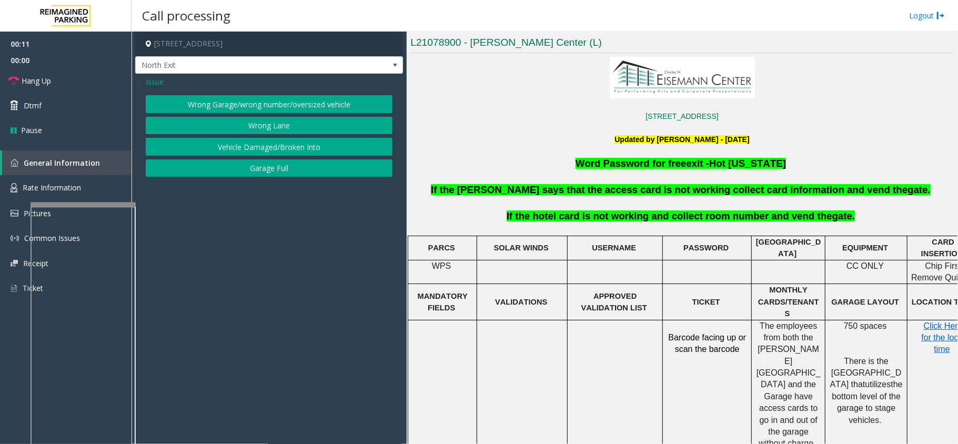
click at [150, 79] on span "Issue" at bounding box center [155, 81] width 18 height 11
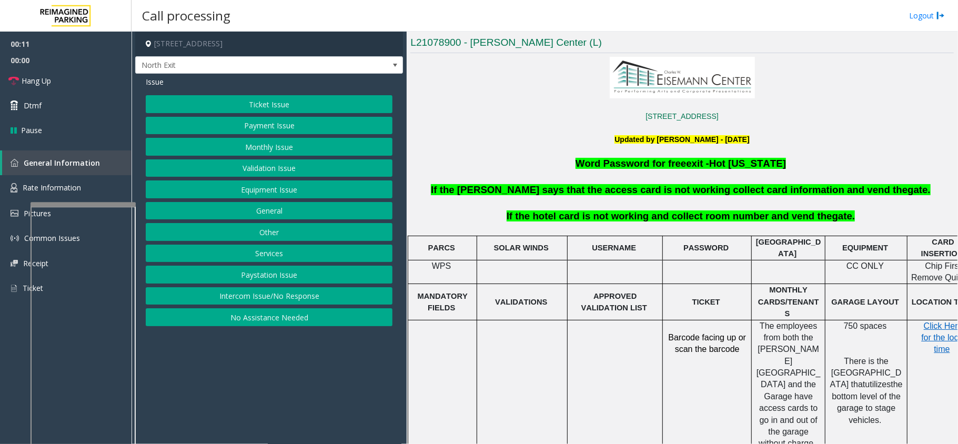
click at [283, 258] on button "Services" at bounding box center [269, 254] width 247 height 18
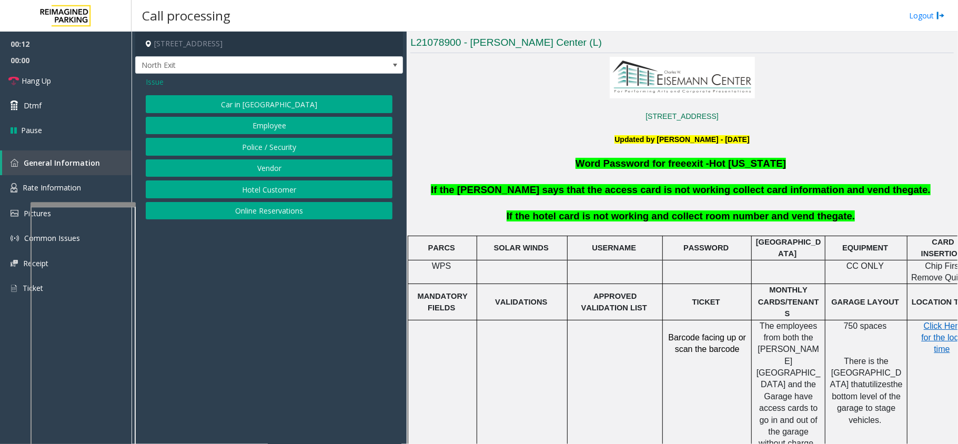
click at [245, 188] on button "Hotel Customer" at bounding box center [269, 189] width 247 height 18
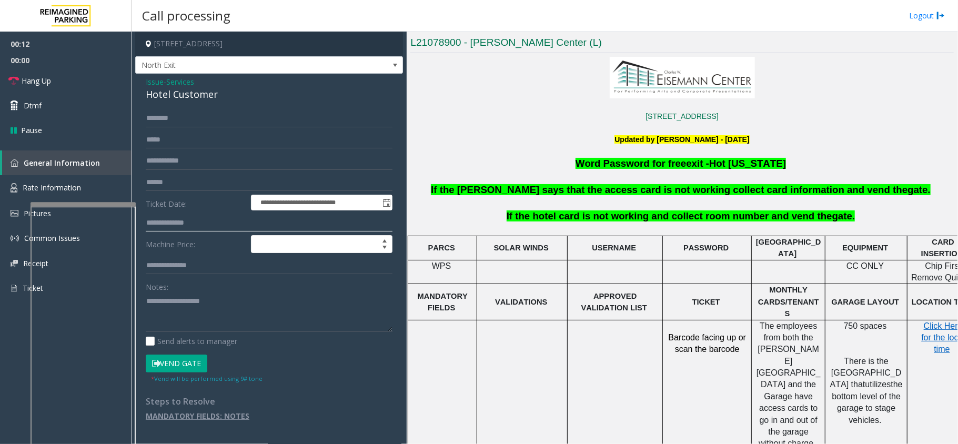
click at [217, 218] on input "text" at bounding box center [269, 223] width 247 height 18
type textarea "**********"
click at [205, 219] on input "text" at bounding box center [269, 223] width 247 height 18
type input "****"
click at [190, 367] on button "Vend Gate" at bounding box center [177, 364] width 62 height 18
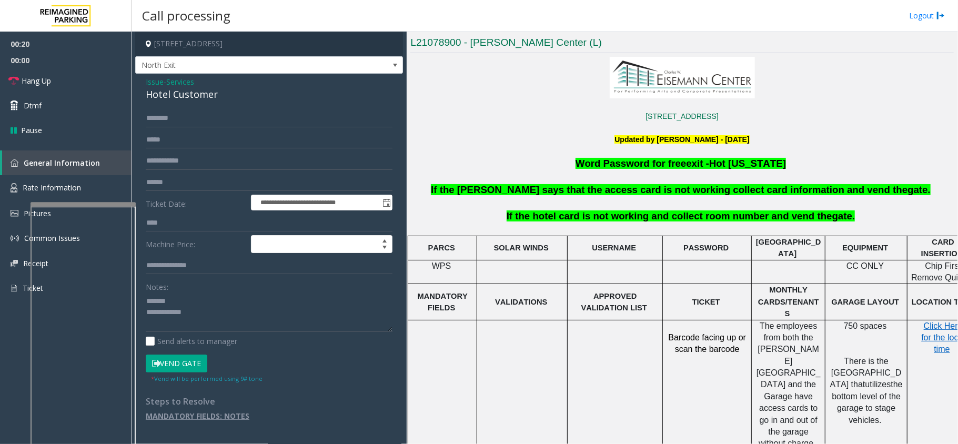
click at [179, 97] on div "Hotel Customer" at bounding box center [269, 94] width 247 height 14
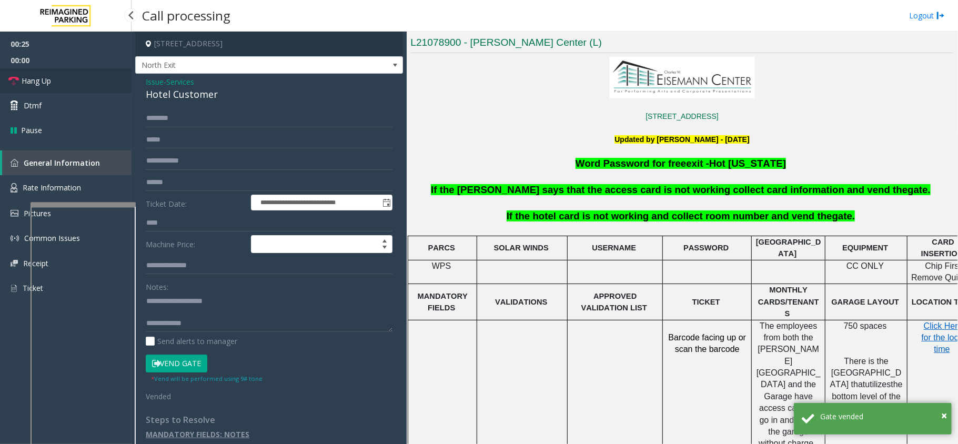
click at [100, 78] on link "Hang Up" at bounding box center [66, 80] width 132 height 25
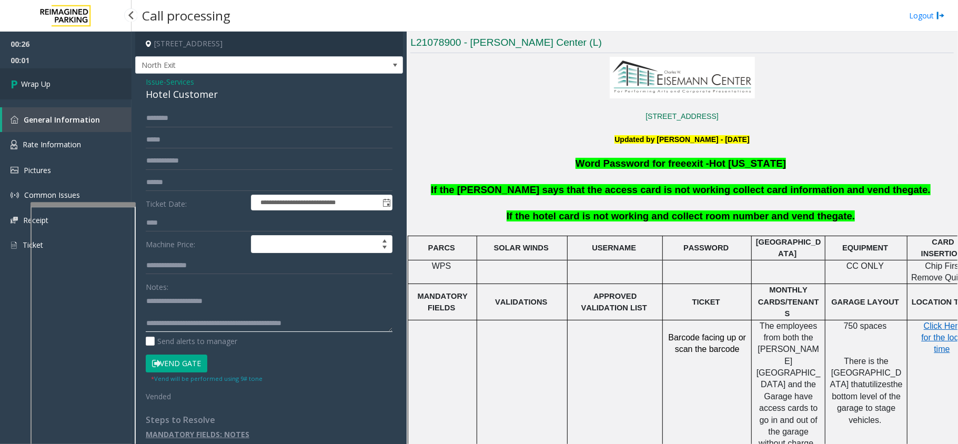
type textarea "**********"
click at [77, 83] on link "Wrap Up" at bounding box center [66, 83] width 132 height 31
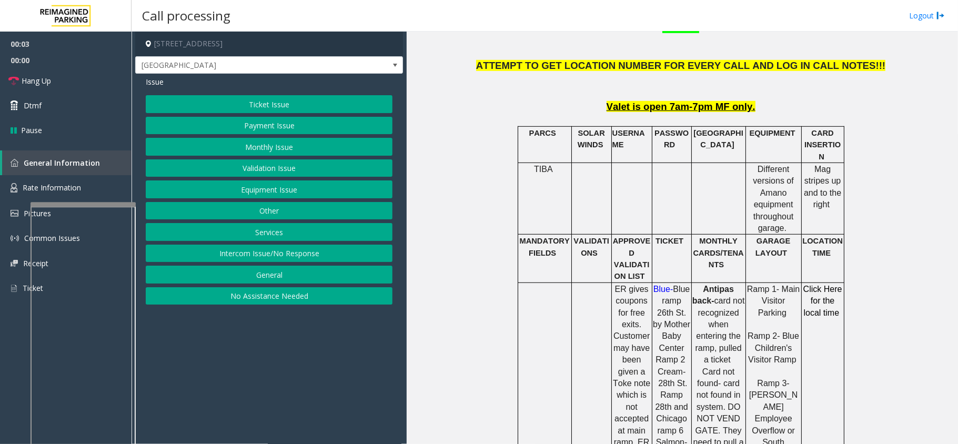
scroll to position [561, 0]
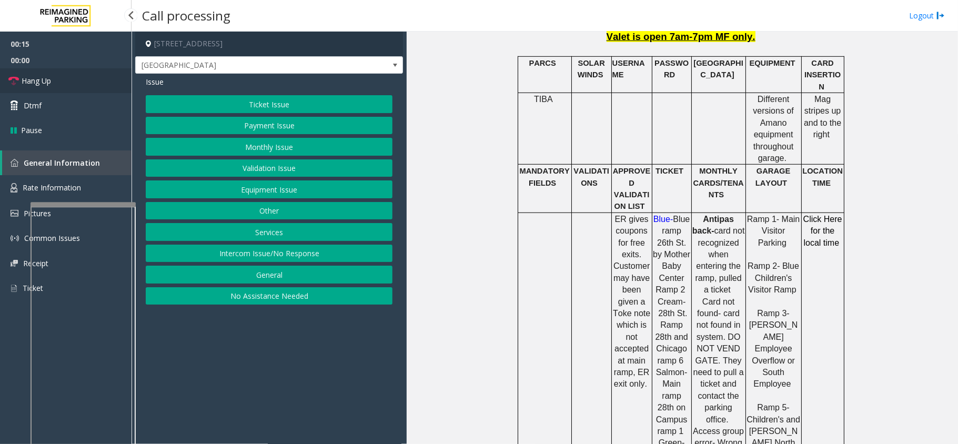
click at [85, 74] on link "Hang Up" at bounding box center [66, 80] width 132 height 25
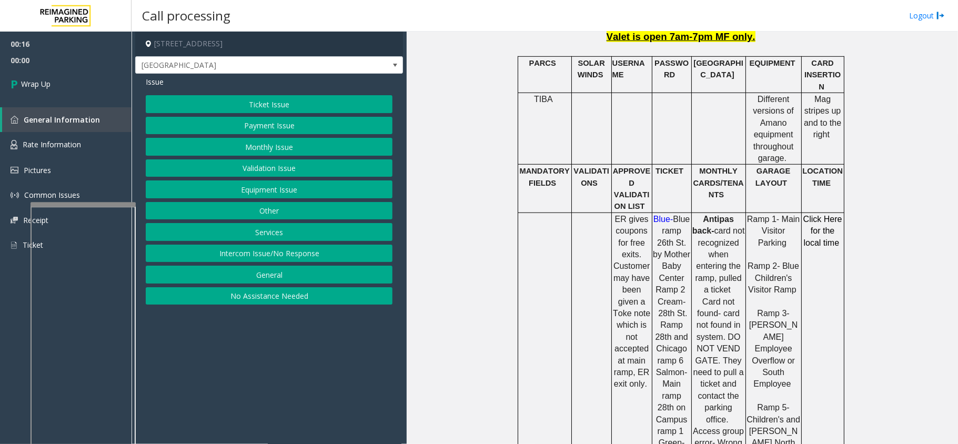
click at [295, 184] on button "Equipment Issue" at bounding box center [269, 189] width 247 height 18
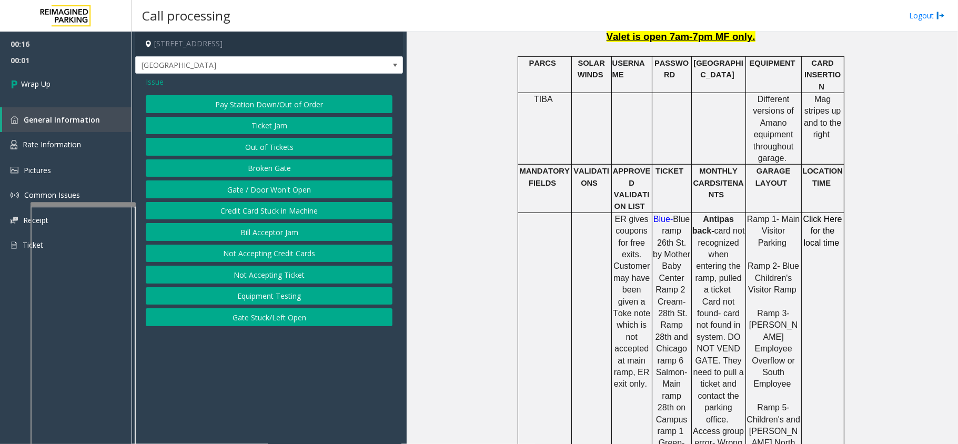
drag, startPoint x: 156, startPoint y: 77, endPoint x: 163, endPoint y: 88, distance: 13.2
click at [156, 77] on span "Issue" at bounding box center [155, 81] width 18 height 11
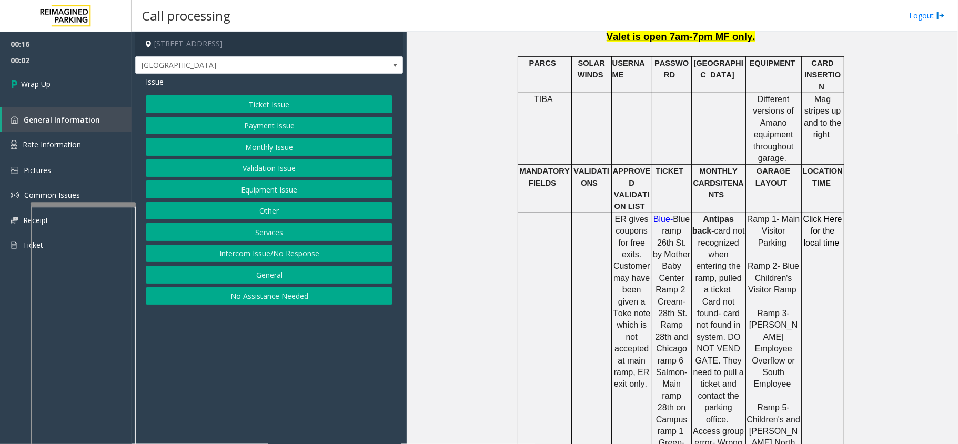
drag, startPoint x: 257, startPoint y: 255, endPoint x: 226, endPoint y: 160, distance: 99.7
click at [257, 253] on button "Intercom Issue/No Response" at bounding box center [269, 254] width 247 height 18
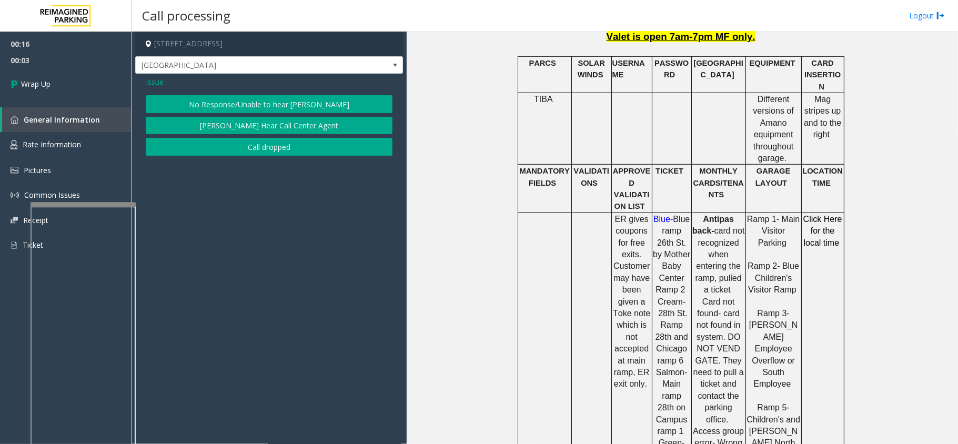
click at [216, 107] on button "No Response/Unable to hear [PERSON_NAME]" at bounding box center [269, 104] width 247 height 18
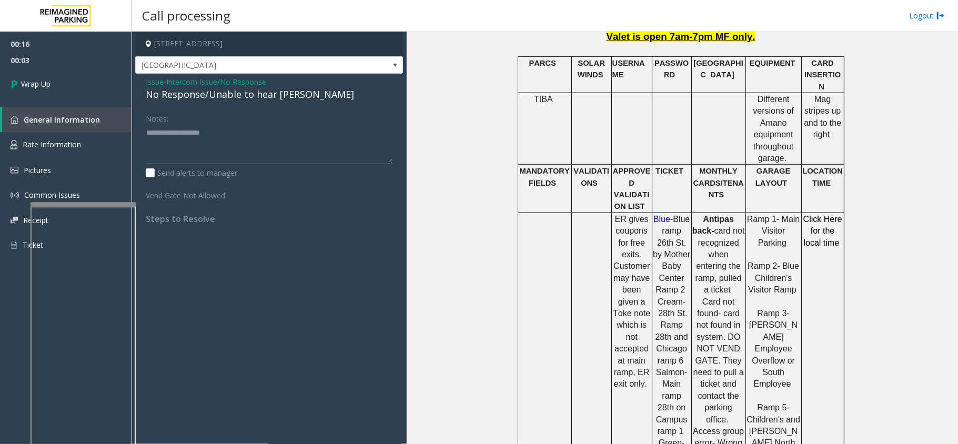
click at [216, 100] on div "No Response/Unable to hear [PERSON_NAME]" at bounding box center [269, 94] width 247 height 14
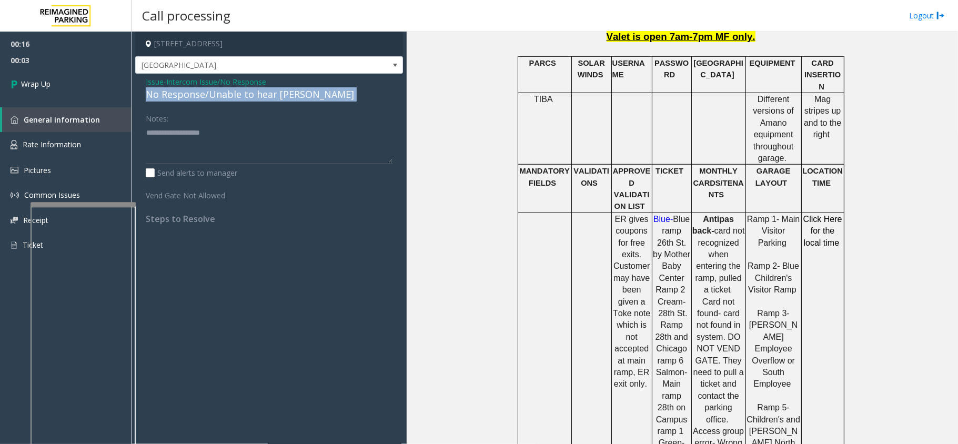
click at [216, 100] on div "No Response/Unable to hear [PERSON_NAME]" at bounding box center [269, 94] width 247 height 14
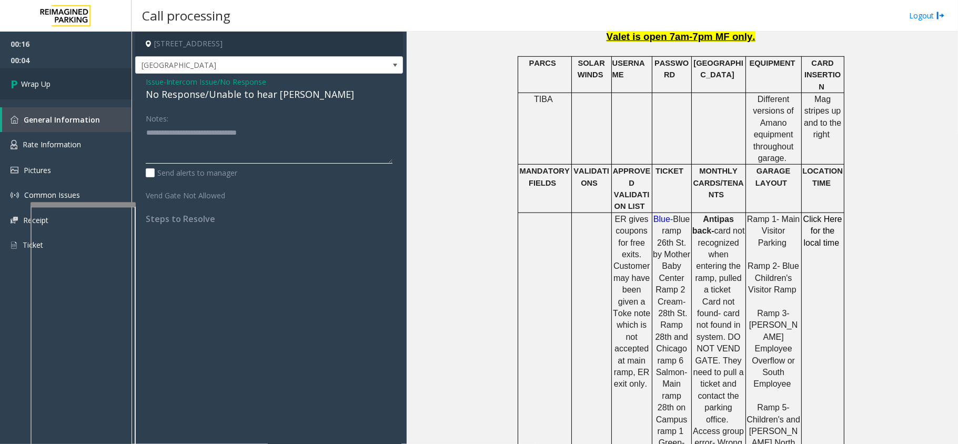
type textarea "**********"
click at [88, 78] on link "Wrap Up" at bounding box center [66, 83] width 132 height 31
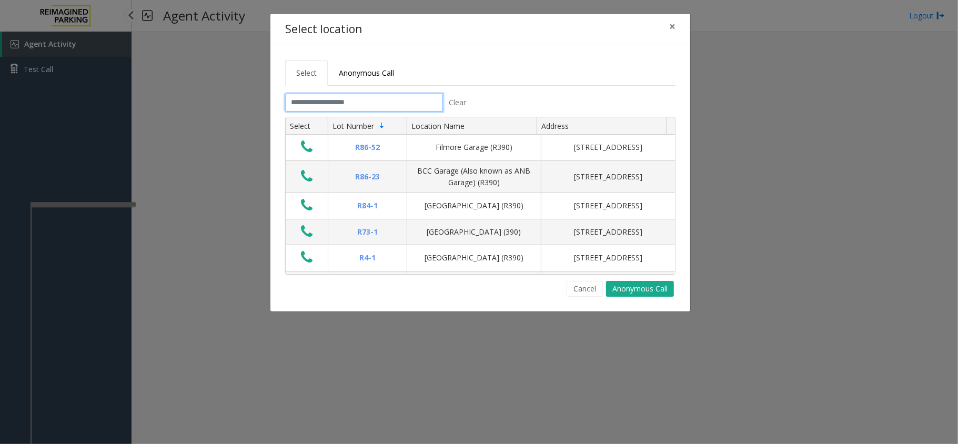
click at [359, 104] on input "text" at bounding box center [364, 103] width 158 height 18
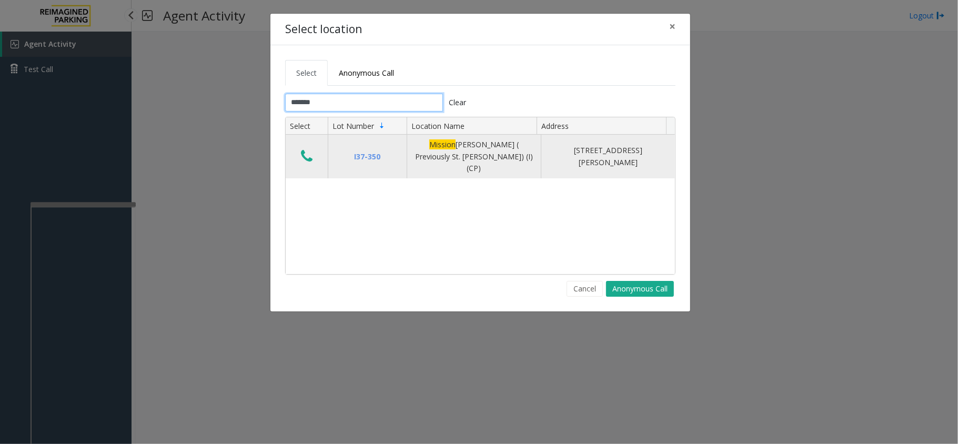
type input "*******"
click at [306, 154] on icon "Data table" at bounding box center [307, 156] width 12 height 15
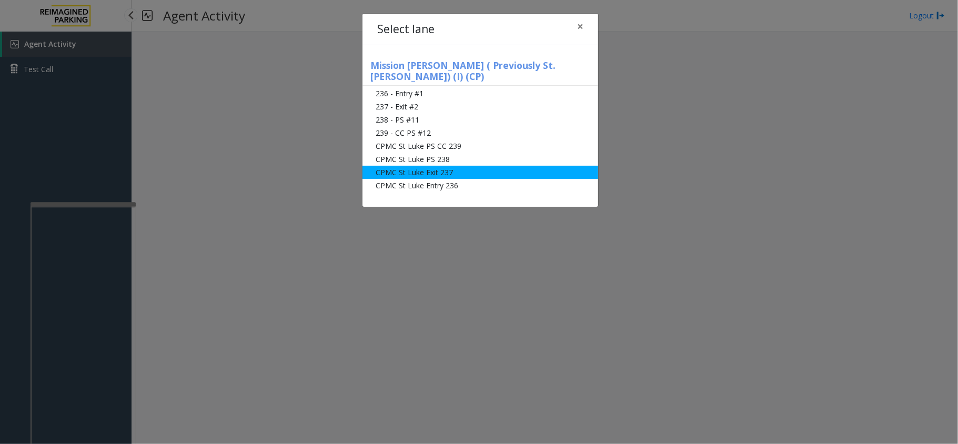
click at [410, 166] on li "CPMC St Luke Exit 237" at bounding box center [481, 172] width 236 height 13
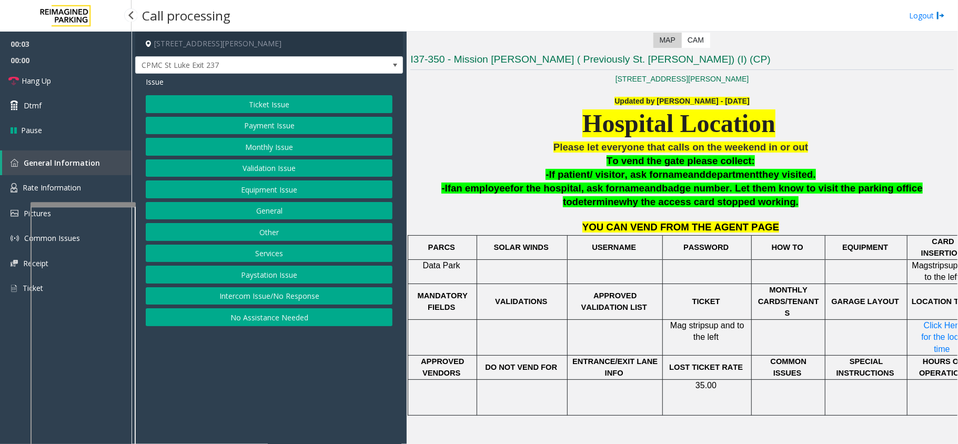
scroll to position [271, 0]
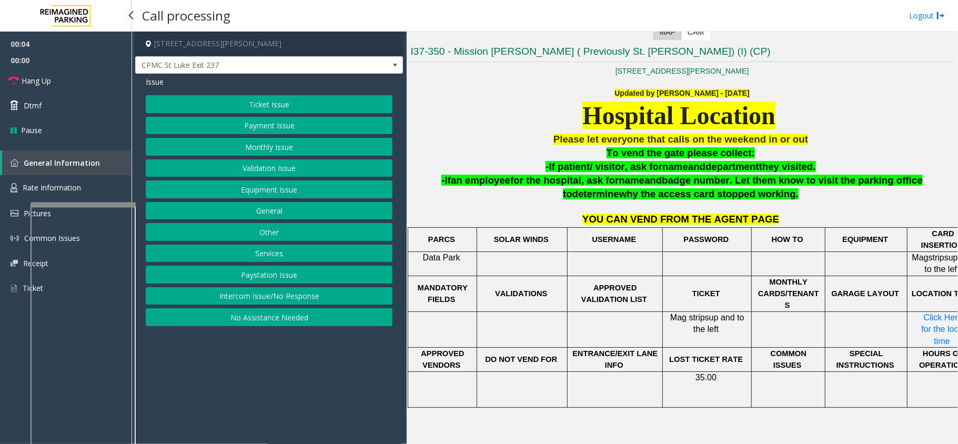
click at [291, 129] on button "Payment Issue" at bounding box center [269, 126] width 247 height 18
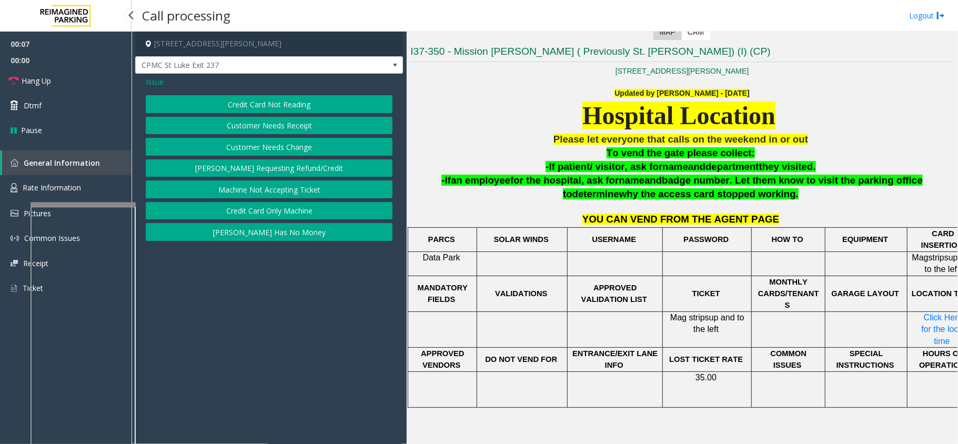
click at [289, 206] on button "Credit Card Only Machine" at bounding box center [269, 211] width 247 height 18
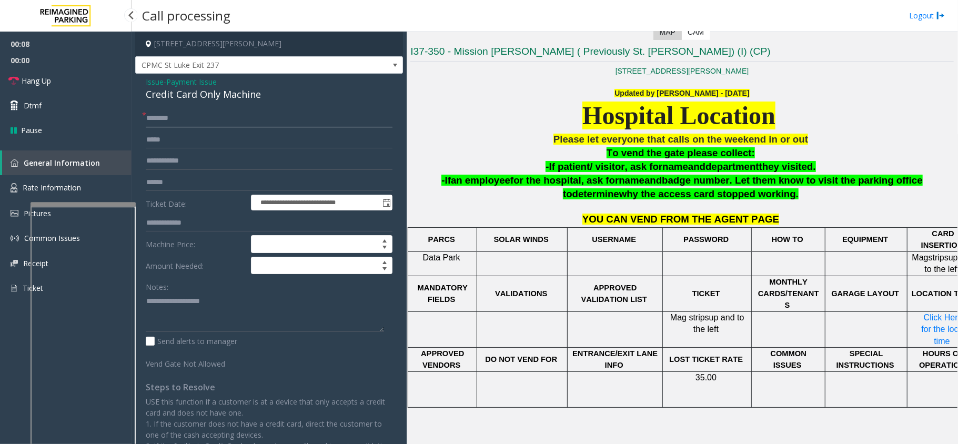
click at [215, 122] on input "text" at bounding box center [269, 118] width 247 height 18
click at [190, 180] on input "text" at bounding box center [269, 183] width 247 height 18
click at [196, 101] on div "Credit Card Only Machine" at bounding box center [269, 94] width 247 height 14
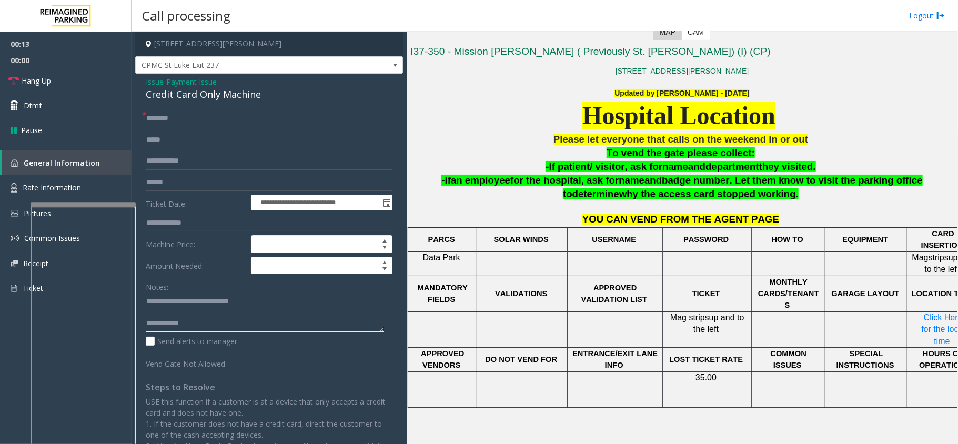
type textarea "**********"
click at [214, 178] on input "text" at bounding box center [269, 183] width 247 height 18
type input "******"
click at [215, 123] on input "text" at bounding box center [269, 118] width 247 height 18
type input "*******"
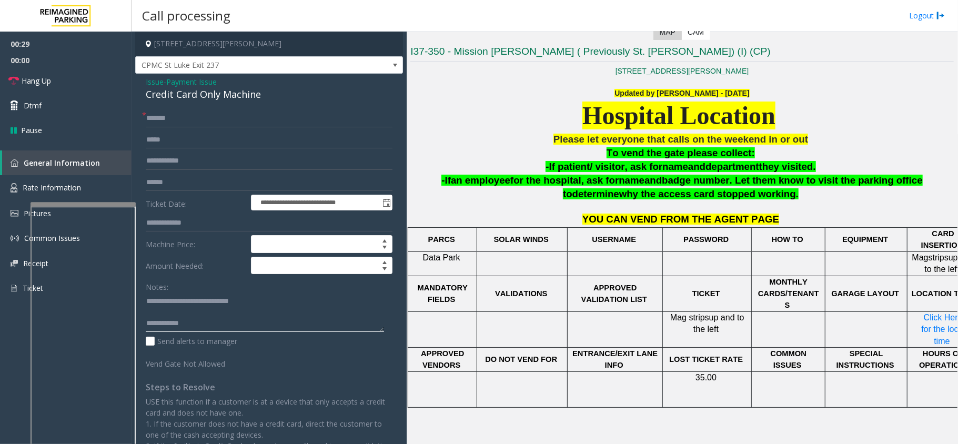
click at [194, 304] on textarea at bounding box center [265, 312] width 238 height 39
click at [189, 312] on textarea at bounding box center [265, 312] width 238 height 39
click at [261, 308] on textarea at bounding box center [265, 312] width 238 height 39
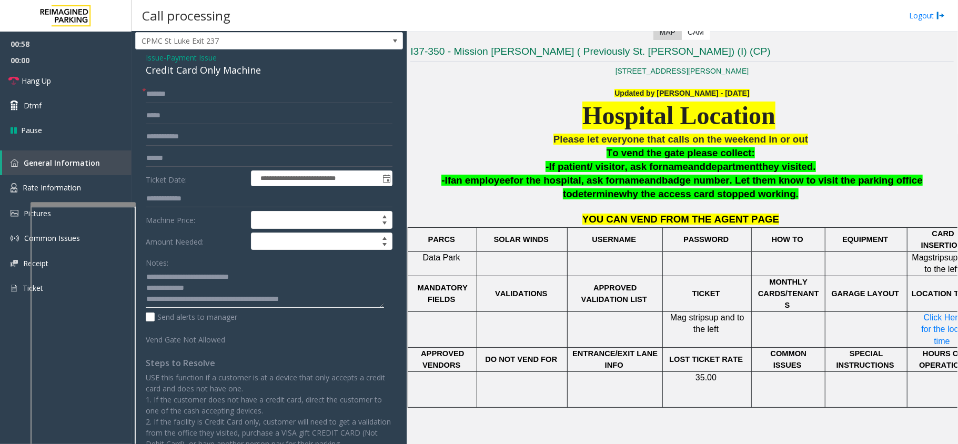
scroll to position [0, 0]
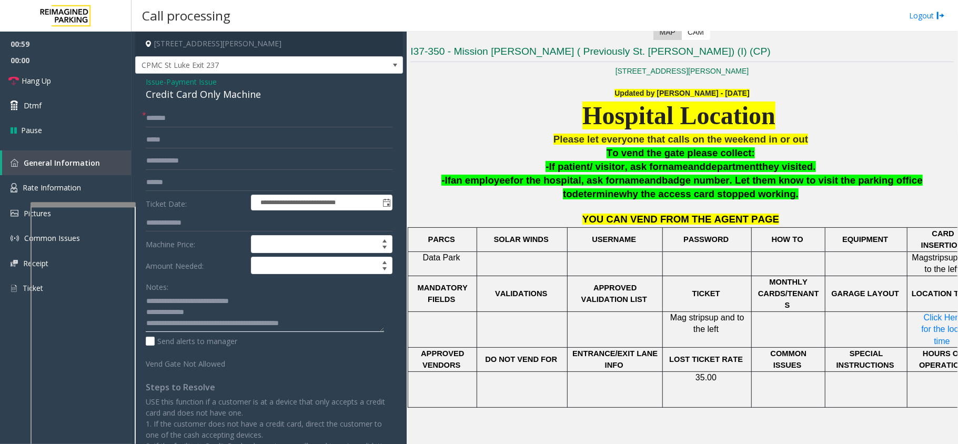
type textarea "**********"
click at [196, 83] on span "Payment Issue" at bounding box center [191, 81] width 51 height 11
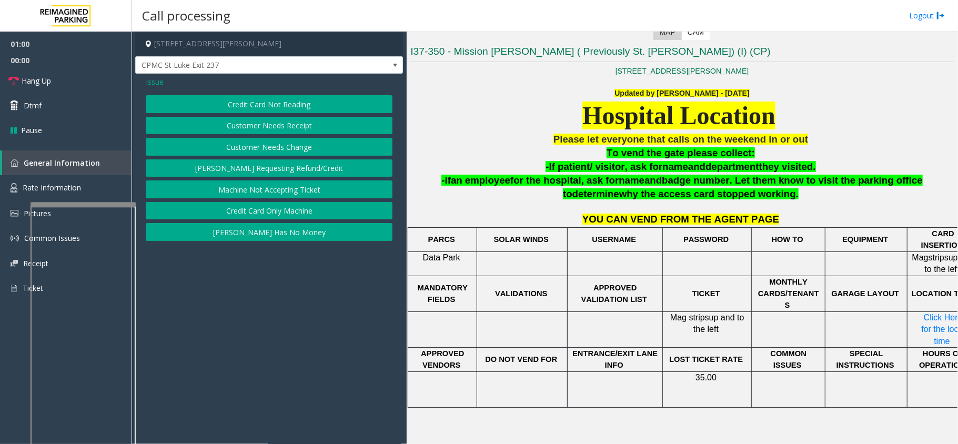
click at [243, 110] on button "Credit Card Not Reading" at bounding box center [269, 104] width 247 height 18
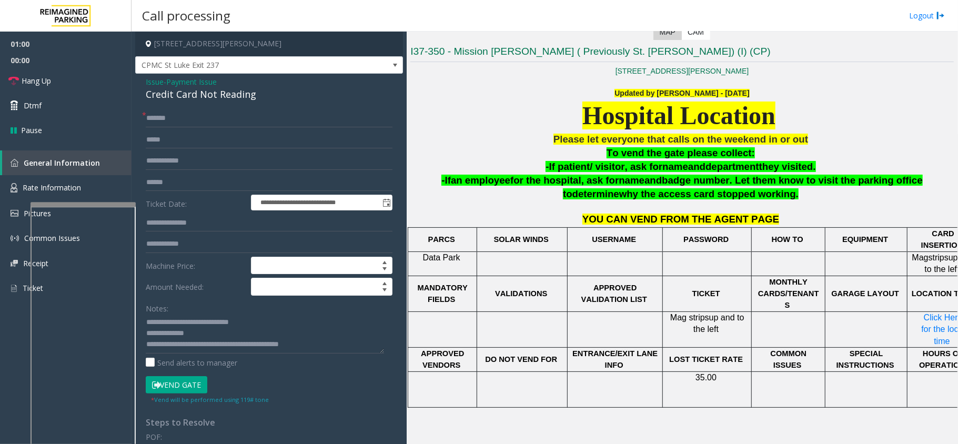
click at [189, 380] on button "Vend Gate" at bounding box center [177, 385] width 62 height 18
click at [186, 78] on span "Payment Issue" at bounding box center [191, 81] width 51 height 11
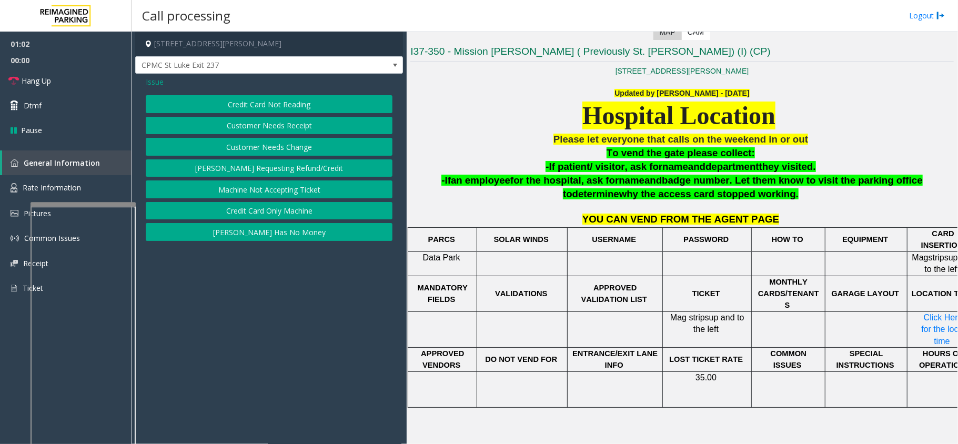
click at [158, 81] on span "Issue" at bounding box center [155, 81] width 18 height 11
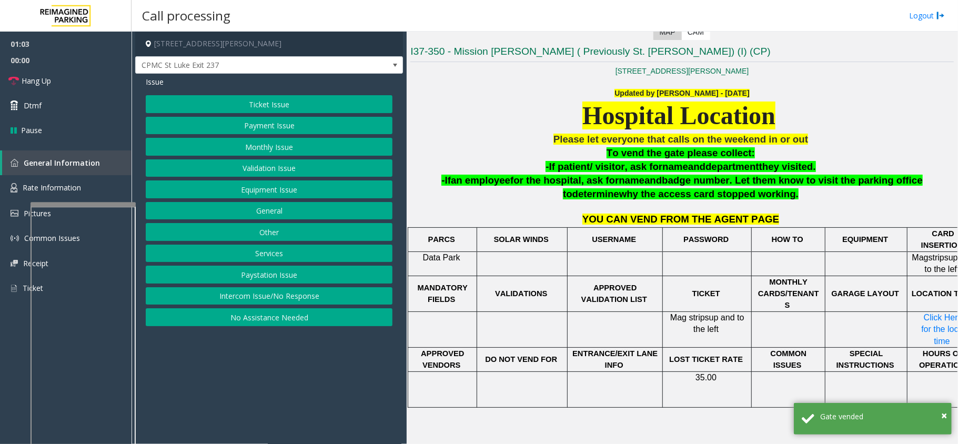
click at [268, 129] on button "Payment Issue" at bounding box center [269, 126] width 247 height 18
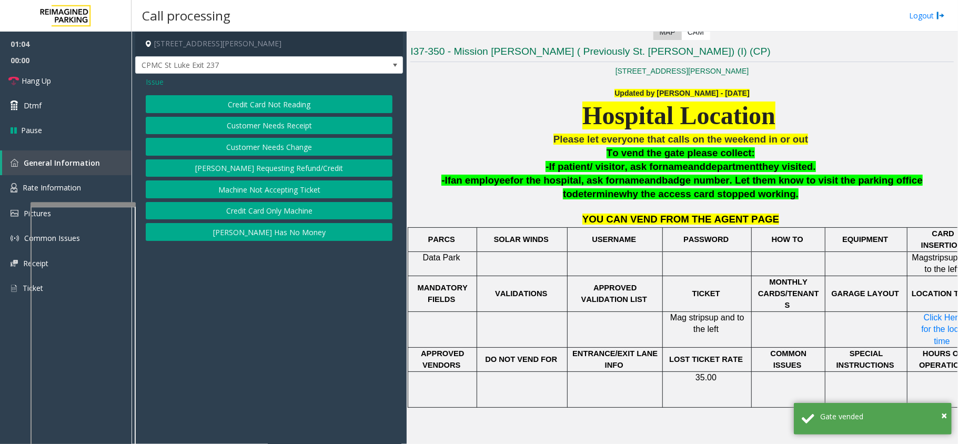
click at [279, 213] on button "Credit Card Only Machine" at bounding box center [269, 211] width 247 height 18
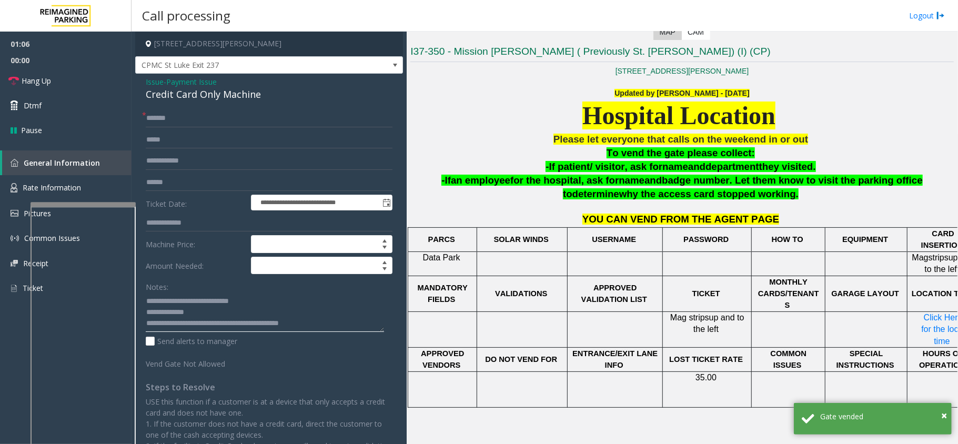
click at [224, 310] on textarea at bounding box center [265, 312] width 238 height 39
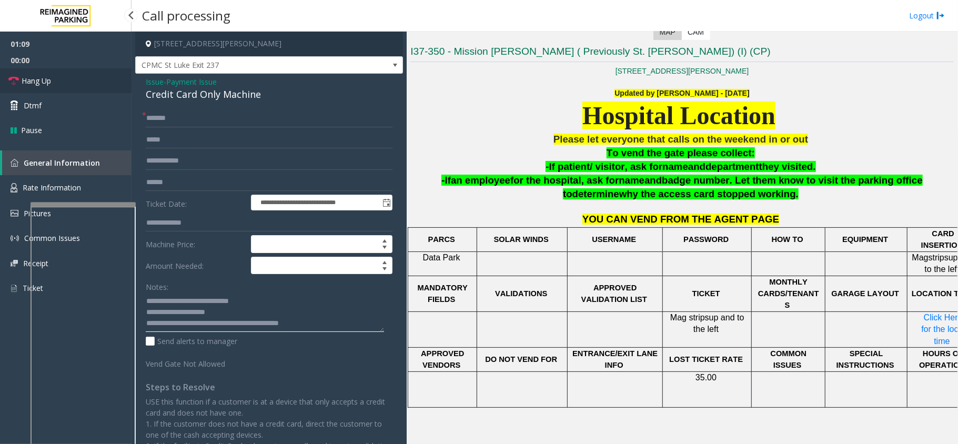
type textarea "**********"
click at [57, 78] on link "Hang Up" at bounding box center [66, 80] width 132 height 25
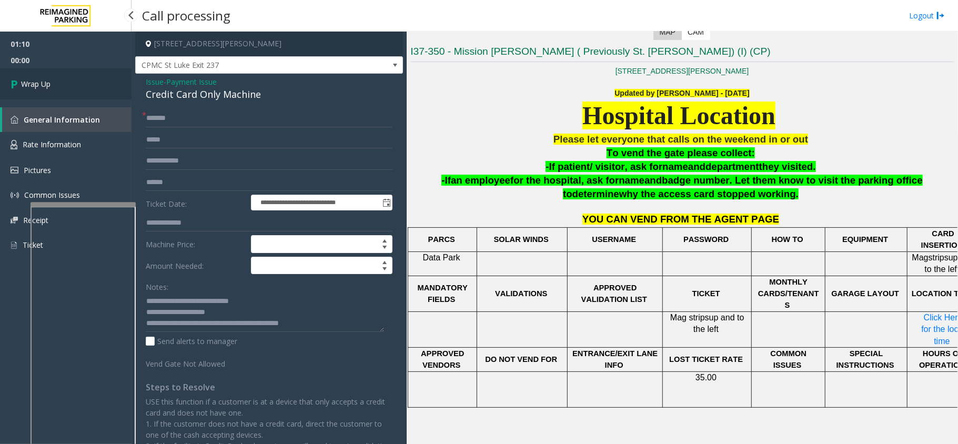
click at [57, 78] on link "Wrap Up" at bounding box center [66, 83] width 132 height 31
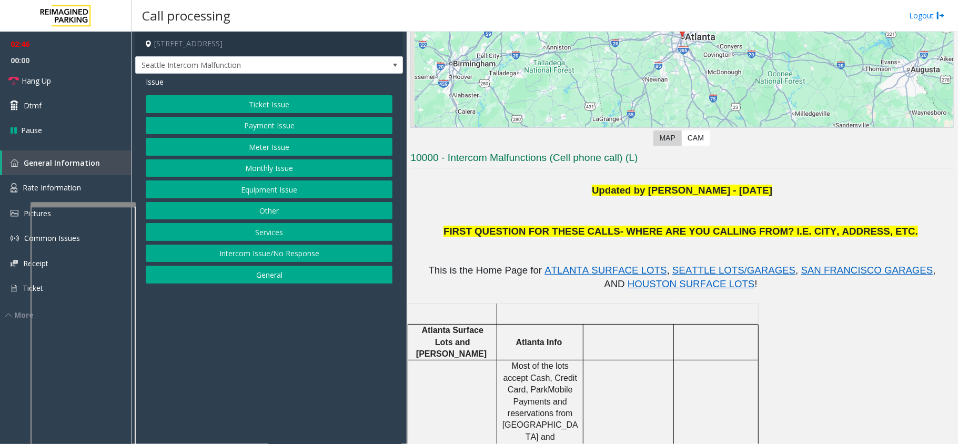
scroll to position [421, 0]
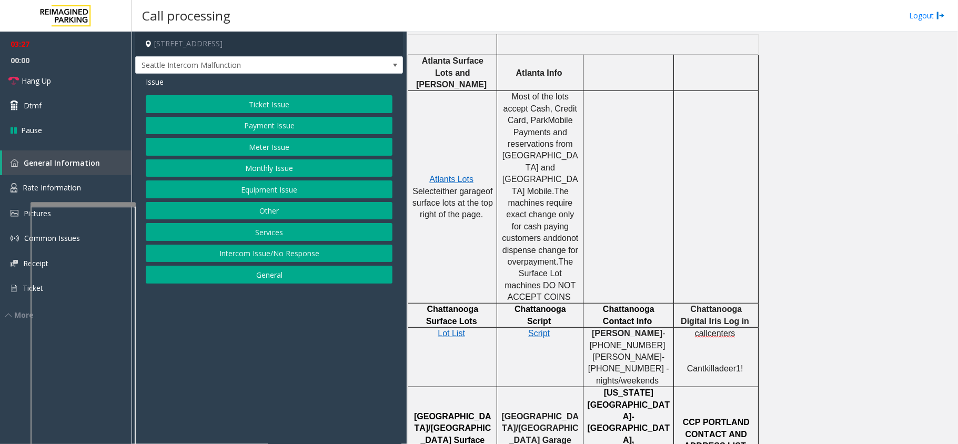
click at [278, 169] on button "Monthly Issue" at bounding box center [269, 168] width 247 height 18
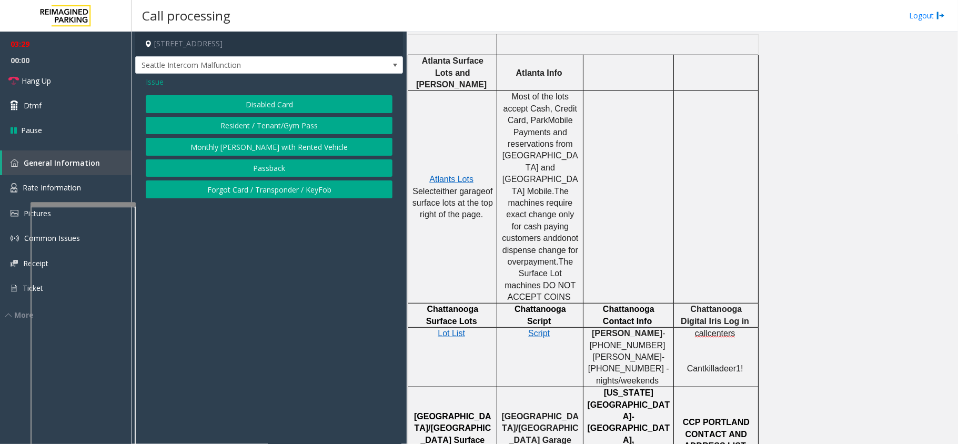
click at [156, 82] on span "Issue" at bounding box center [155, 81] width 18 height 11
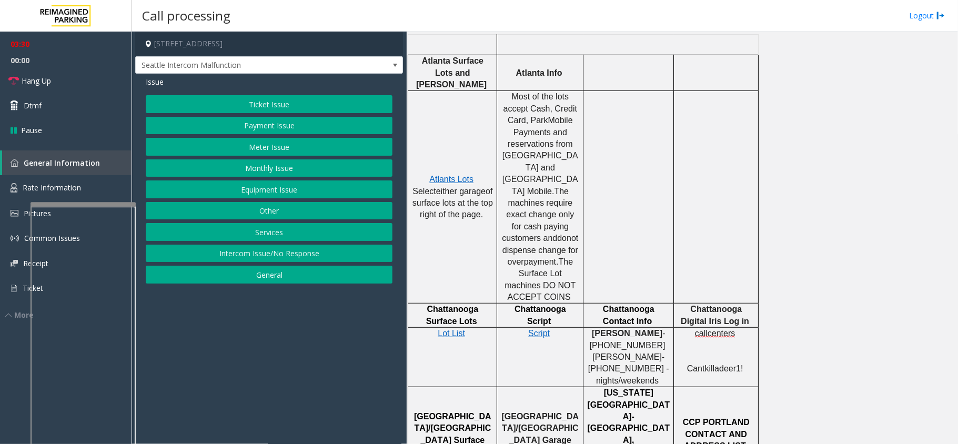
click at [249, 189] on button "Equipment Issue" at bounding box center [269, 189] width 247 height 18
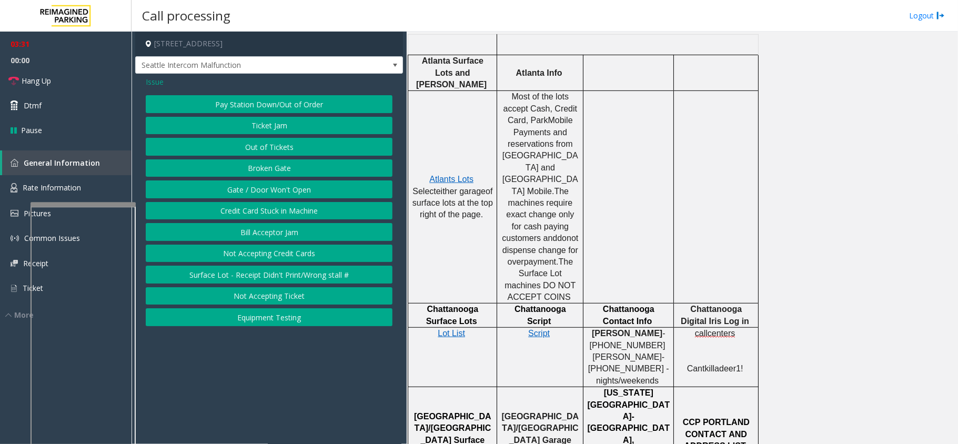
click at [246, 124] on button "Ticket Jam" at bounding box center [269, 126] width 247 height 18
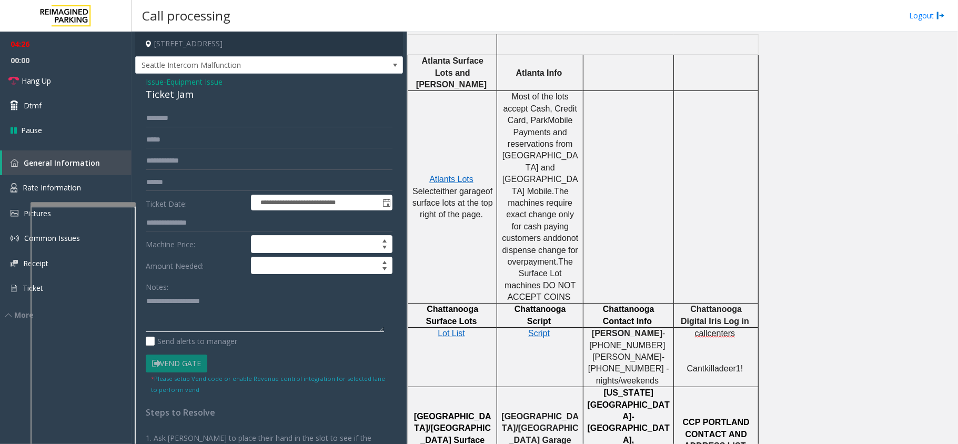
click at [207, 304] on textarea at bounding box center [265, 312] width 238 height 39
click at [172, 93] on div "Ticket Jam" at bounding box center [269, 94] width 247 height 14
click at [293, 301] on textarea at bounding box center [265, 312] width 238 height 39
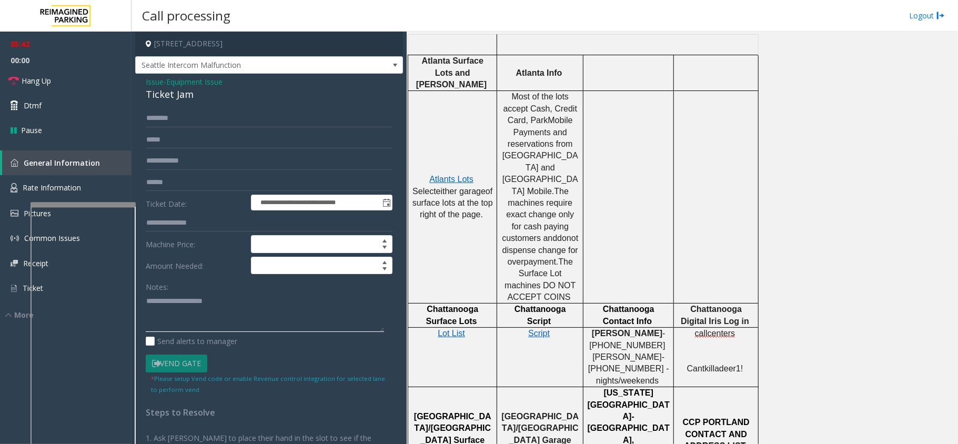
click at [222, 308] on textarea at bounding box center [265, 312] width 238 height 39
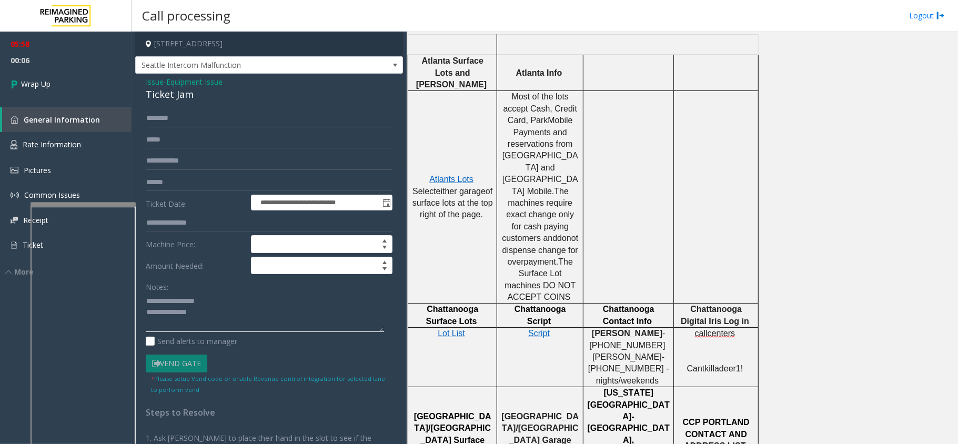
click at [196, 314] on textarea at bounding box center [265, 312] width 238 height 39
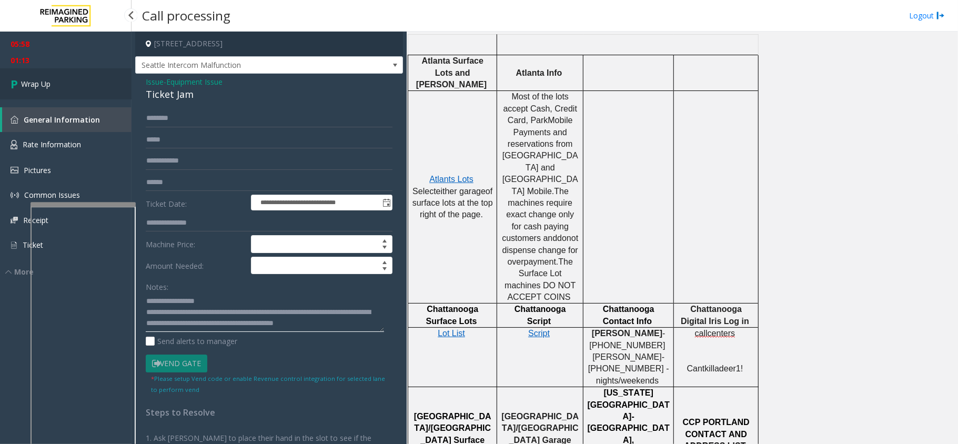
type textarea "**********"
click at [41, 96] on link "Wrap Up" at bounding box center [66, 83] width 132 height 31
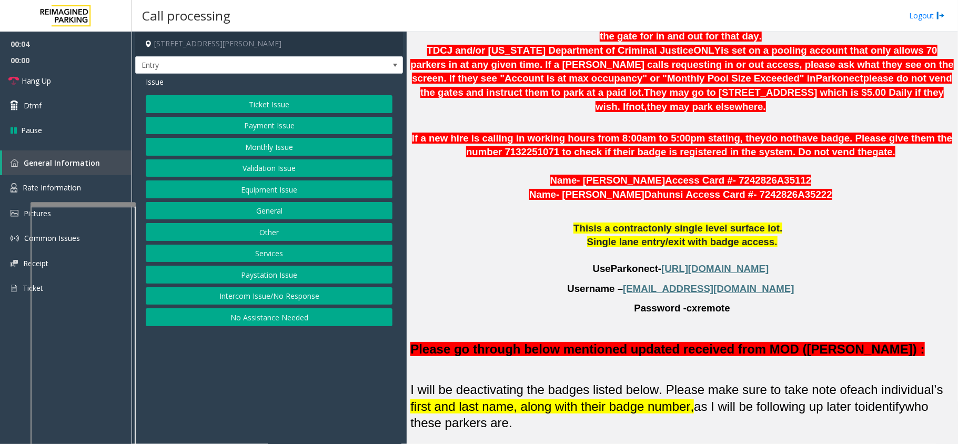
scroll to position [701, 0]
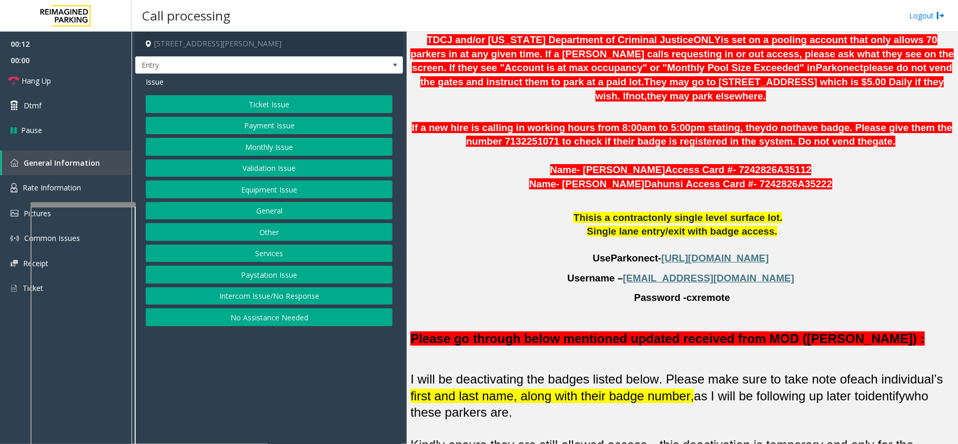
drag, startPoint x: 196, startPoint y: 299, endPoint x: 207, endPoint y: 273, distance: 28.7
click at [196, 299] on button "Intercom Issue/No Response" at bounding box center [269, 296] width 247 height 18
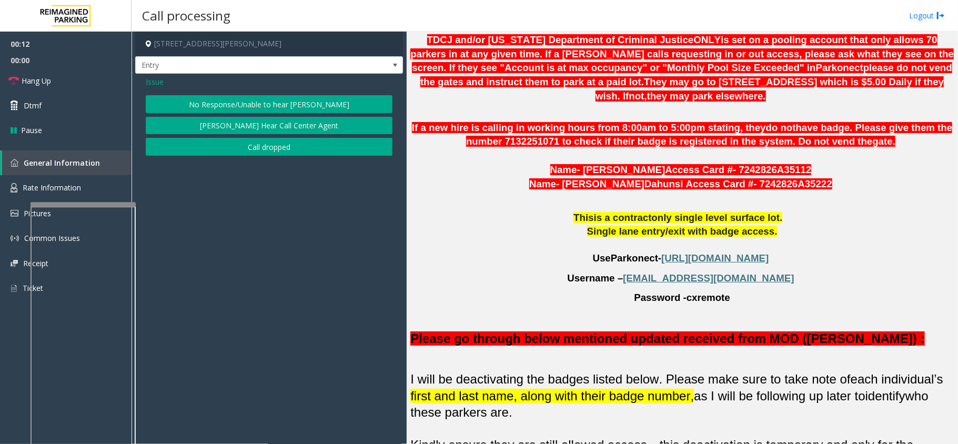
click at [222, 109] on button "No Response/Unable to hear [PERSON_NAME]" at bounding box center [269, 104] width 247 height 18
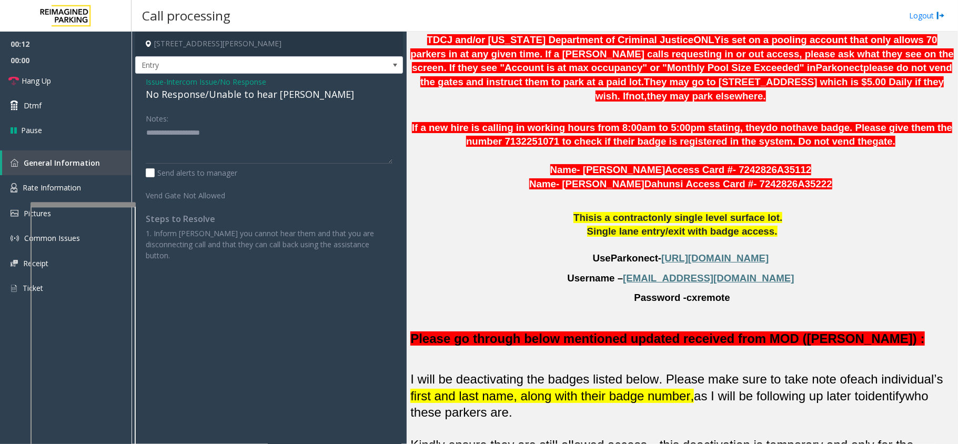
click at [222, 97] on div "No Response/Unable to hear [PERSON_NAME]" at bounding box center [269, 94] width 247 height 14
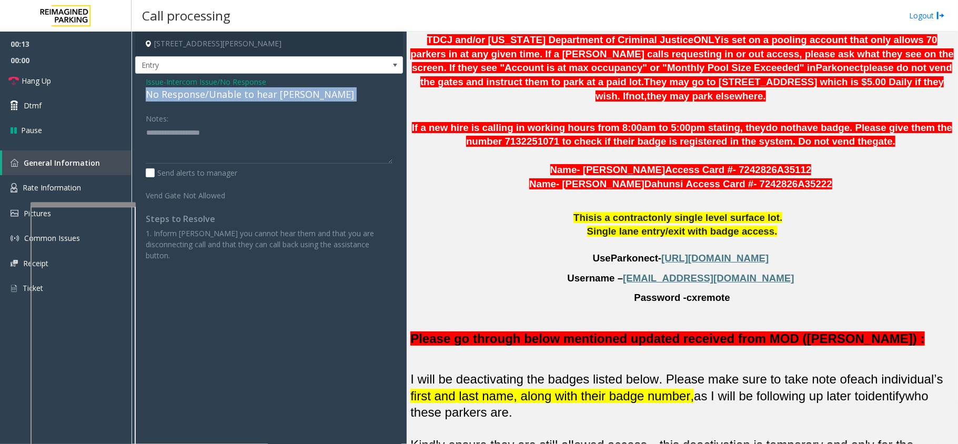
click at [222, 97] on div "No Response/Unable to hear [PERSON_NAME]" at bounding box center [269, 94] width 247 height 14
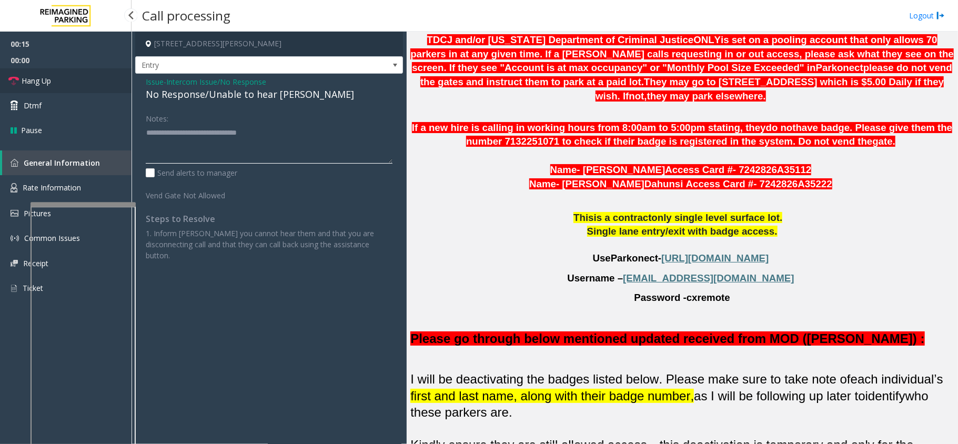
type textarea "**********"
click at [63, 75] on link "Hang Up" at bounding box center [66, 80] width 132 height 25
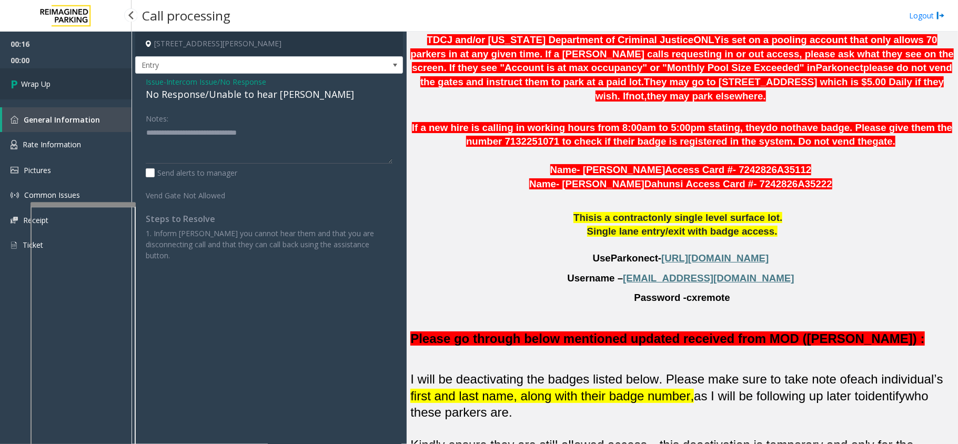
click at [56, 78] on link "Wrap Up" at bounding box center [66, 83] width 132 height 31
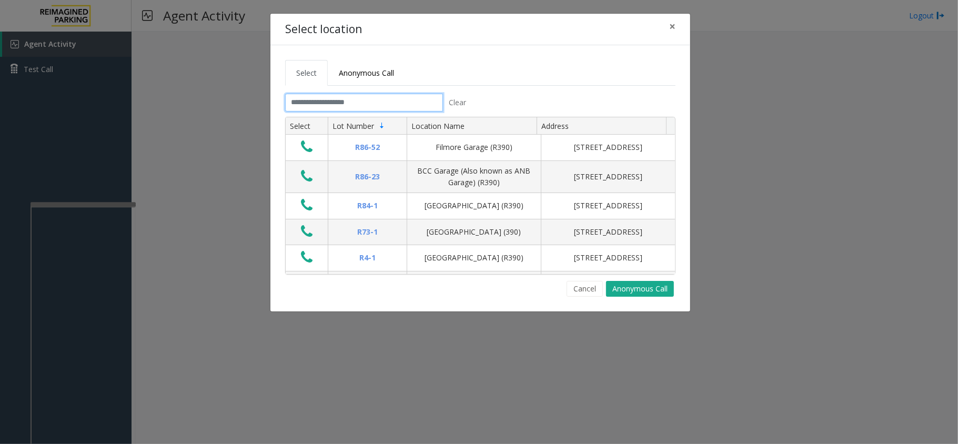
click at [366, 100] on input "text" at bounding box center [364, 103] width 158 height 18
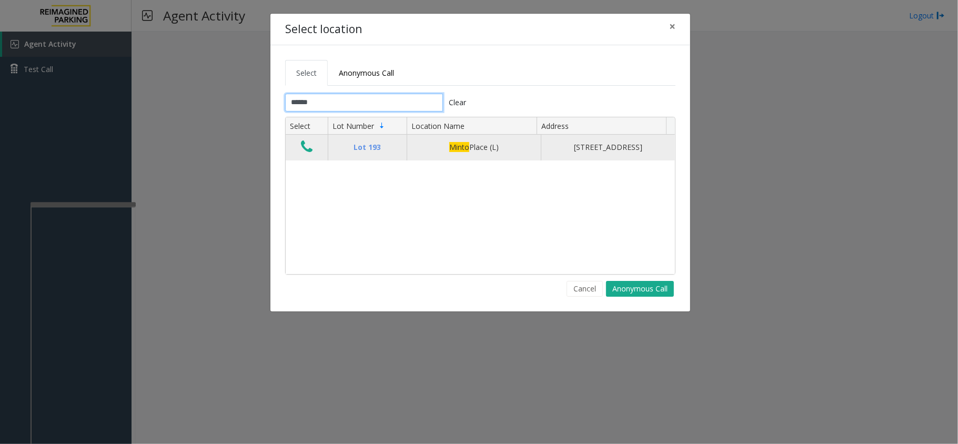
type input "*****"
click at [304, 152] on icon "Data table" at bounding box center [307, 146] width 12 height 15
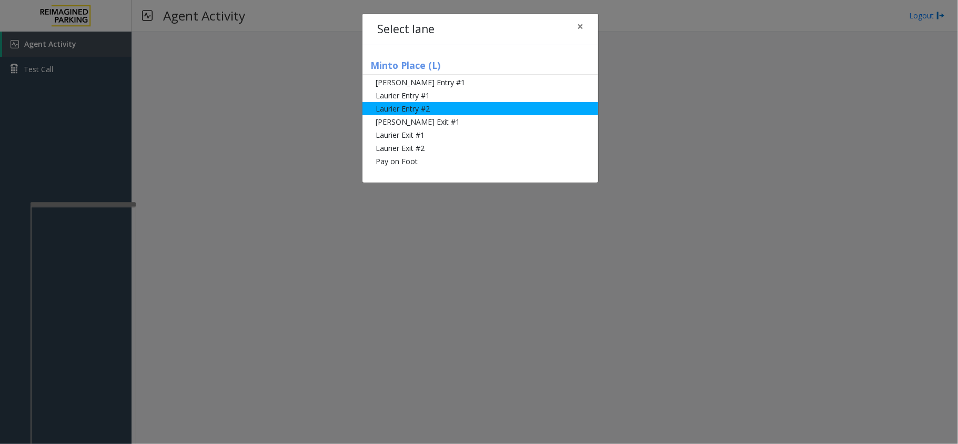
click at [383, 108] on li "Laurier Entry #2" at bounding box center [481, 108] width 236 height 13
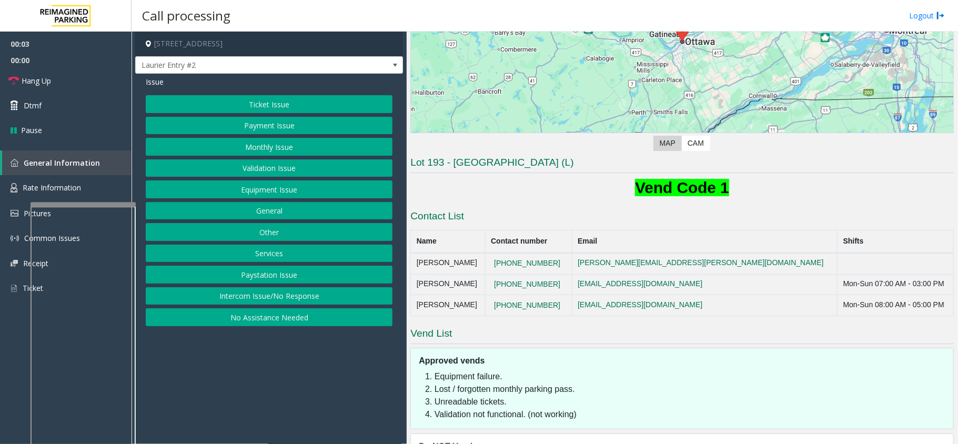
scroll to position [136, 0]
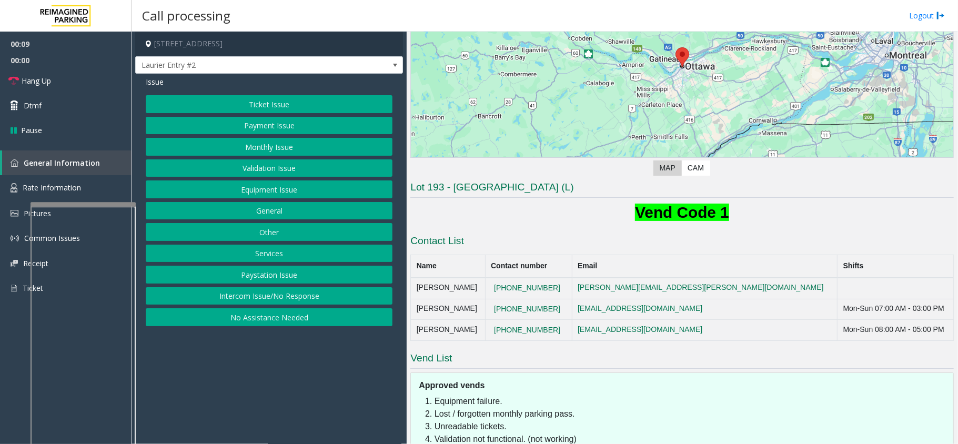
click at [286, 106] on button "Ticket Issue" at bounding box center [269, 104] width 247 height 18
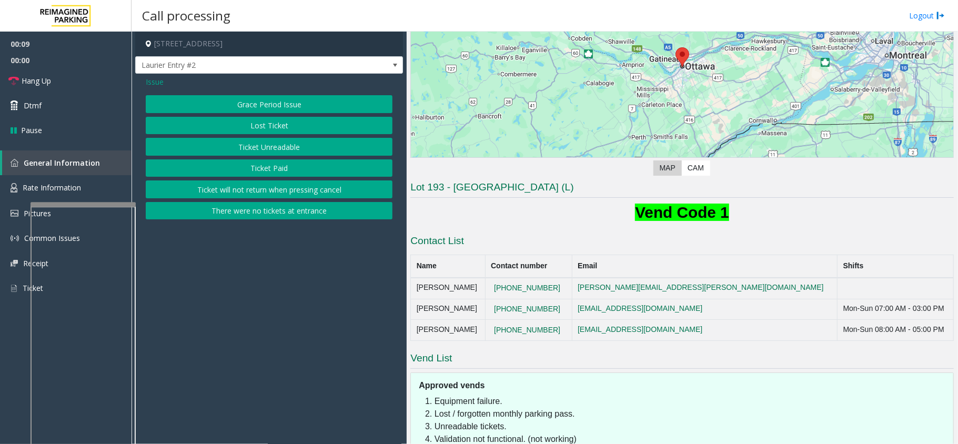
click at [276, 154] on button "Ticket Unreadable" at bounding box center [269, 147] width 247 height 18
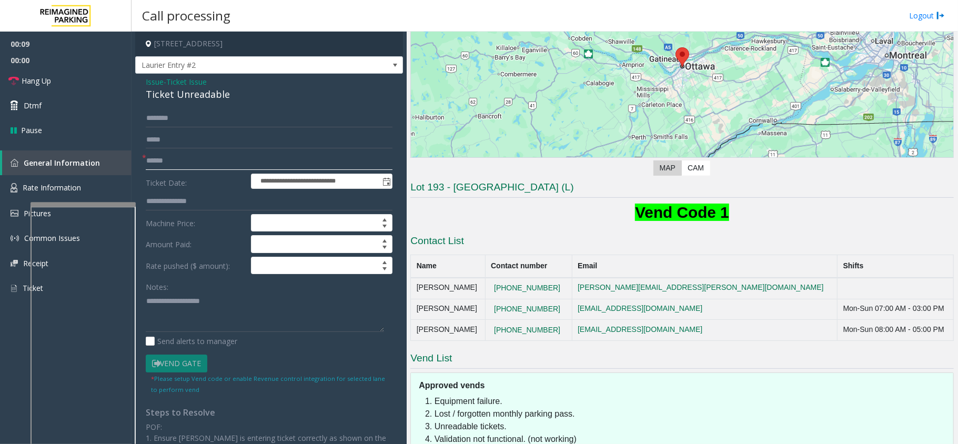
click at [160, 165] on input "text" at bounding box center [269, 161] width 247 height 18
click at [175, 97] on div "Ticket Unreadable" at bounding box center [269, 94] width 247 height 14
click at [192, 96] on div "Ticket Unreadable" at bounding box center [269, 94] width 247 height 14
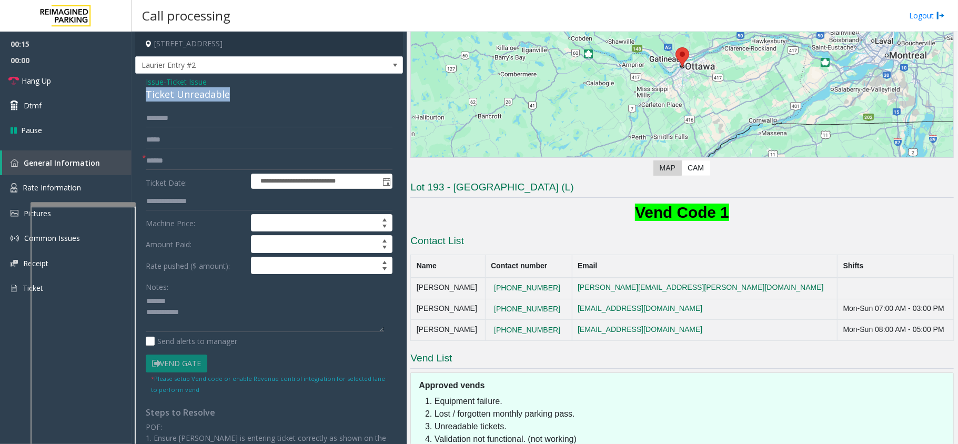
click at [192, 96] on div "Ticket Unreadable" at bounding box center [269, 94] width 247 height 14
click at [264, 340] on div "Send alerts to manager" at bounding box center [269, 341] width 247 height 11
click at [265, 331] on textarea at bounding box center [265, 312] width 238 height 39
click at [204, 167] on input "text" at bounding box center [269, 161] width 247 height 18
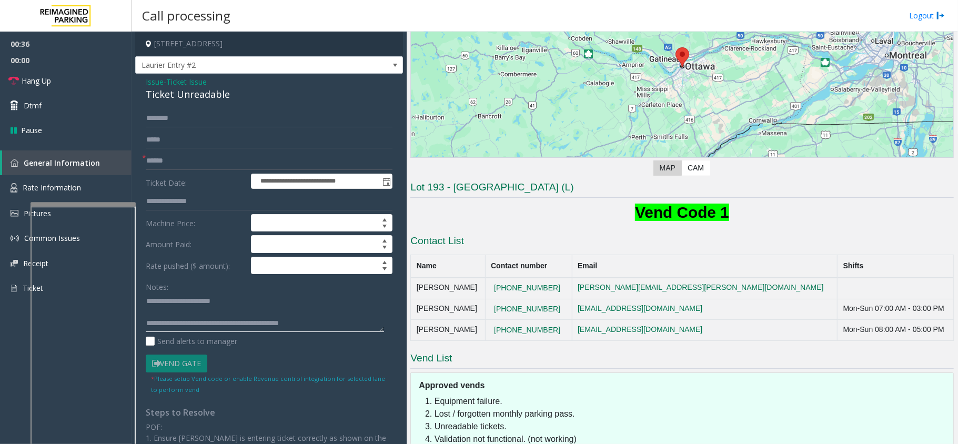
type textarea "**********"
click at [240, 165] on input "text" at bounding box center [269, 161] width 247 height 18
click at [221, 158] on input "text" at bounding box center [269, 161] width 247 height 18
type input "**"
click at [219, 118] on input "text" at bounding box center [269, 118] width 247 height 18
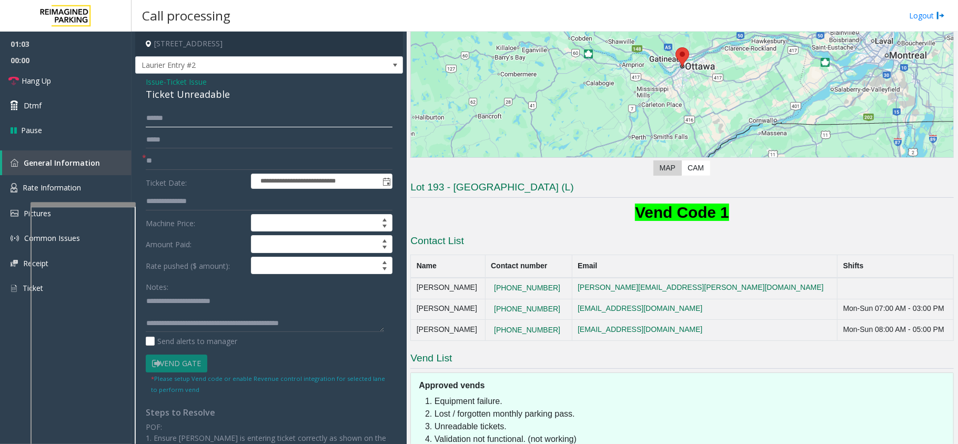
type input "******"
click at [158, 157] on input "**" at bounding box center [269, 161] width 247 height 18
click at [161, 122] on input "******" at bounding box center [269, 118] width 247 height 18
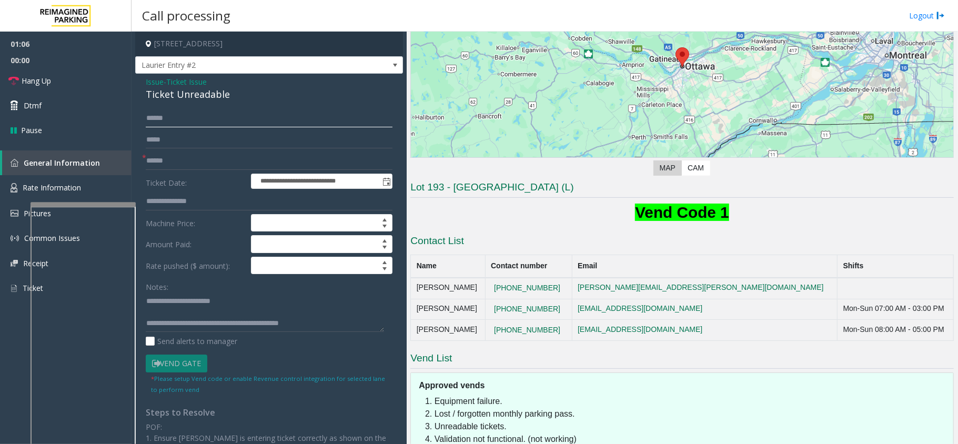
click at [161, 122] on input "******" at bounding box center [269, 118] width 247 height 18
click at [162, 163] on input "******" at bounding box center [269, 161] width 247 height 18
type input "******"
click at [267, 306] on textarea at bounding box center [265, 312] width 238 height 39
click at [261, 316] on textarea at bounding box center [265, 312] width 238 height 39
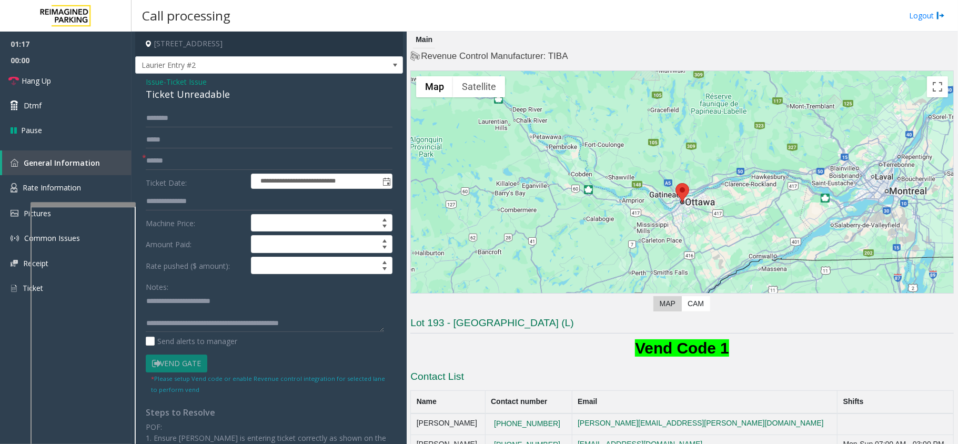
scroll to position [136, 0]
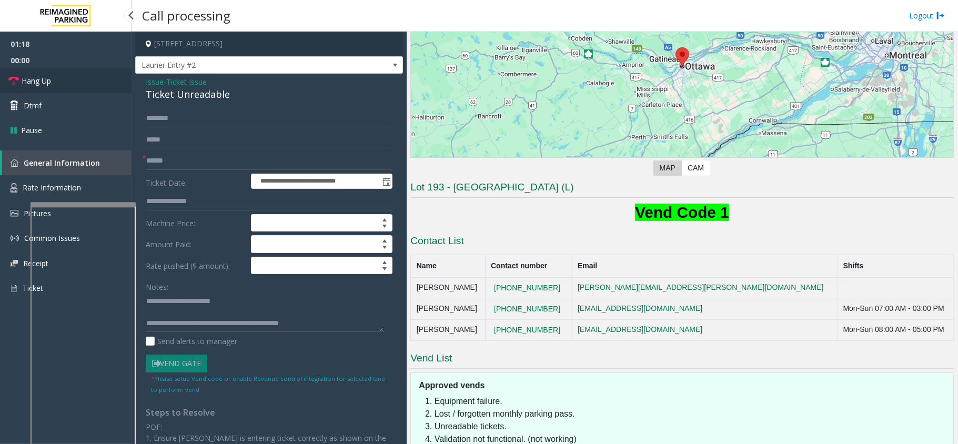
click at [51, 86] on link "Hang Up" at bounding box center [66, 80] width 132 height 25
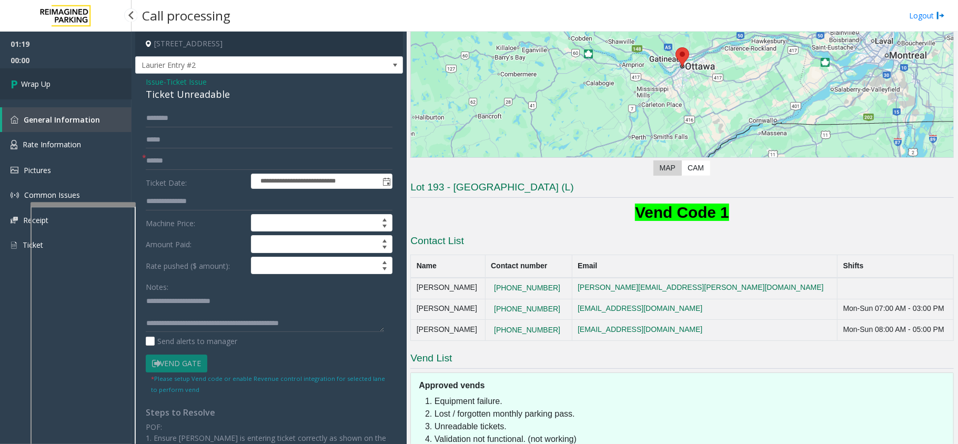
click at [51, 86] on span "Wrap Up" at bounding box center [35, 83] width 29 height 11
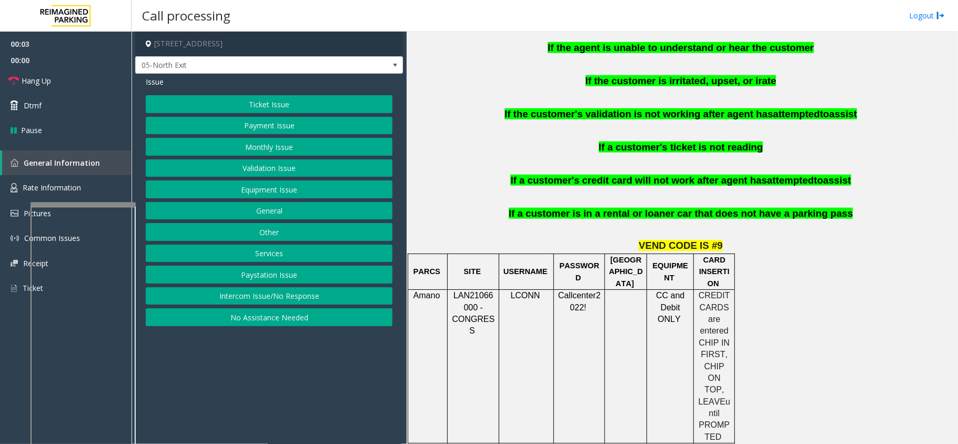
scroll to position [771, 0]
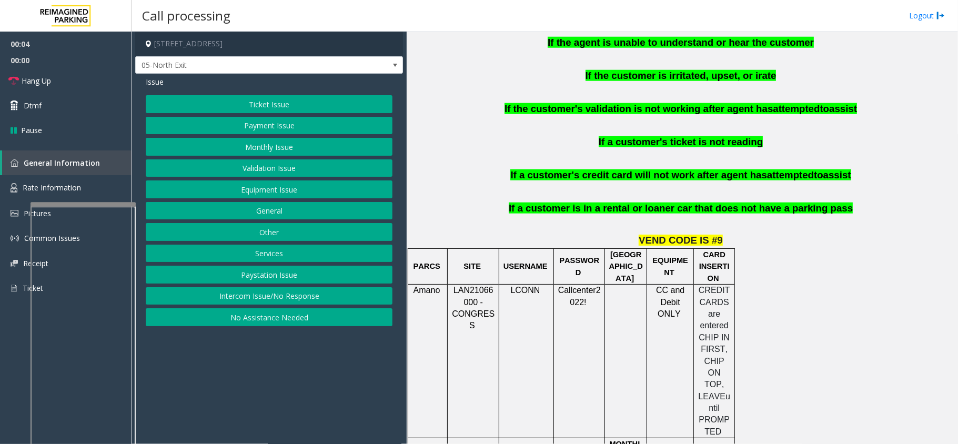
click at [268, 148] on button "Monthly Issue" at bounding box center [269, 147] width 247 height 18
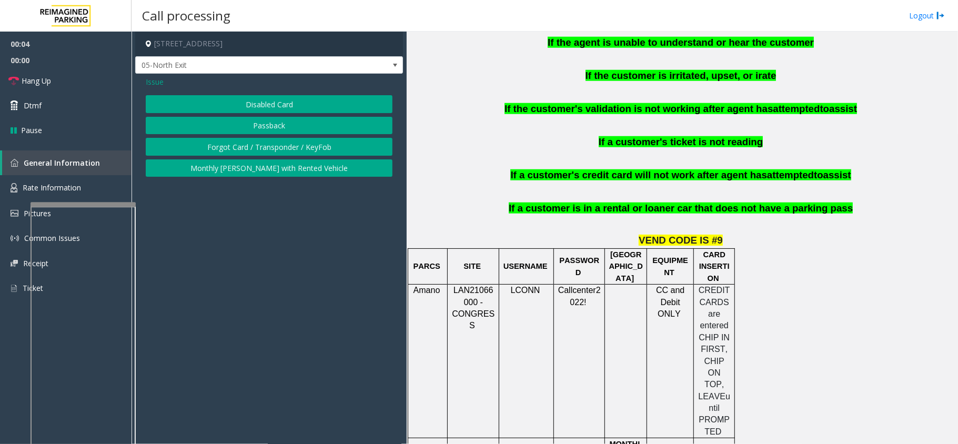
click at [283, 92] on div "Issue Disabled Card Passback Forgot Card / Transponder / KeyFob Monthly Parker …" at bounding box center [269, 128] width 268 height 108
click at [270, 102] on button "Disabled Card" at bounding box center [269, 104] width 247 height 18
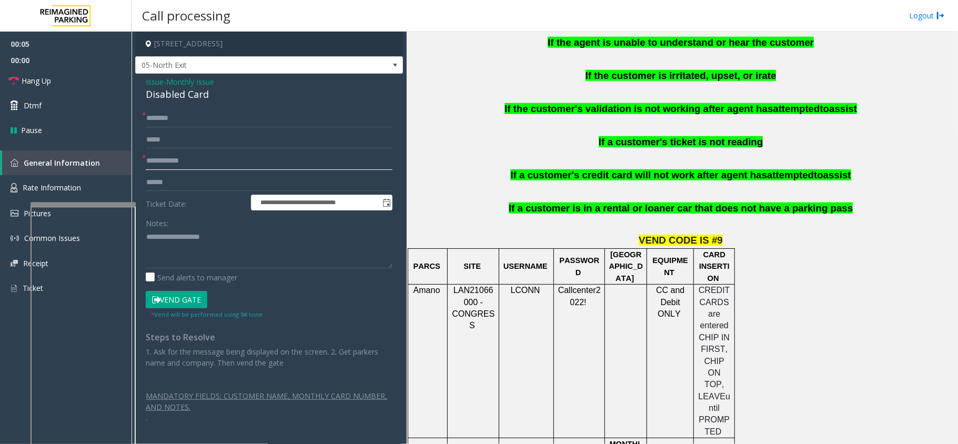
click at [178, 168] on input "text" at bounding box center [269, 161] width 247 height 18
type textarea "**********"
click at [186, 150] on form "**********" at bounding box center [269, 214] width 247 height 210
click at [194, 158] on input "text" at bounding box center [269, 161] width 247 height 18
type input "********"
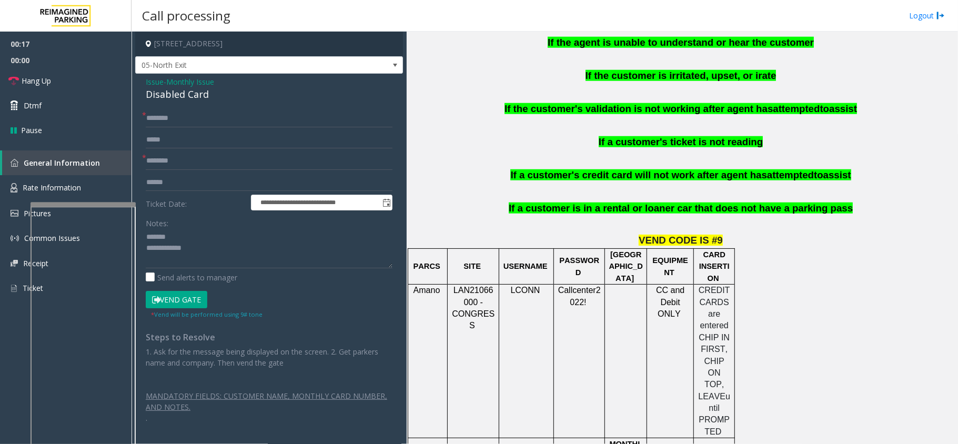
click at [170, 94] on div "Disabled Card" at bounding box center [269, 94] width 247 height 14
type textarea "**********"
click at [165, 115] on input "text" at bounding box center [269, 118] width 247 height 18
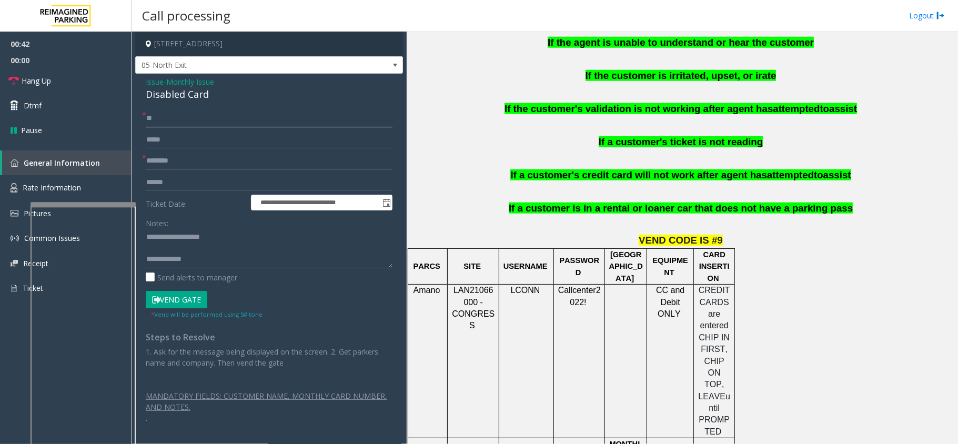
type input "**"
click at [221, 256] on textarea at bounding box center [269, 248] width 247 height 39
click at [68, 95] on link "Dtmf" at bounding box center [66, 105] width 132 height 25
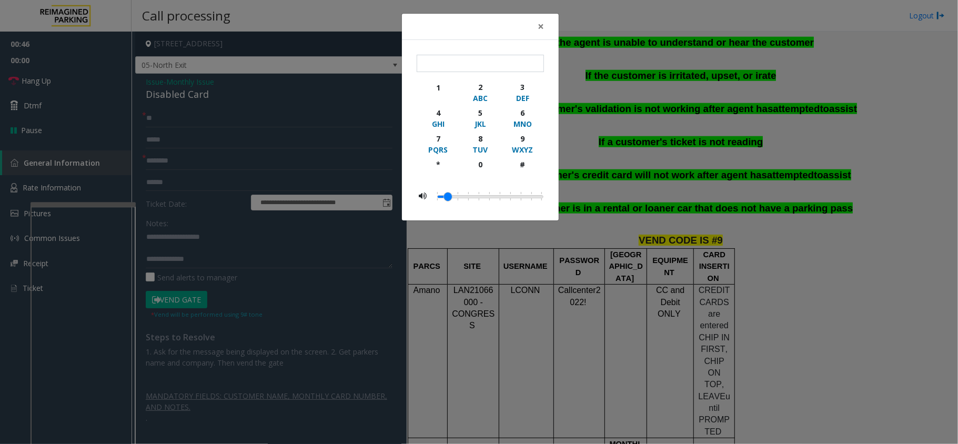
click at [71, 83] on div "× 1 2 ABC 3 DEF 4 GHI 5 JKL 6 MNO 7 PQRS 8 TUV 9 WXYZ * 0 #" at bounding box center [479, 222] width 958 height 444
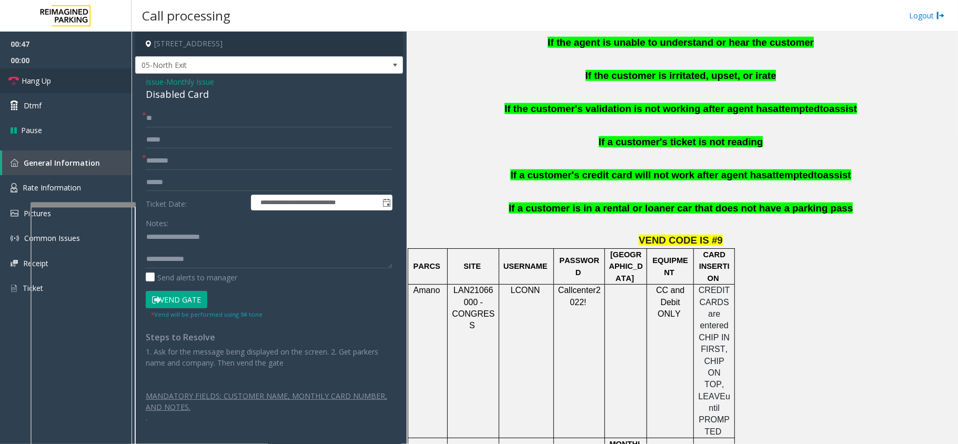
click at [71, 83] on link "Hang Up" at bounding box center [66, 80] width 132 height 25
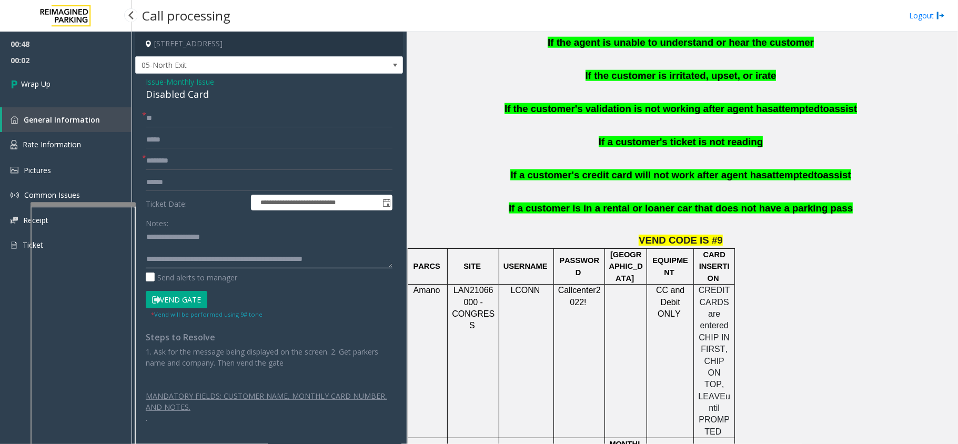
type textarea "**********"
click at [53, 64] on span "00:02" at bounding box center [66, 60] width 132 height 16
click at [56, 74] on link "Wrap Up" at bounding box center [66, 83] width 132 height 31
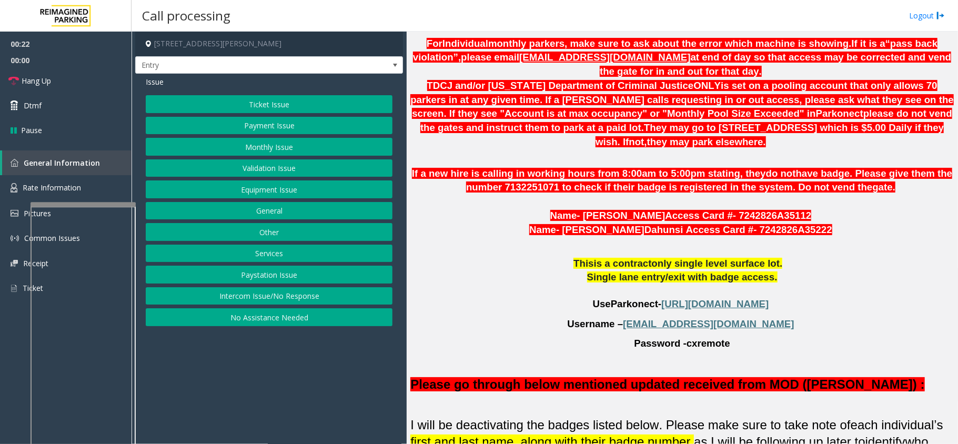
scroll to position [631, 0]
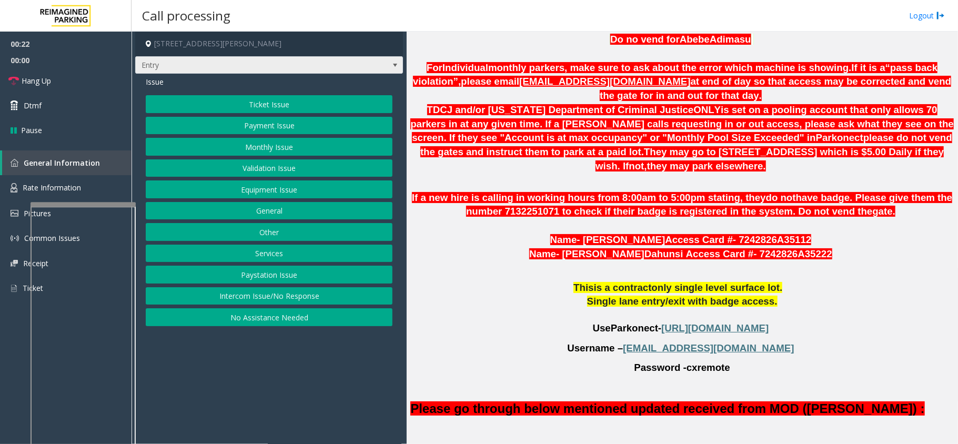
click at [314, 63] on span "Entry" at bounding box center [243, 65] width 214 height 17
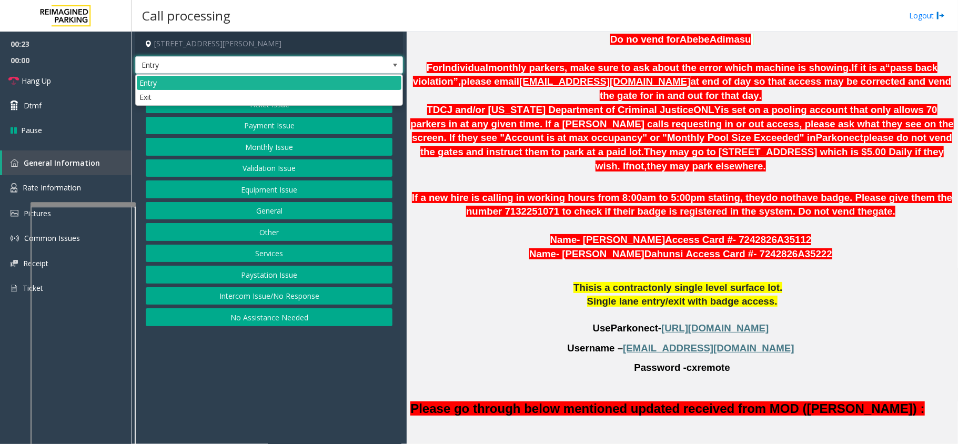
click at [314, 63] on span "Entry" at bounding box center [243, 65] width 214 height 17
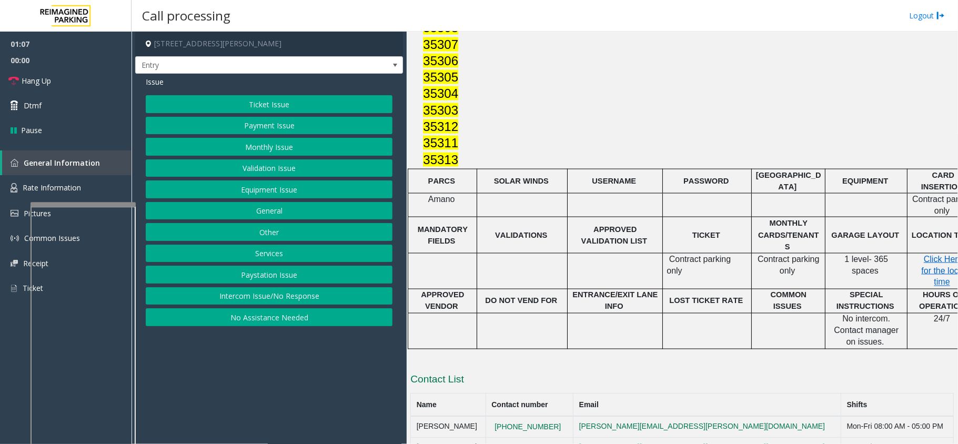
scroll to position [1279, 0]
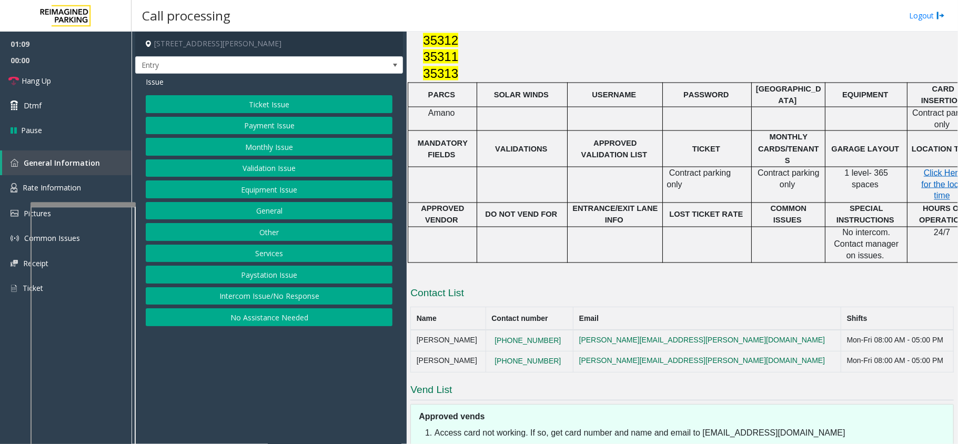
drag, startPoint x: 575, startPoint y: 311, endPoint x: 487, endPoint y: 317, distance: 88.0
click at [487, 330] on tr "[PERSON_NAME] [PHONE_NUMBER] [PERSON_NAME][EMAIL_ADDRESS][PERSON_NAME][DOMAIN_N…" at bounding box center [682, 340] width 543 height 21
copy tr "[PHONE_NUMBER]"
drag, startPoint x: 569, startPoint y: 335, endPoint x: 506, endPoint y: 338, distance: 63.7
click at [506, 351] on td "[PHONE_NUMBER]" at bounding box center [529, 361] width 87 height 21
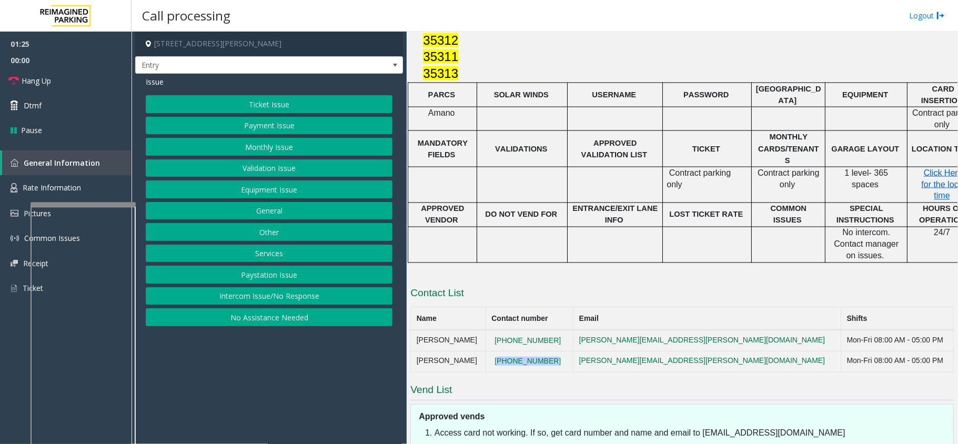
copy button "[PHONE_NUMBER]"
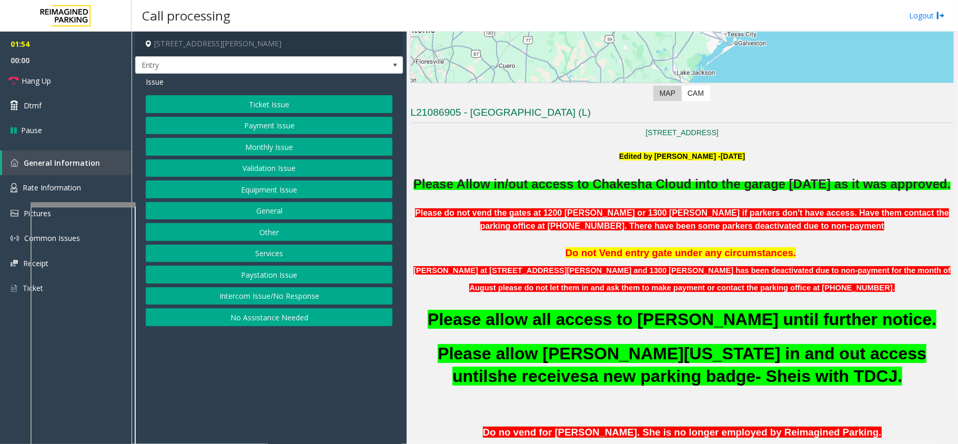
scroll to position [280, 0]
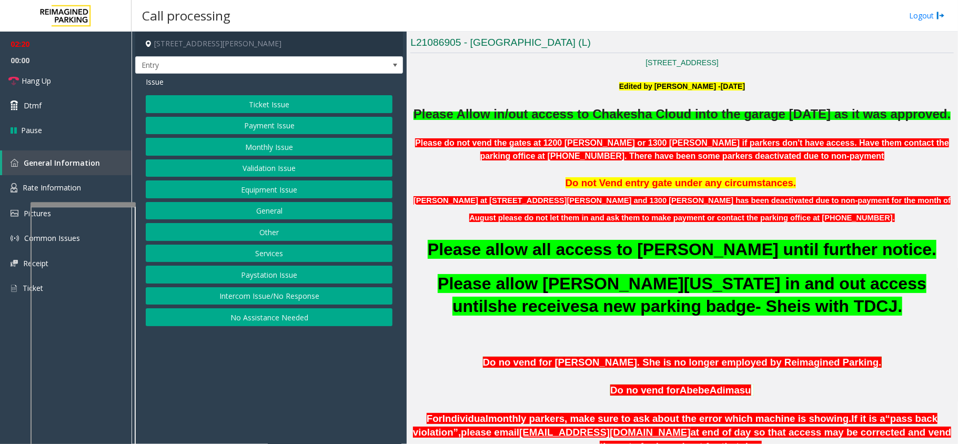
click at [308, 145] on button "Monthly Issue" at bounding box center [269, 147] width 247 height 18
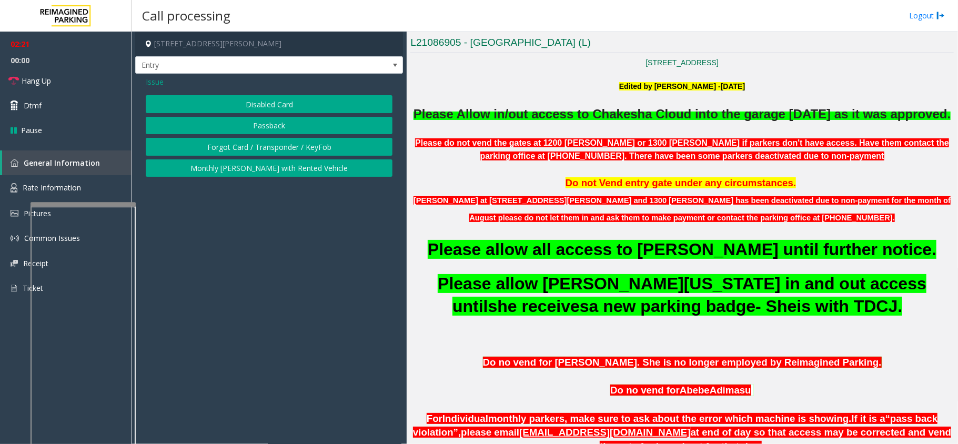
click at [288, 110] on button "Disabled Card" at bounding box center [269, 104] width 247 height 18
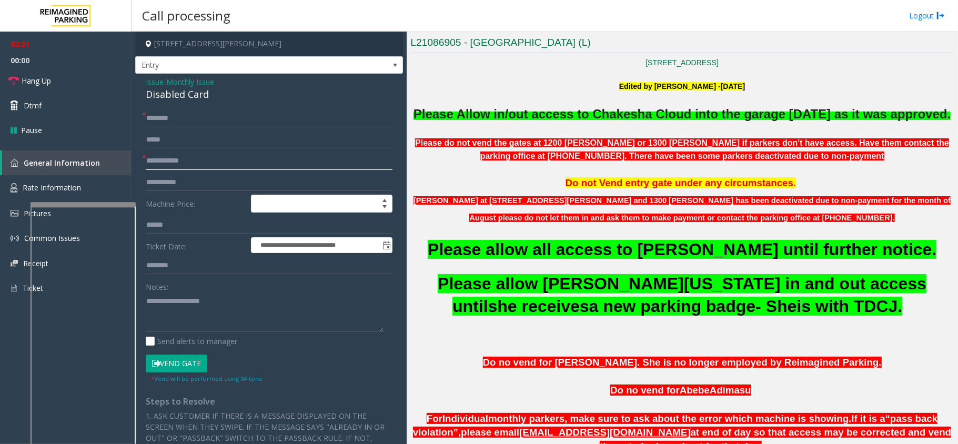
click at [245, 156] on input "text" at bounding box center [269, 161] width 247 height 18
click at [180, 123] on input "text" at bounding box center [269, 118] width 247 height 18
type input "**********"
click at [192, 156] on input "text" at bounding box center [269, 161] width 247 height 18
type input "******"
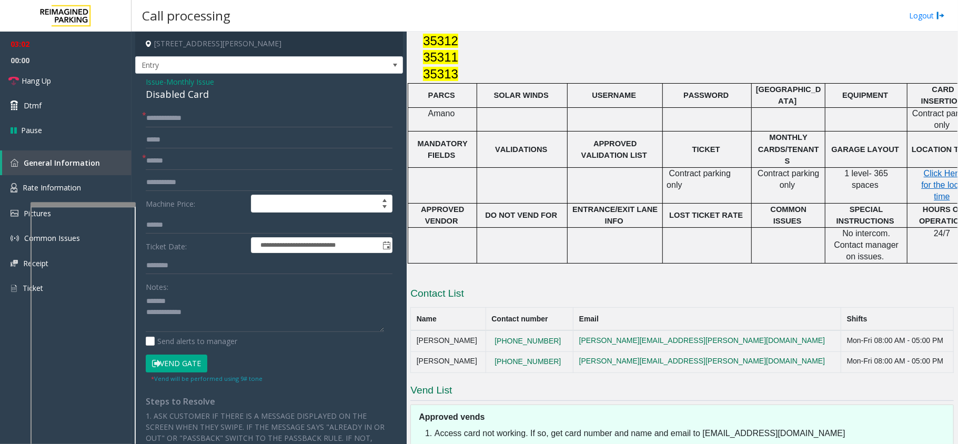
scroll to position [1279, 0]
drag, startPoint x: 565, startPoint y: 329, endPoint x: 495, endPoint y: 345, distance: 71.7
click at [501, 351] on td "[PHONE_NUMBER]" at bounding box center [529, 361] width 87 height 21
copy button "[PHONE_NUMBER]"
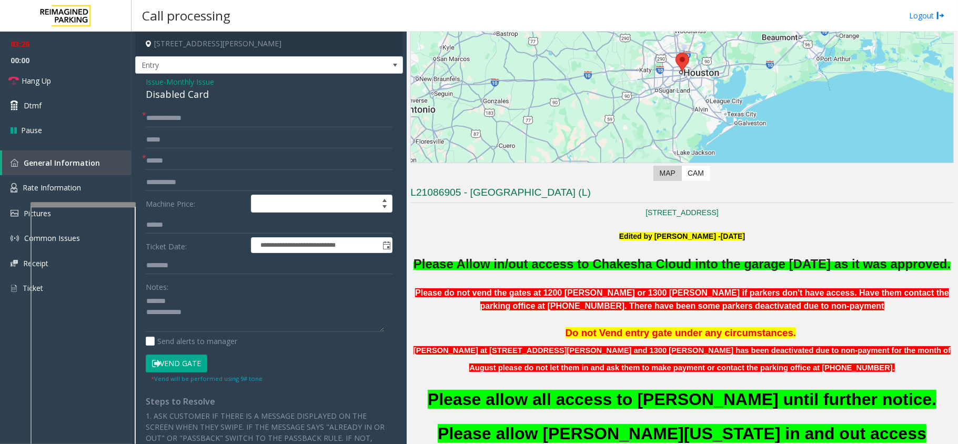
scroll to position [140, 0]
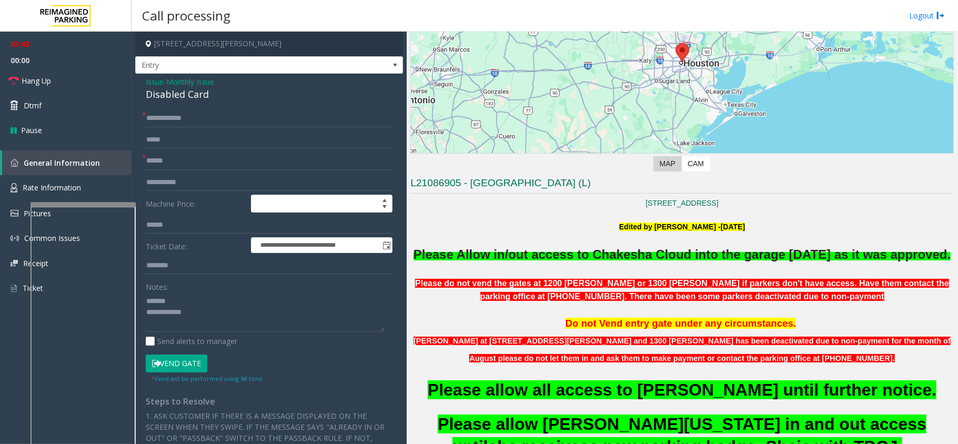
click at [173, 93] on div "Disabled Card" at bounding box center [269, 94] width 247 height 14
click at [227, 316] on textarea at bounding box center [265, 312] width 238 height 39
click at [225, 325] on textarea at bounding box center [265, 312] width 238 height 39
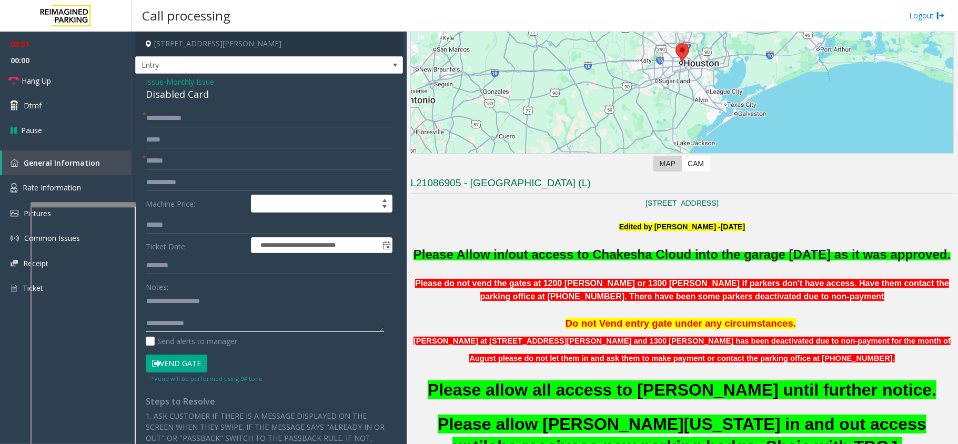
scroll to position [210, 0]
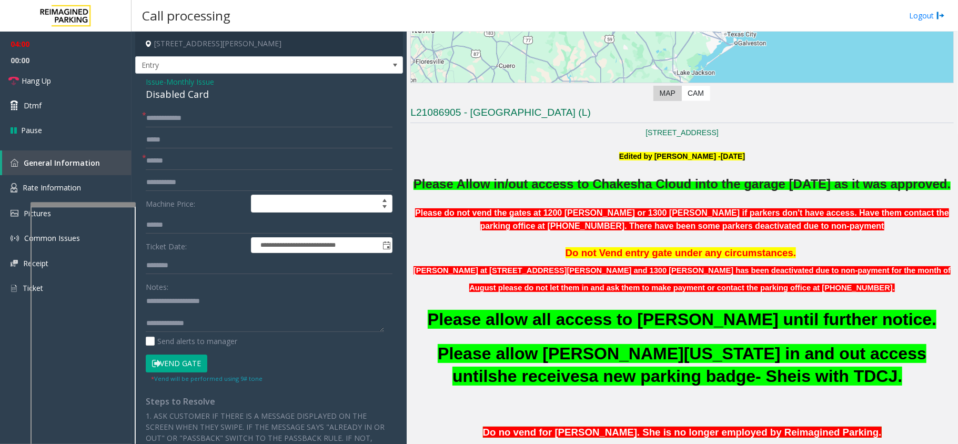
click at [207, 363] on button "Vend Gate" at bounding box center [177, 364] width 62 height 18
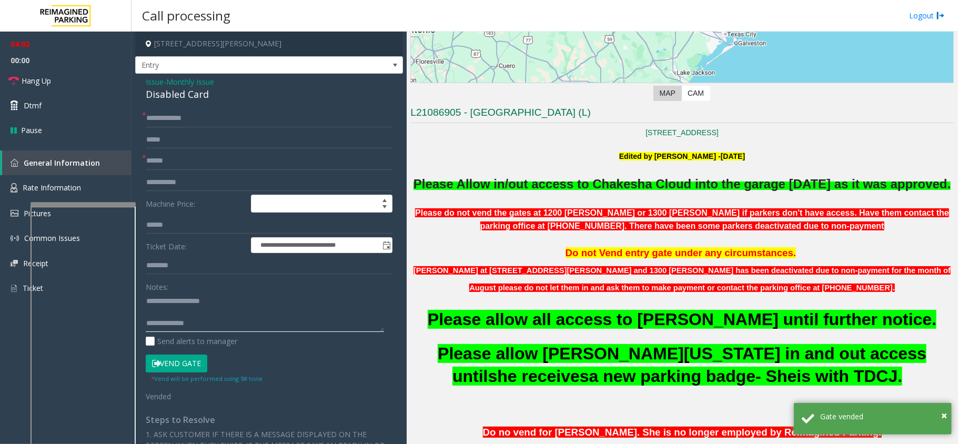
click at [205, 326] on textarea at bounding box center [265, 312] width 238 height 39
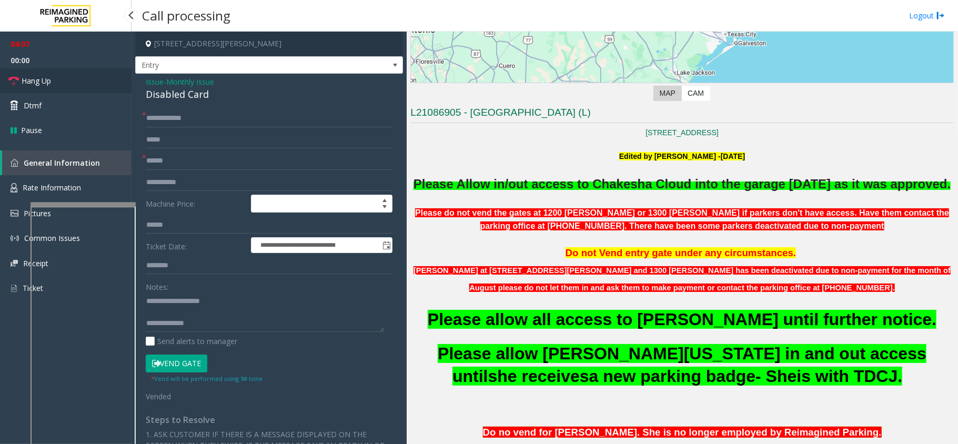
click at [62, 83] on link "Hang Up" at bounding box center [66, 80] width 132 height 25
click at [249, 327] on textarea at bounding box center [265, 312] width 238 height 39
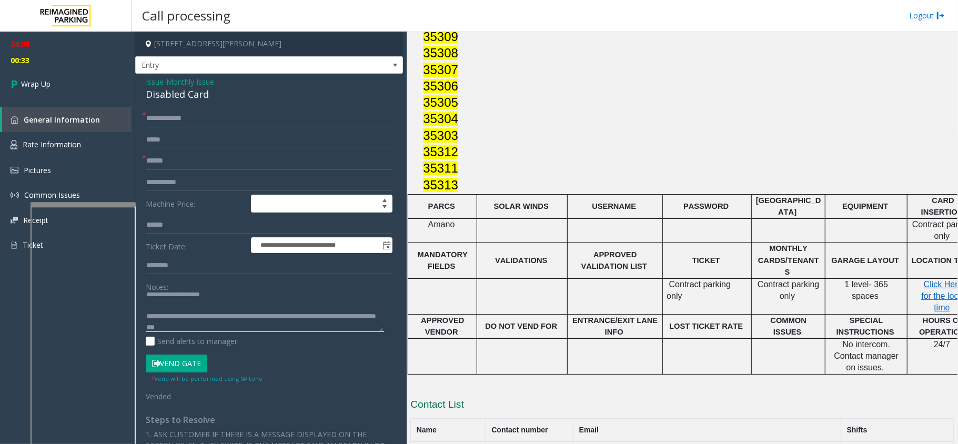
scroll to position [1279, 0]
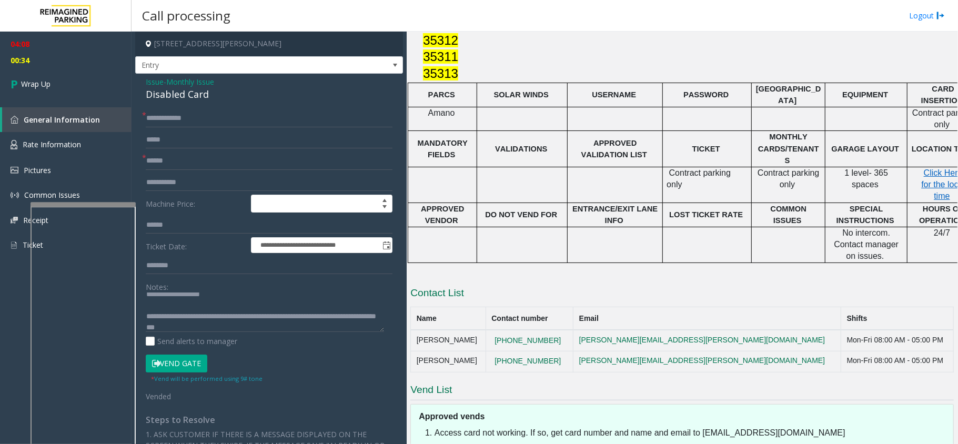
drag, startPoint x: 477, startPoint y: 339, endPoint x: 409, endPoint y: 336, distance: 67.4
click at [409, 336] on div "Main Revenue Control Manufacturer: Amano McGann ← Move left → Move right ↑ Move…" at bounding box center [682, 238] width 551 height 413
click at [459, 330] on td "[PERSON_NAME]" at bounding box center [448, 340] width 75 height 21
drag, startPoint x: 474, startPoint y: 336, endPoint x: 417, endPoint y: 343, distance: 57.3
click at [417, 351] on td "[PERSON_NAME]" at bounding box center [448, 361] width 75 height 21
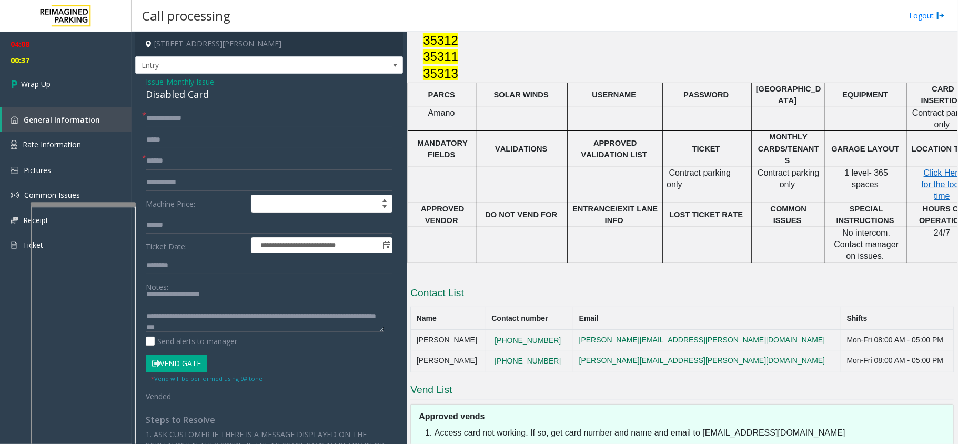
copy td "[PERSON_NAME]"
click at [234, 323] on textarea at bounding box center [265, 312] width 238 height 39
paste textarea "**********"
click at [317, 327] on textarea at bounding box center [265, 312] width 238 height 39
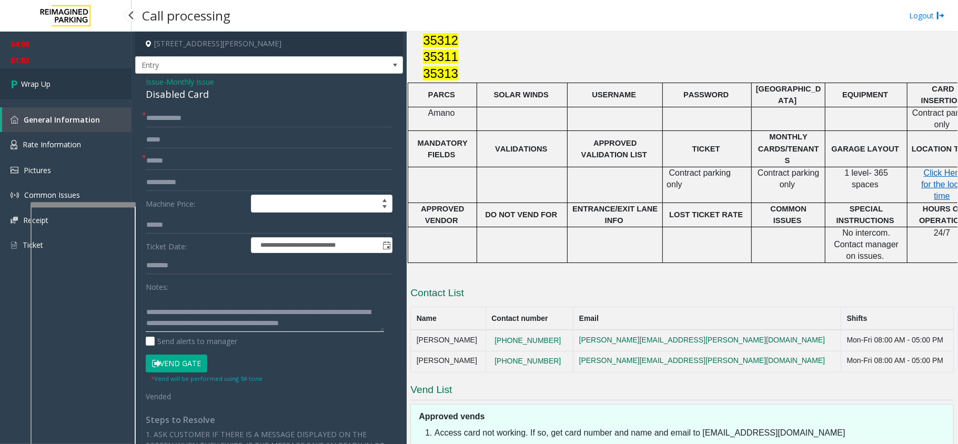
type textarea "**********"
click at [84, 72] on link "Wrap Up" at bounding box center [66, 83] width 132 height 31
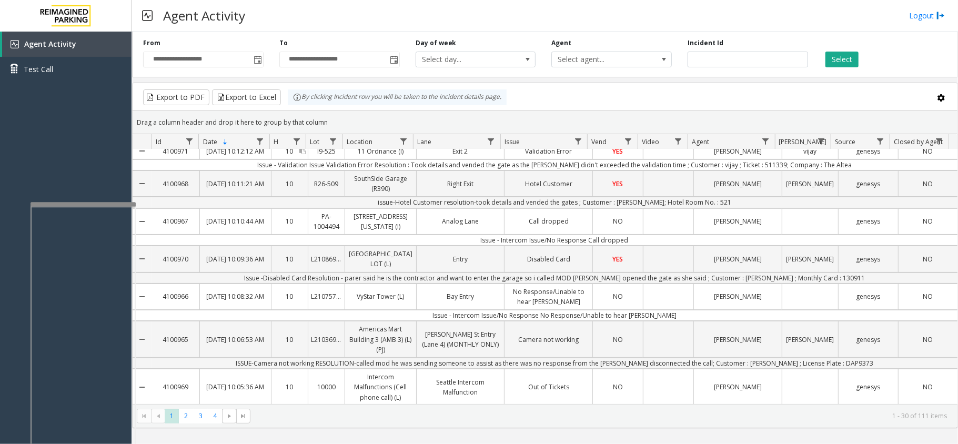
scroll to position [70, 0]
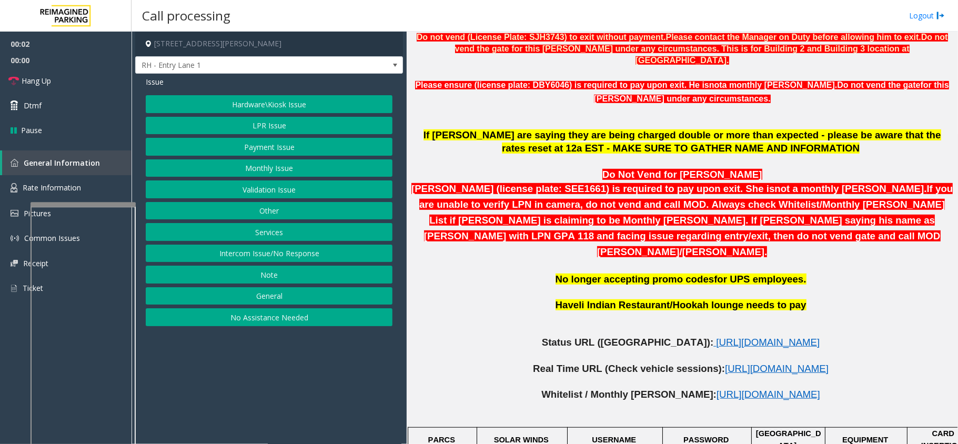
scroll to position [421, 0]
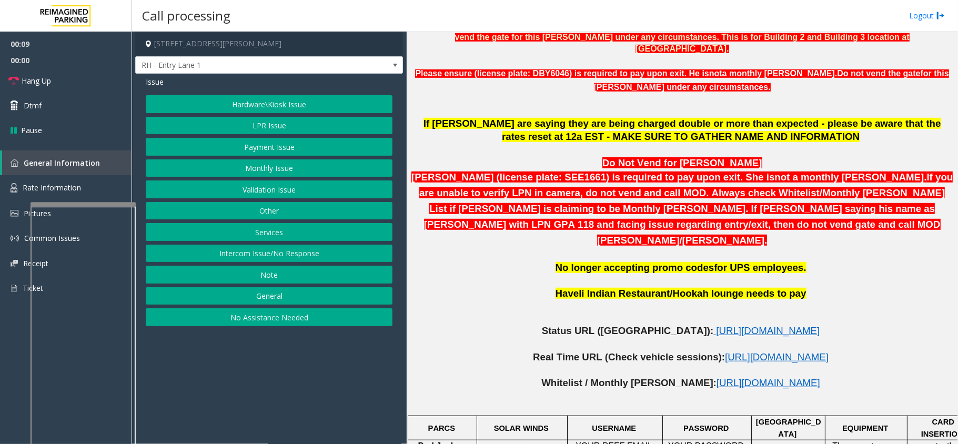
drag, startPoint x: 249, startPoint y: 258, endPoint x: 249, endPoint y: 249, distance: 8.4
click at [249, 258] on button "Intercom Issue/No Response" at bounding box center [269, 254] width 247 height 18
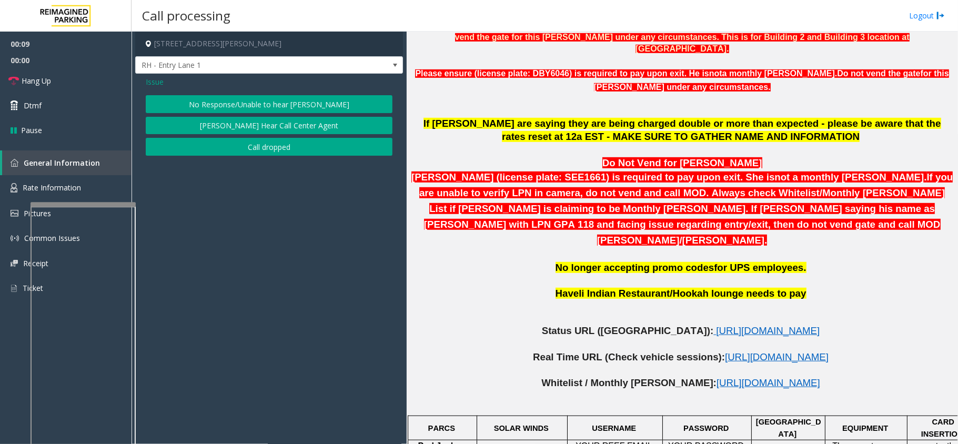
click at [232, 105] on button "No Response/Unable to hear [PERSON_NAME]" at bounding box center [269, 104] width 247 height 18
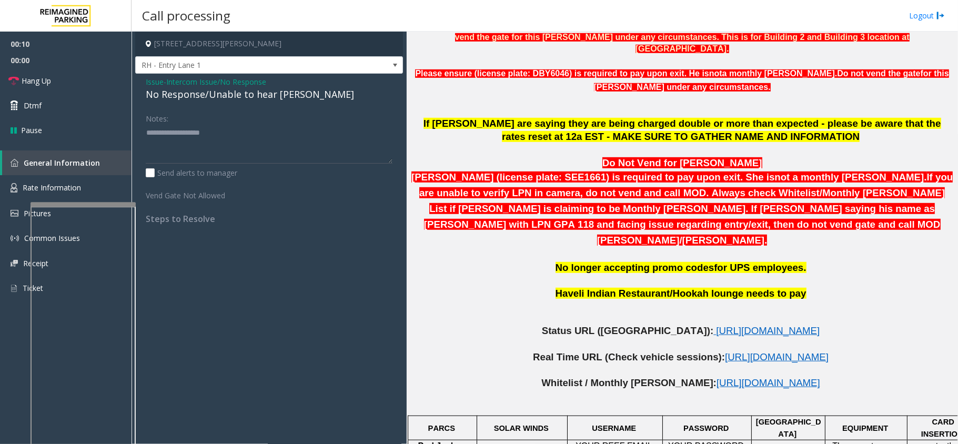
click at [197, 88] on div "No Response/Unable to hear [PERSON_NAME]" at bounding box center [269, 94] width 247 height 14
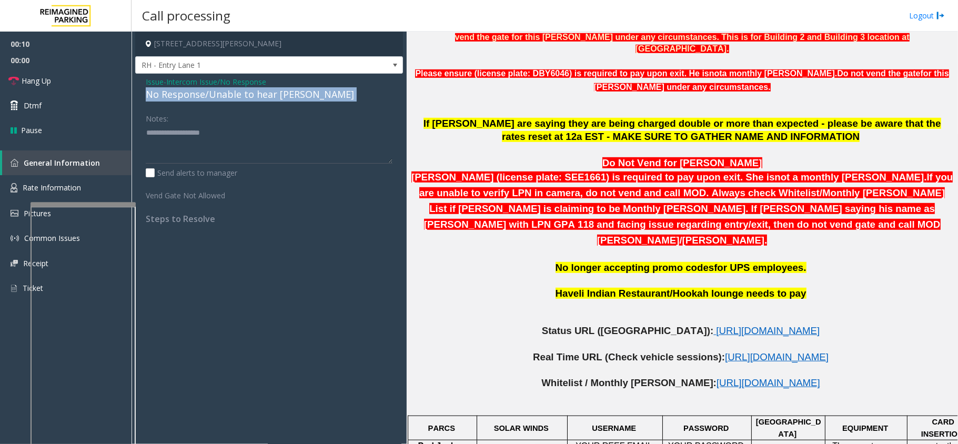
click at [197, 88] on div "No Response/Unable to hear [PERSON_NAME]" at bounding box center [269, 94] width 247 height 14
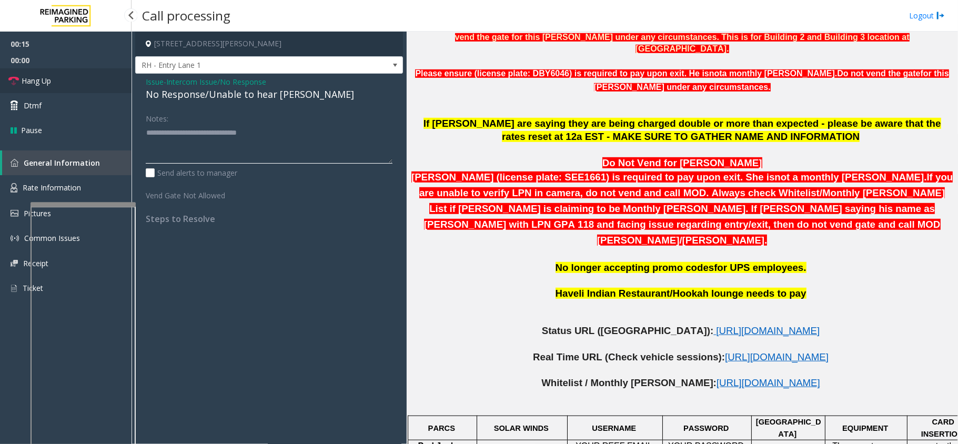
type textarea "**********"
click at [68, 86] on link "Hang Up" at bounding box center [66, 80] width 132 height 25
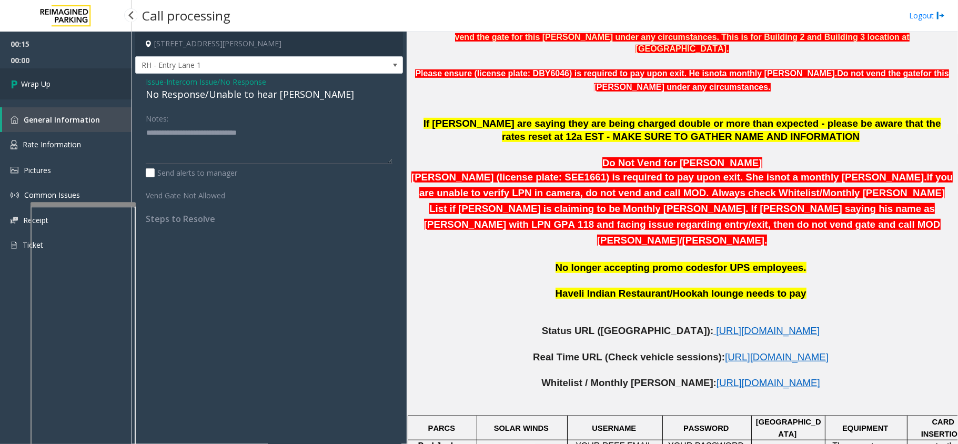
click at [68, 86] on link "Wrap Up" at bounding box center [66, 83] width 132 height 31
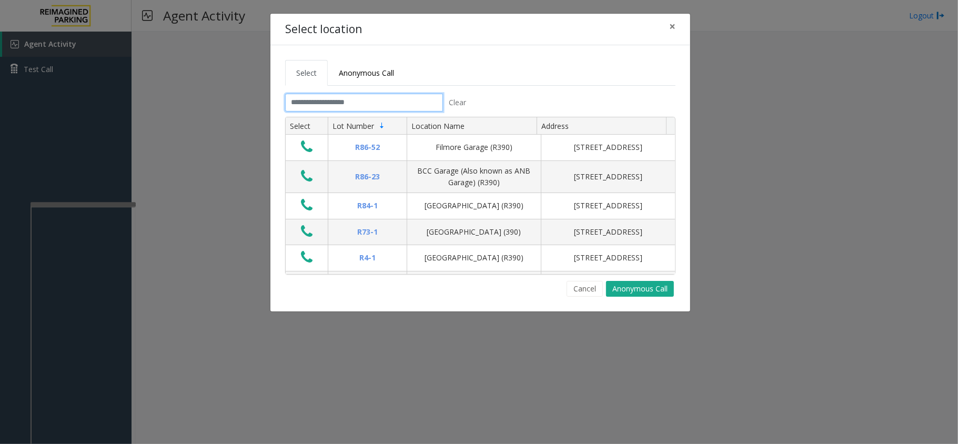
click at [316, 104] on input "text" at bounding box center [364, 103] width 158 height 18
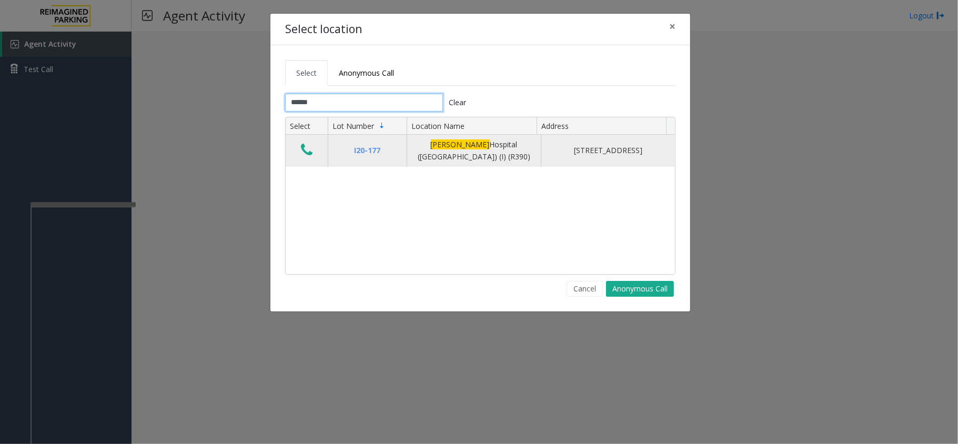
type input "******"
click at [308, 142] on td "Data table" at bounding box center [307, 151] width 42 height 32
click at [314, 150] on button "Data table" at bounding box center [307, 150] width 18 height 17
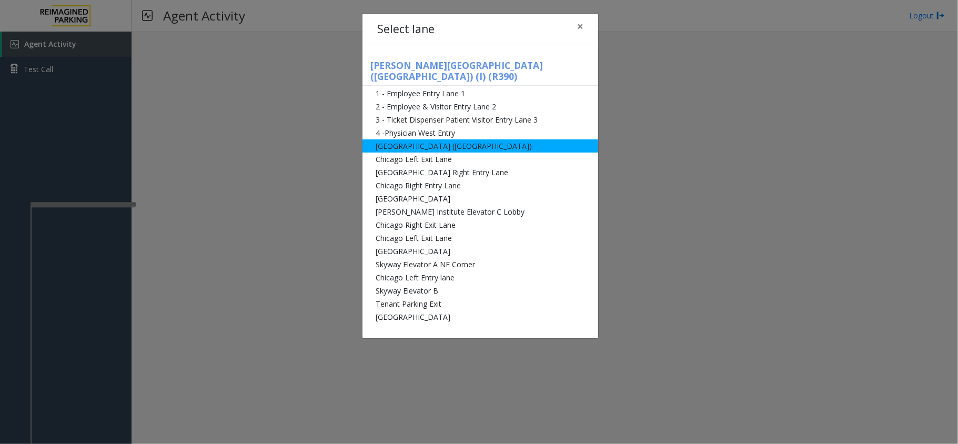
click at [384, 139] on li "[GEOGRAPHIC_DATA] ([GEOGRAPHIC_DATA])" at bounding box center [481, 145] width 236 height 13
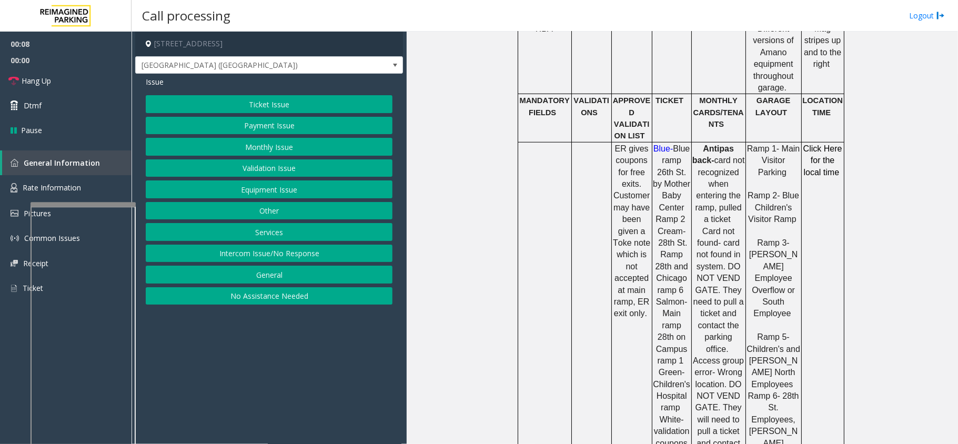
scroll to position [561, 0]
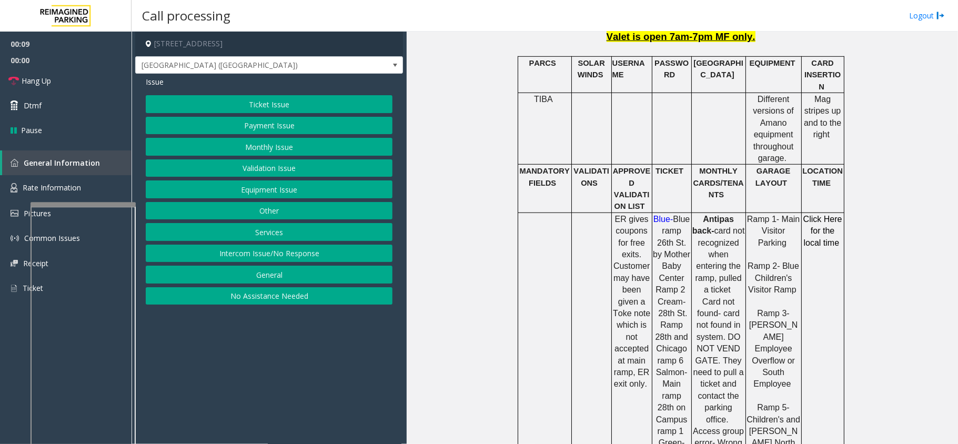
click at [287, 99] on button "Ticket Issue" at bounding box center [269, 104] width 247 height 18
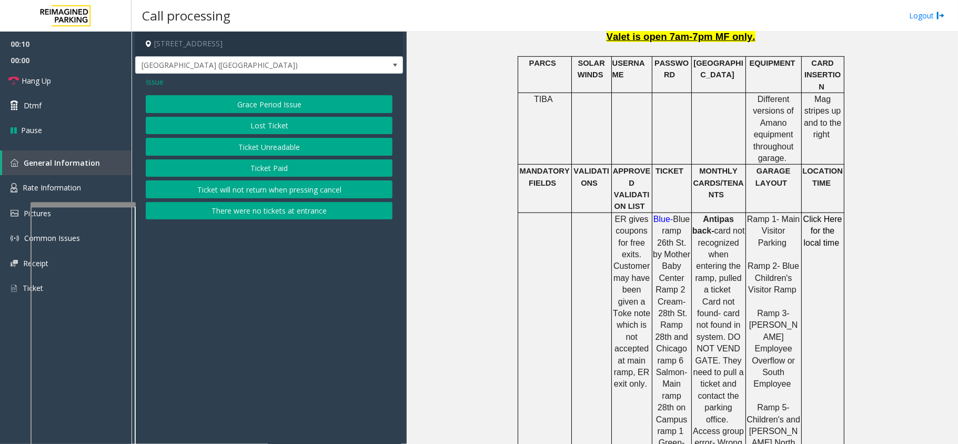
click at [276, 140] on button "Ticket Unreadable" at bounding box center [269, 147] width 247 height 18
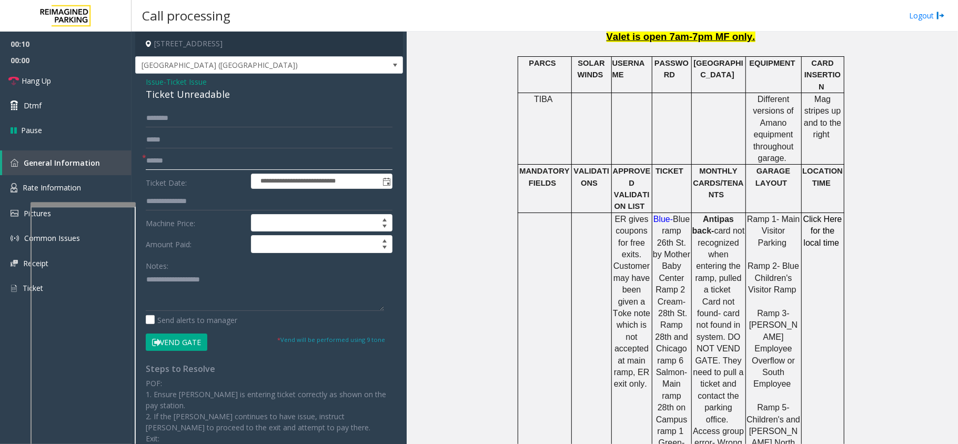
click at [220, 156] on input "text" at bounding box center [269, 161] width 247 height 18
click at [179, 97] on div "Ticket Unreadable" at bounding box center [269, 94] width 247 height 14
click at [218, 97] on div "Ticket Unreadable" at bounding box center [269, 94] width 247 height 14
click at [200, 100] on div "Ticket Unreadable" at bounding box center [269, 94] width 247 height 14
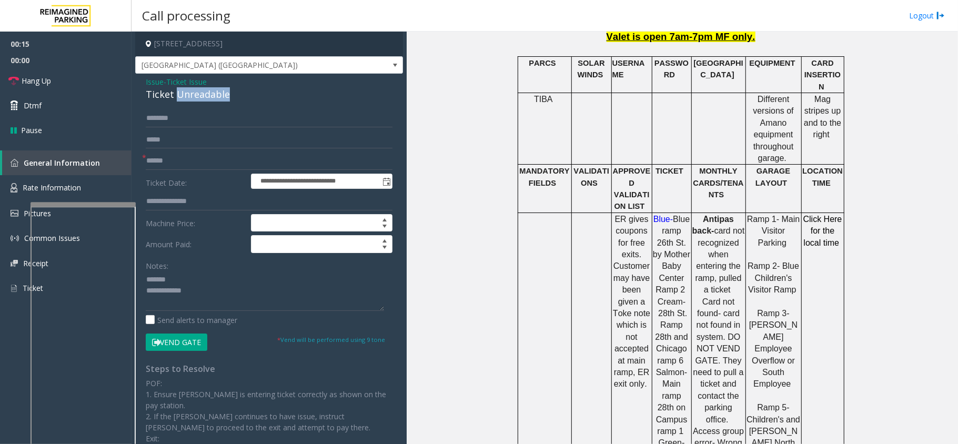
click at [200, 100] on div "Ticket Unreadable" at bounding box center [269, 94] width 247 height 14
type textarea "**********"
click at [244, 314] on div "Notes: Send alerts to manager" at bounding box center [269, 291] width 247 height 69
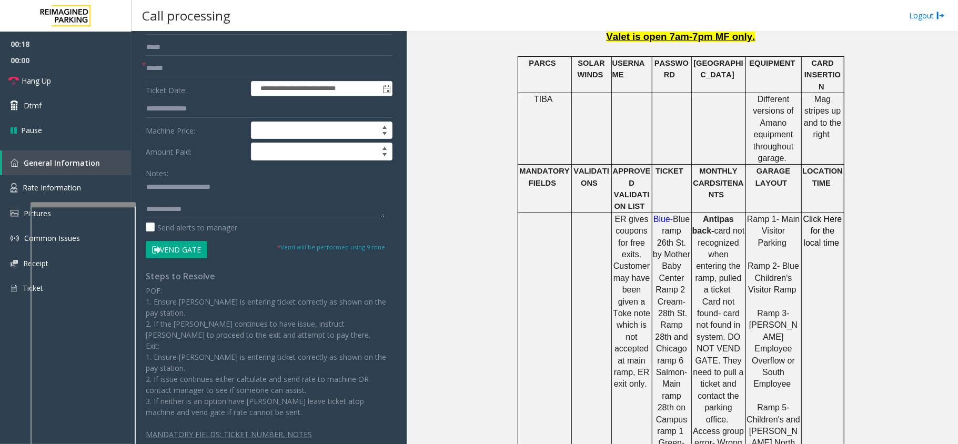
scroll to position [101, 0]
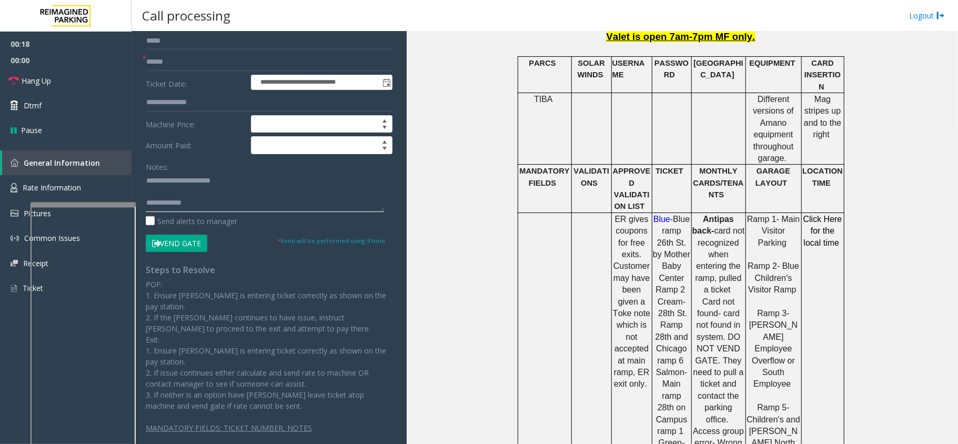
click at [215, 200] on textarea at bounding box center [265, 192] width 238 height 39
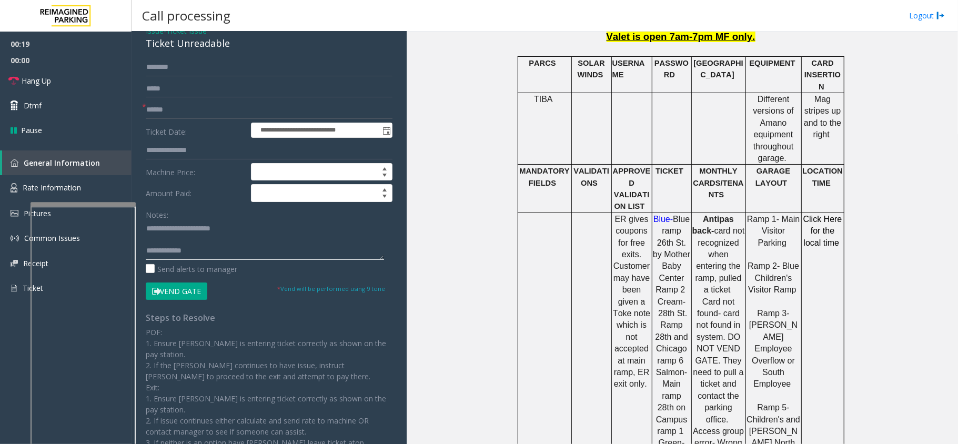
scroll to position [0, 0]
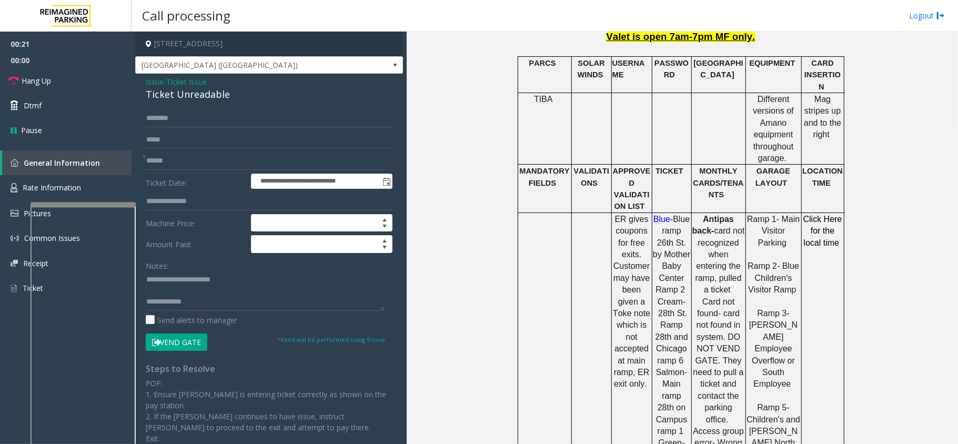
click at [186, 344] on button "Vend Gate" at bounding box center [177, 343] width 62 height 18
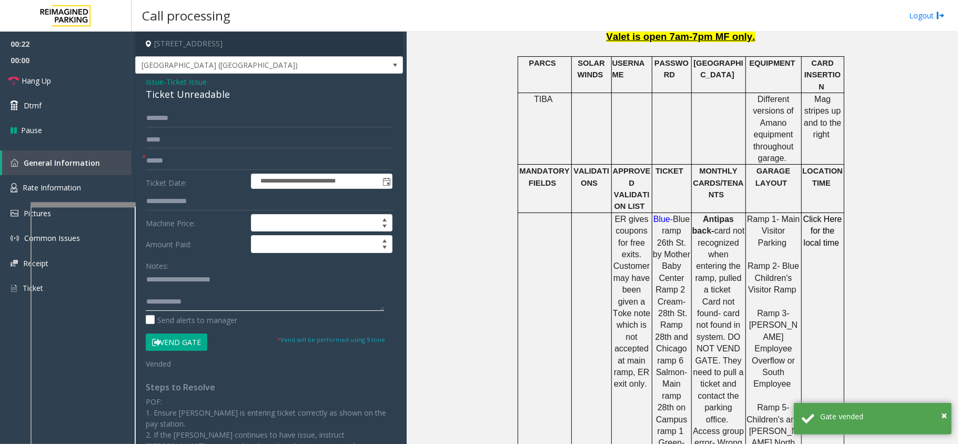
click at [218, 307] on textarea at bounding box center [265, 290] width 238 height 39
click at [176, 163] on input "text" at bounding box center [269, 161] width 247 height 18
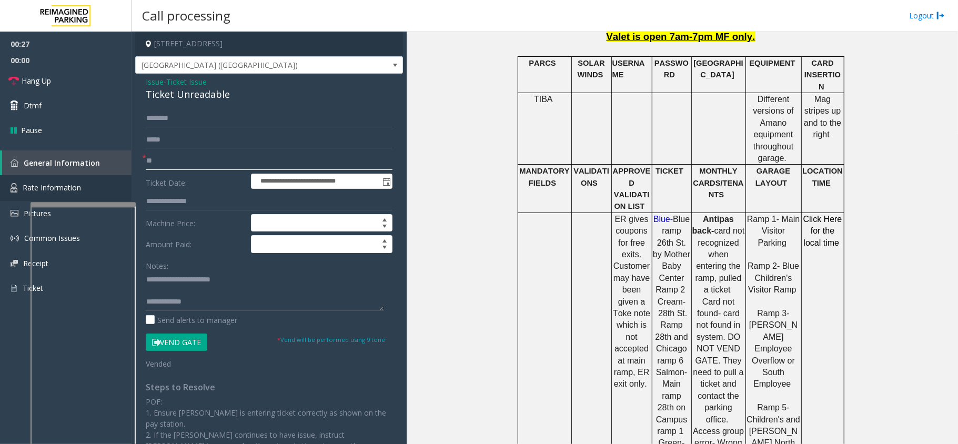
type input "**"
type textarea "**********"
click at [35, 51] on span "00:30" at bounding box center [66, 44] width 132 height 16
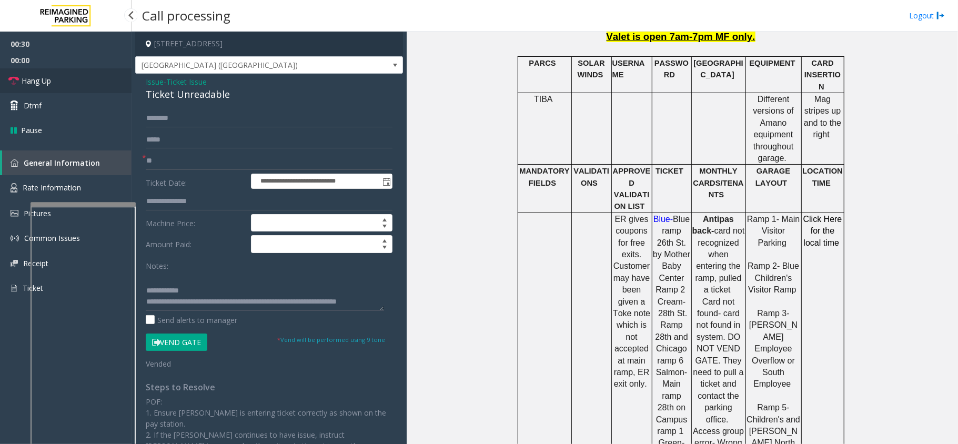
click at [40, 73] on link "Hang Up" at bounding box center [66, 80] width 132 height 25
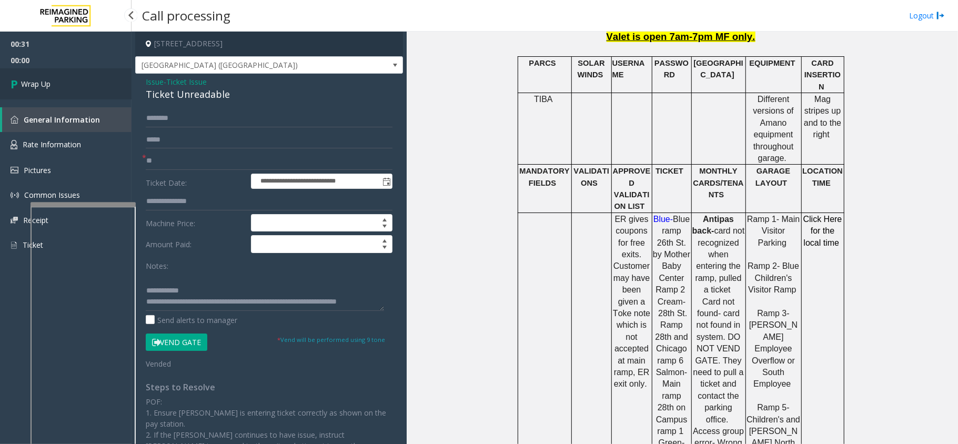
click at [46, 91] on link "Wrap Up" at bounding box center [66, 83] width 132 height 31
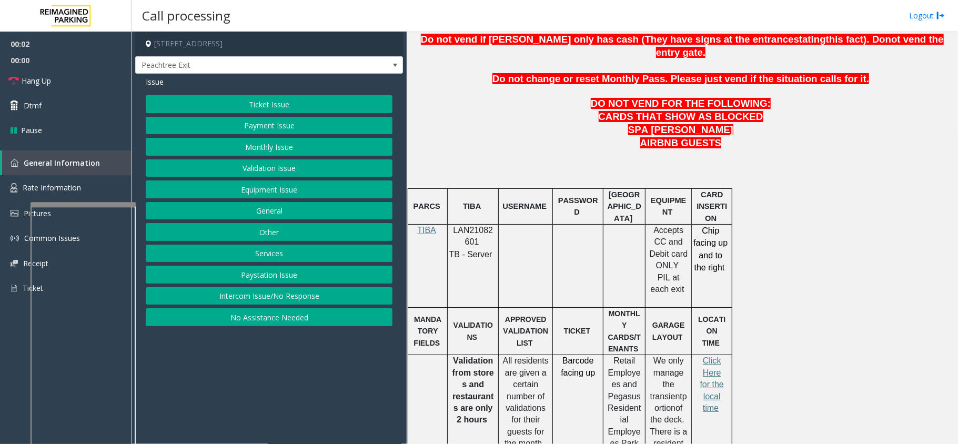
scroll to position [561, 0]
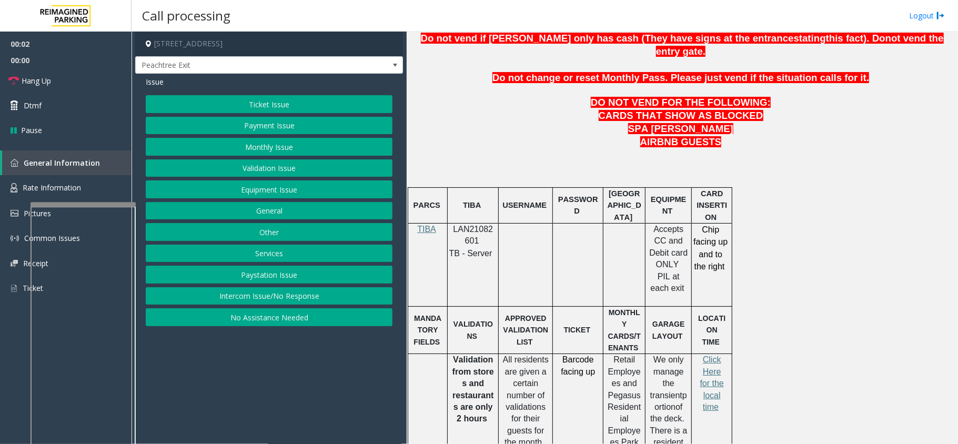
click at [479, 225] on span "LAN21082601" at bounding box center [474, 235] width 40 height 21
copy p "LAN21082601"
click at [219, 295] on button "Intercom Issue/No Response" at bounding box center [269, 296] width 247 height 18
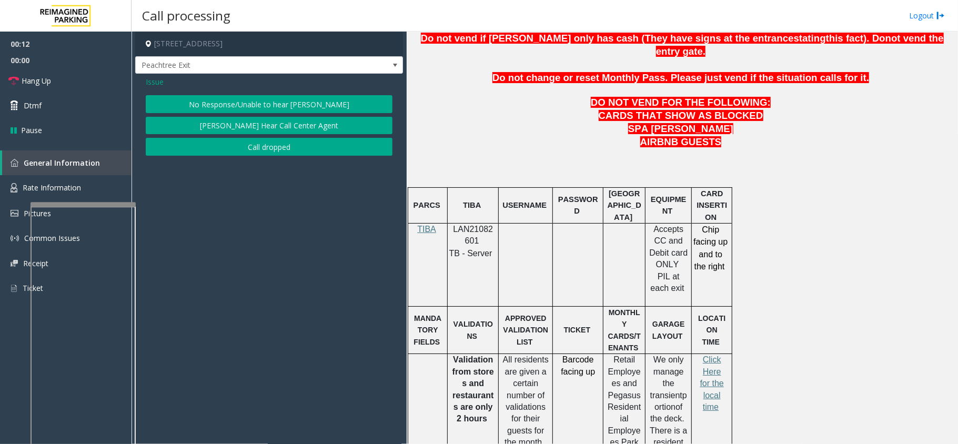
click at [235, 114] on div "No Response/Unable to hear parker Parker Cannot Hear Call Center Agent Call dro…" at bounding box center [269, 125] width 247 height 61
click at [236, 107] on button "No Response/Unable to hear [PERSON_NAME]" at bounding box center [269, 104] width 247 height 18
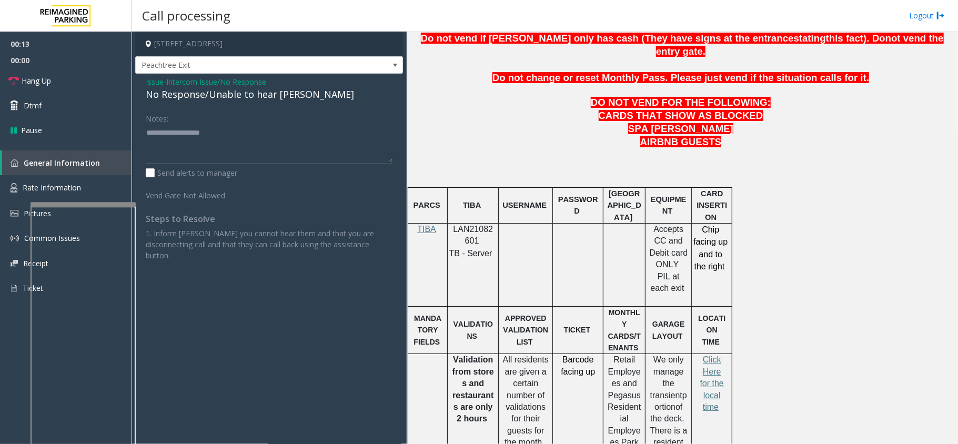
click at [192, 95] on div "No Response/Unable to hear [PERSON_NAME]" at bounding box center [269, 94] width 247 height 14
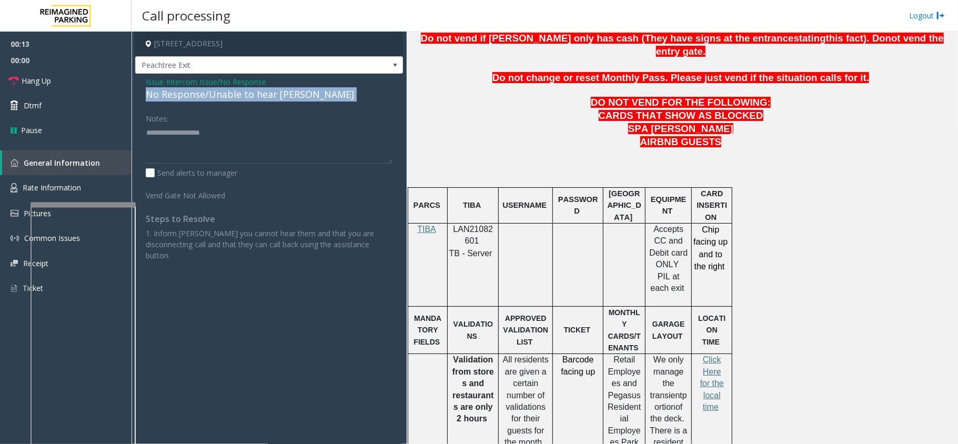
click at [192, 95] on div "No Response/Unable to hear [PERSON_NAME]" at bounding box center [269, 94] width 247 height 14
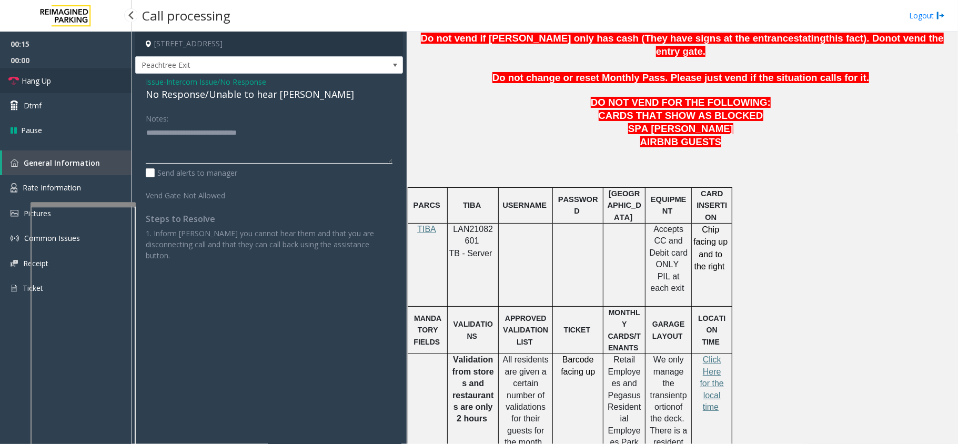
type textarea "**********"
click at [61, 75] on link "Hang Up" at bounding box center [66, 80] width 132 height 25
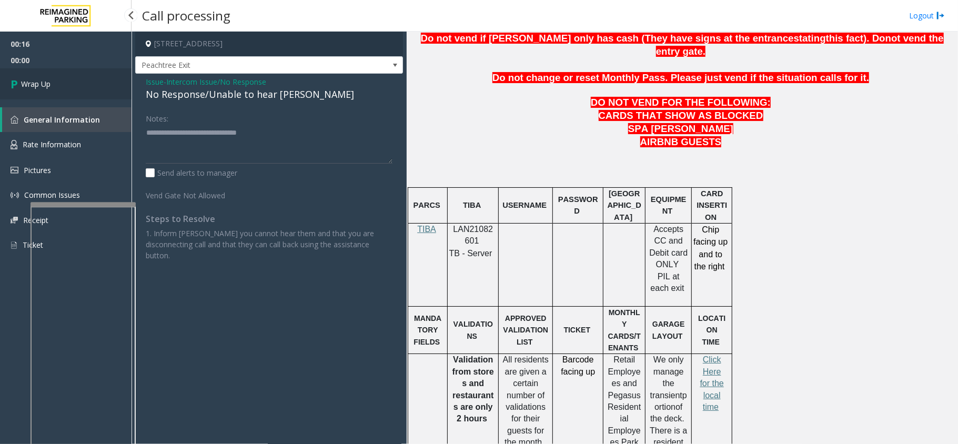
click at [32, 76] on link "Wrap Up" at bounding box center [66, 83] width 132 height 31
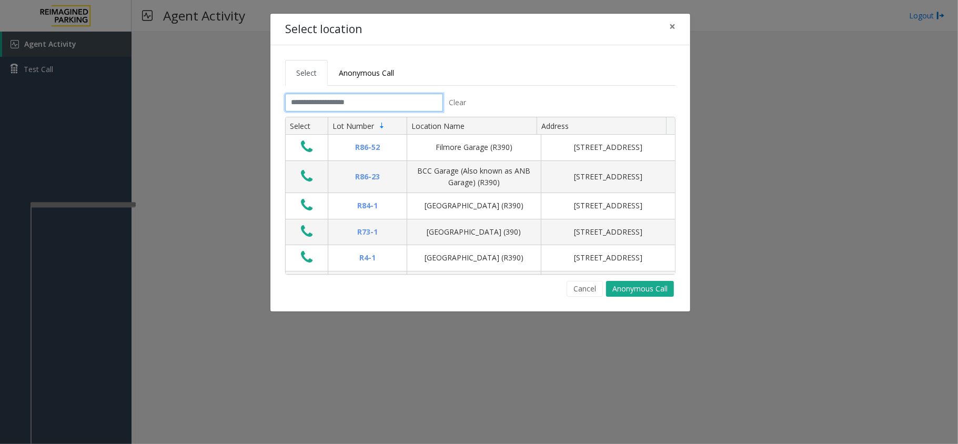
click at [305, 104] on input "text" at bounding box center [364, 103] width 158 height 18
click at [673, 32] on span "×" at bounding box center [672, 26] width 6 height 15
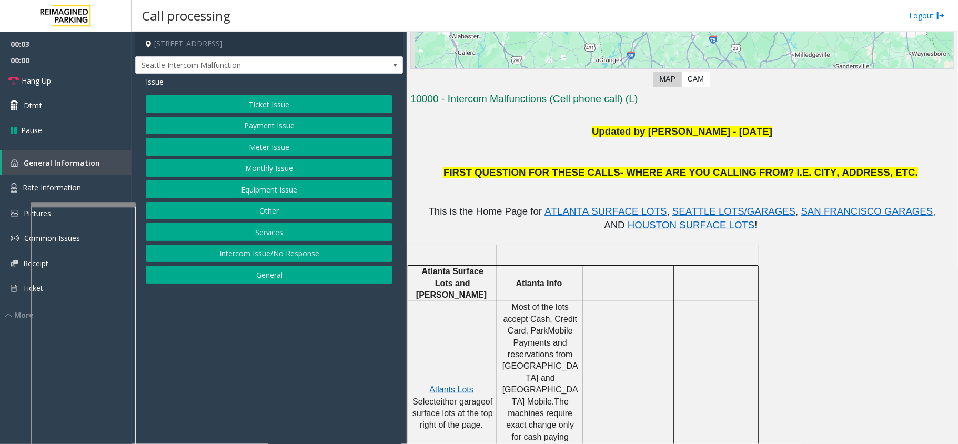
scroll to position [140, 0]
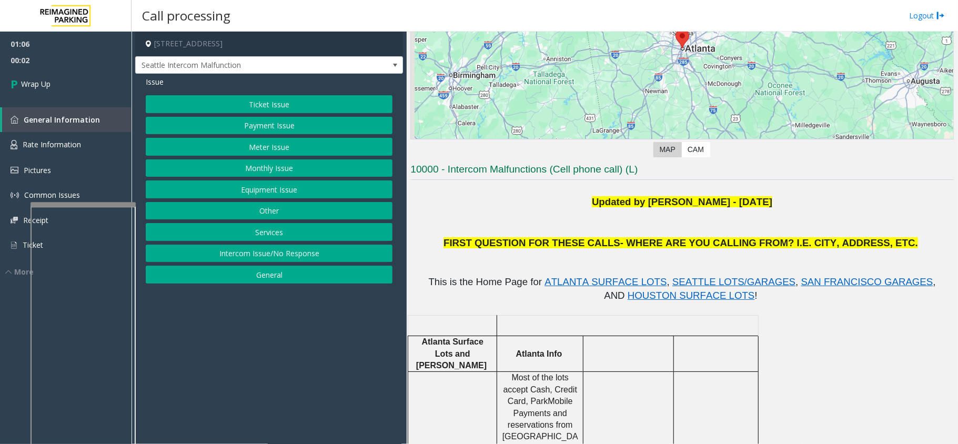
click at [264, 186] on button "Equipment Issue" at bounding box center [269, 189] width 247 height 18
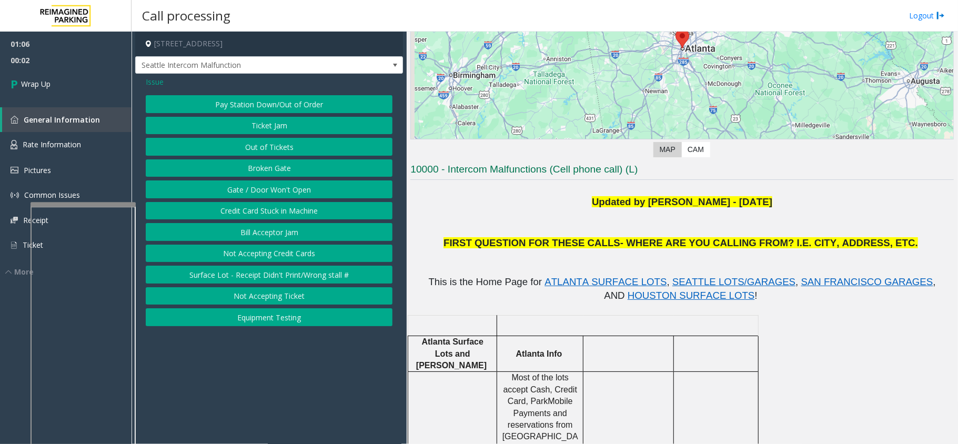
click at [264, 170] on button "Broken Gate" at bounding box center [269, 168] width 247 height 18
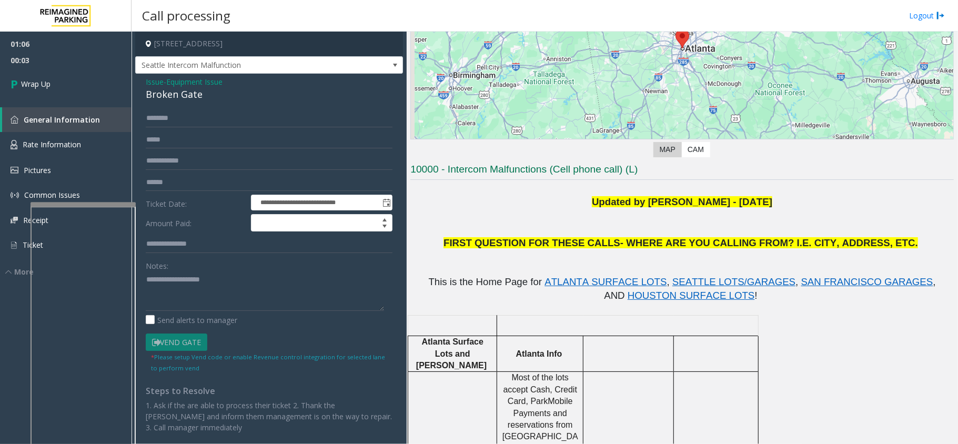
click at [173, 83] on span "Equipment Issue" at bounding box center [194, 81] width 56 height 11
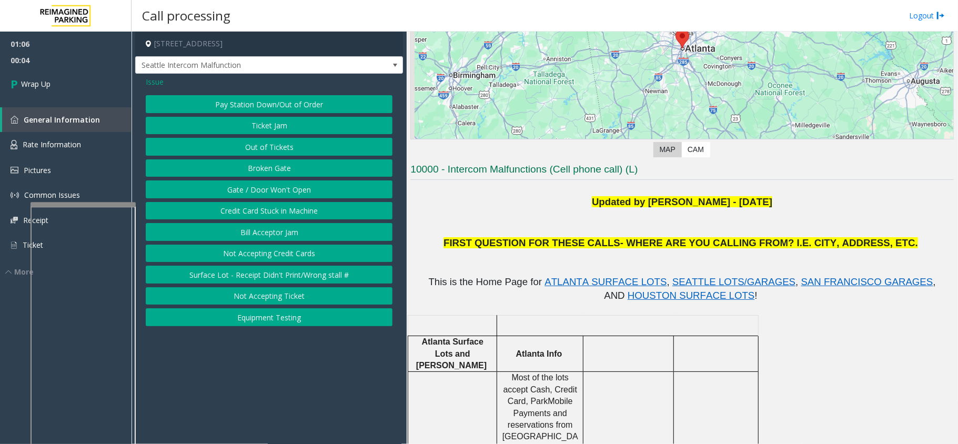
click at [281, 193] on button "Gate / Door Won't Open" at bounding box center [269, 189] width 247 height 18
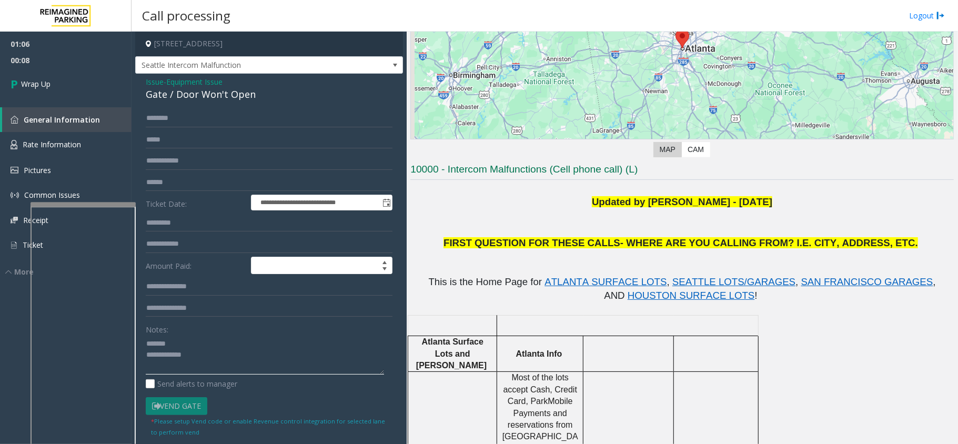
type textarea "**********"
click at [174, 83] on span "Equipment Issue" at bounding box center [194, 81] width 56 height 11
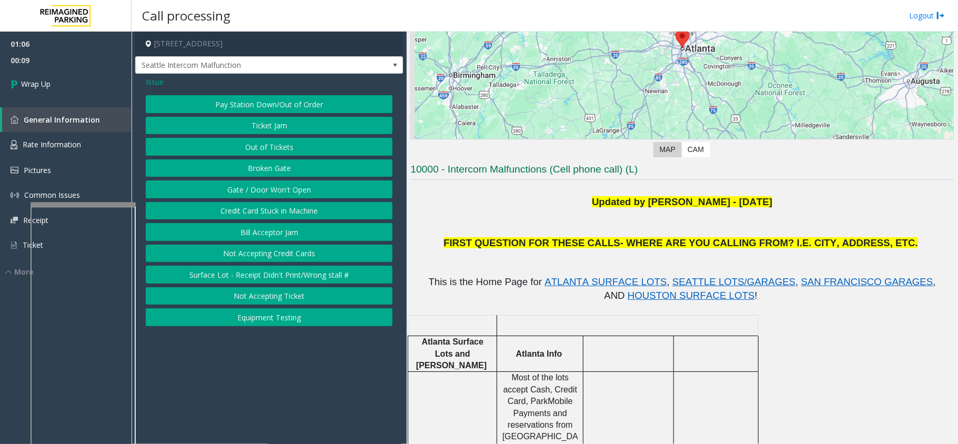
click at [238, 165] on button "Broken Gate" at bounding box center [269, 168] width 247 height 18
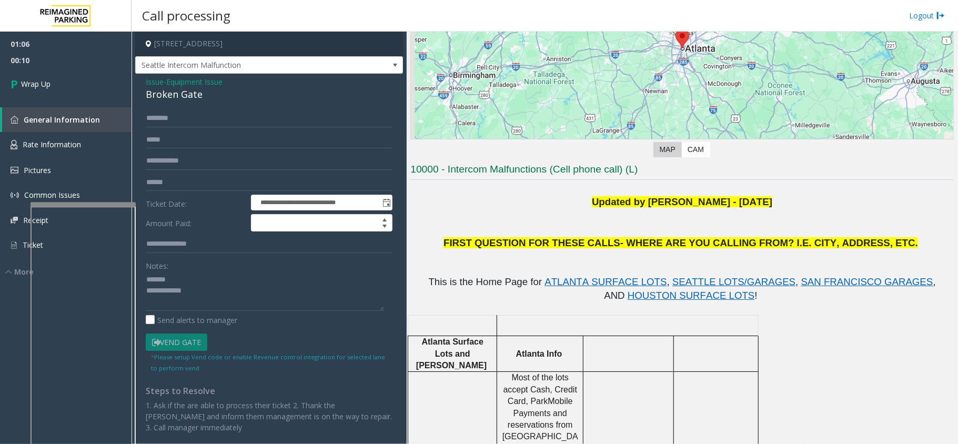
click at [169, 99] on div "Broken Gate" at bounding box center [269, 94] width 247 height 14
click at [223, 304] on textarea at bounding box center [265, 290] width 238 height 39
click at [212, 291] on textarea at bounding box center [265, 290] width 238 height 39
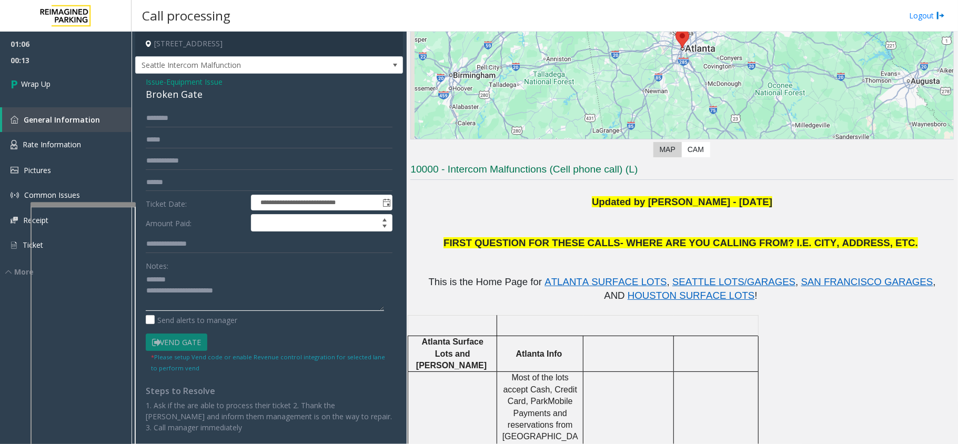
click at [212, 291] on textarea at bounding box center [265, 290] width 238 height 39
drag, startPoint x: 186, startPoint y: 293, endPoint x: 254, endPoint y: 291, distance: 67.9
click at [254, 291] on textarea at bounding box center [265, 290] width 238 height 39
click at [214, 293] on textarea at bounding box center [265, 290] width 238 height 39
type textarea "**********"
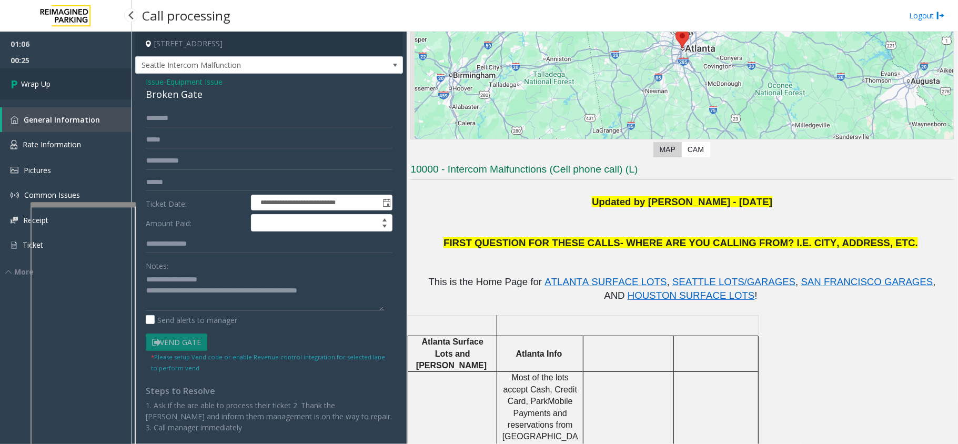
click at [47, 75] on link "Wrap Up" at bounding box center [66, 83] width 132 height 31
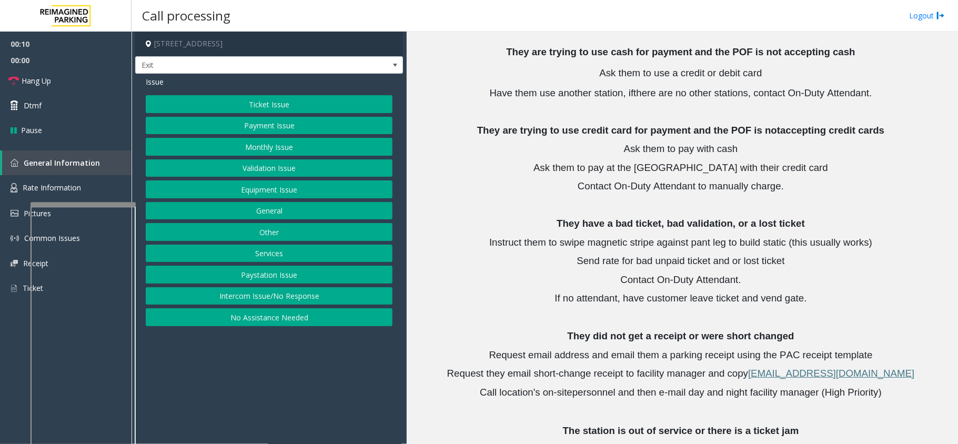
scroll to position [842, 0]
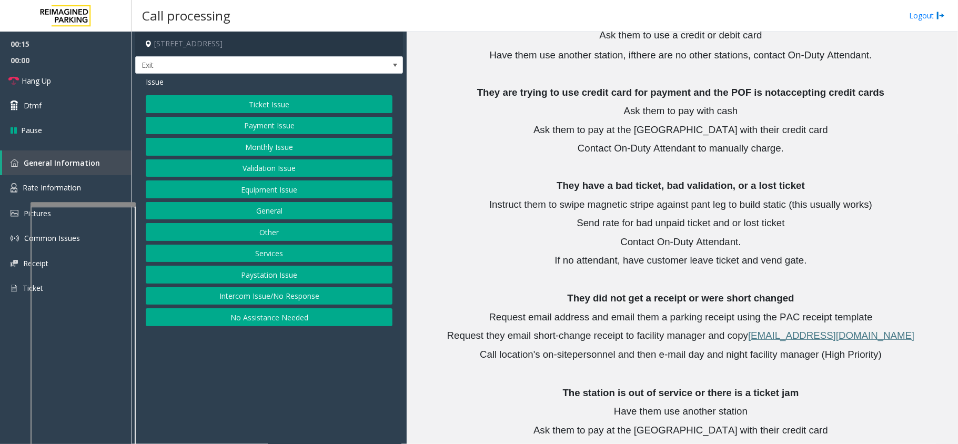
click at [284, 248] on button "Services" at bounding box center [269, 254] width 247 height 18
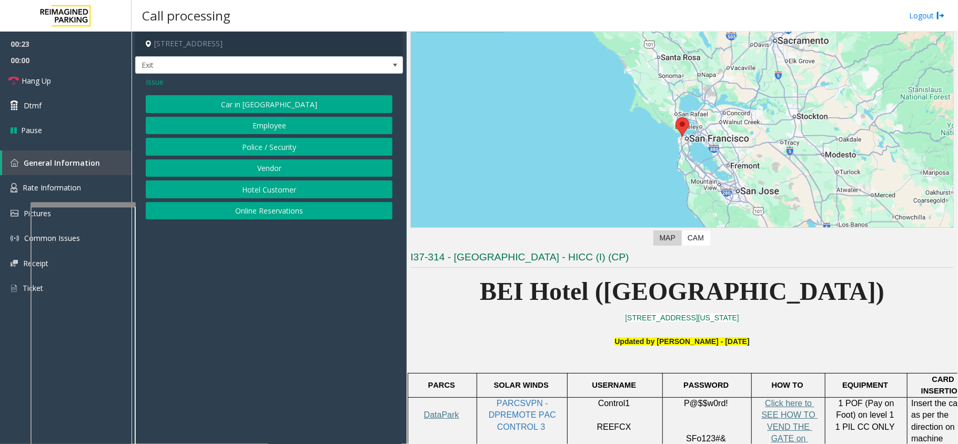
scroll to position [140, 0]
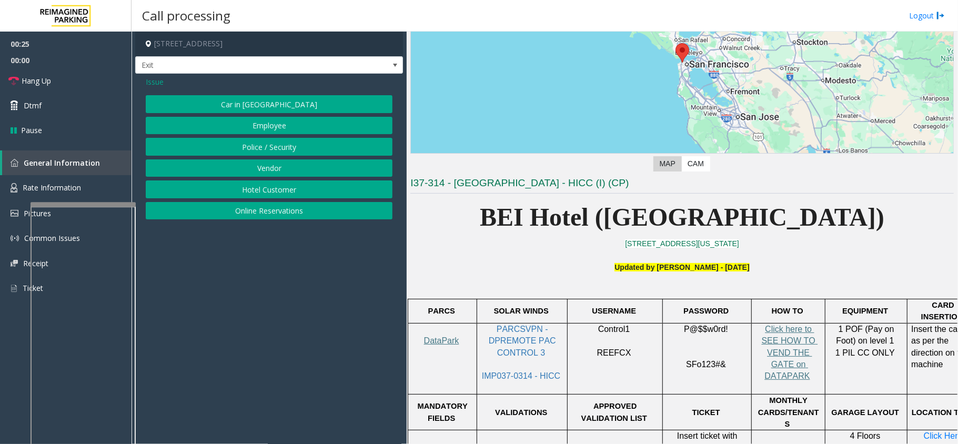
click at [158, 83] on span "Issue" at bounding box center [155, 81] width 18 height 11
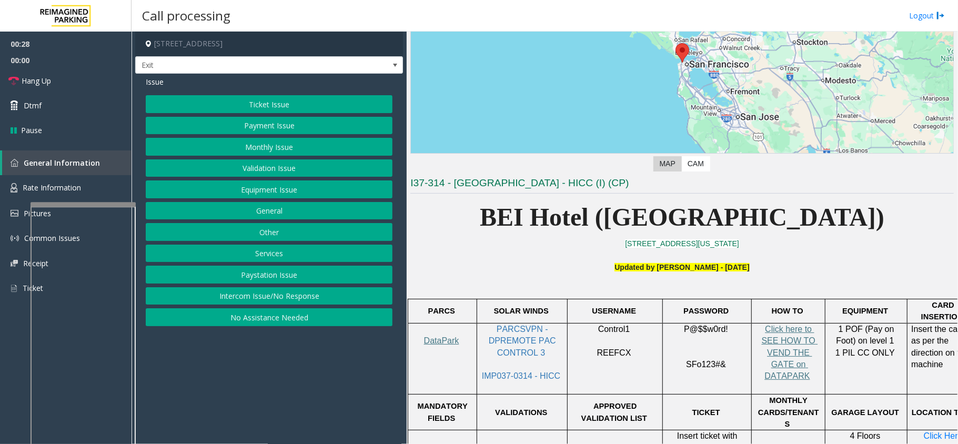
click at [260, 146] on button "Monthly Issue" at bounding box center [269, 147] width 247 height 18
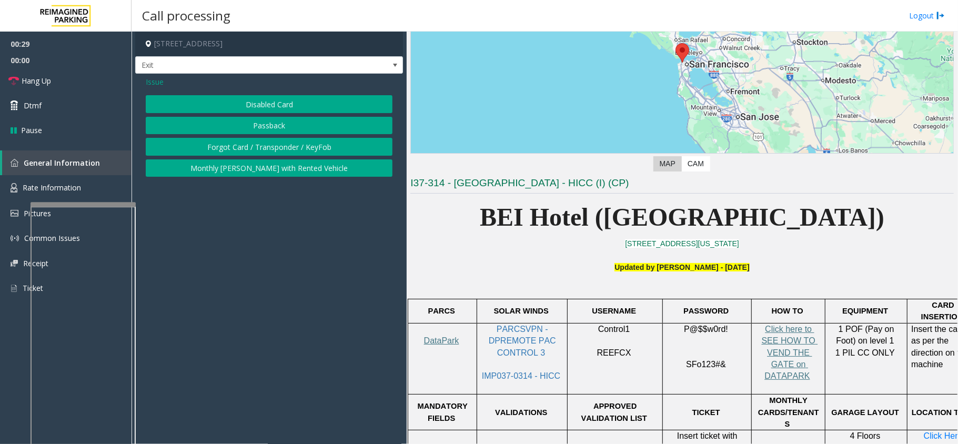
click at [283, 104] on button "Disabled Card" at bounding box center [269, 104] width 247 height 18
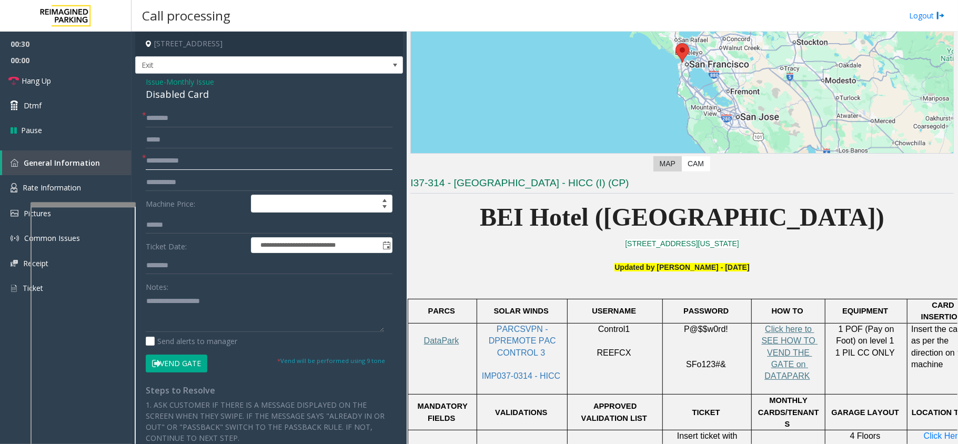
click at [209, 154] on input "text" at bounding box center [269, 161] width 247 height 18
click at [198, 163] on input "text" at bounding box center [269, 161] width 247 height 18
click at [173, 99] on div "Disabled Card" at bounding box center [269, 94] width 247 height 14
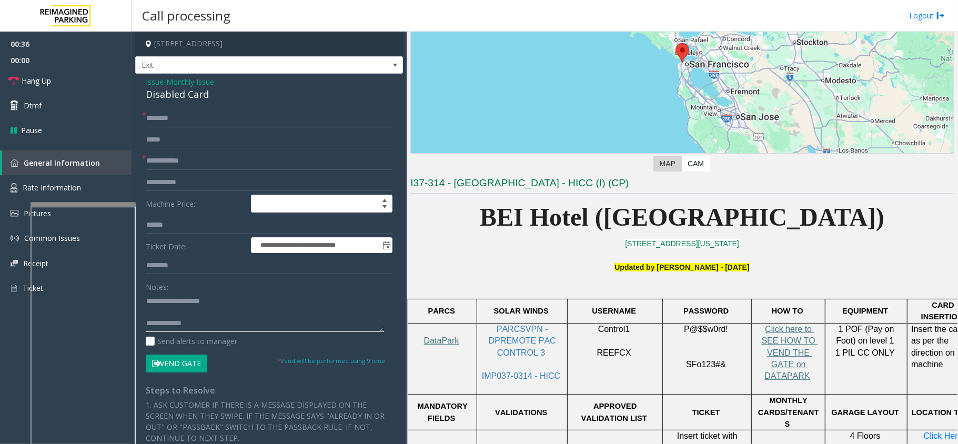
type textarea "**********"
click at [192, 167] on input "text" at bounding box center [269, 161] width 247 height 18
click at [190, 160] on input "text" at bounding box center [269, 161] width 247 height 18
type input "**"
click at [206, 125] on input "text" at bounding box center [269, 118] width 247 height 18
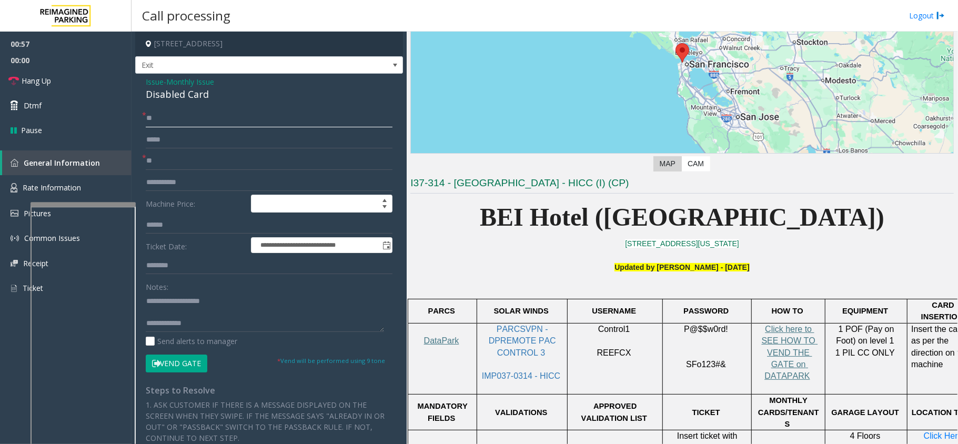
type input "*"
click at [209, 165] on input "**" at bounding box center [269, 161] width 247 height 18
type input "*"
drag, startPoint x: 171, startPoint y: 295, endPoint x: 264, endPoint y: 305, distance: 93.7
click at [264, 305] on textarea at bounding box center [265, 312] width 238 height 39
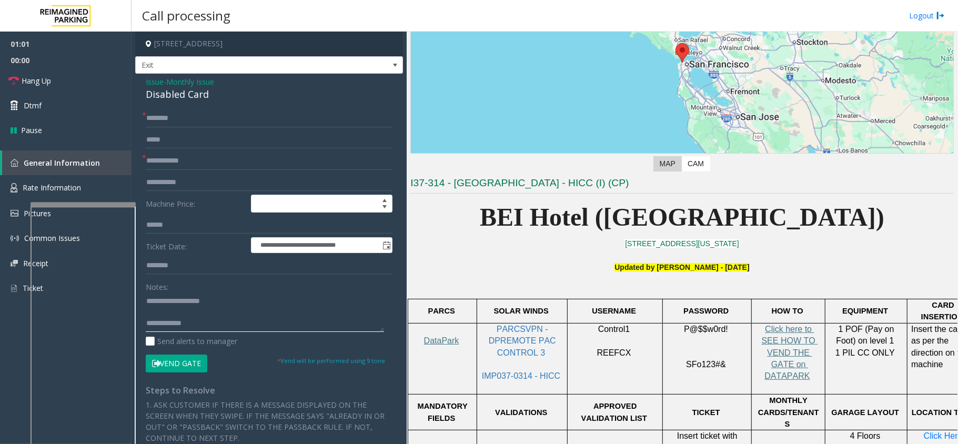
click at [167, 301] on textarea at bounding box center [265, 312] width 238 height 39
drag, startPoint x: 168, startPoint y: 299, endPoint x: 251, endPoint y: 299, distance: 82.6
click at [251, 299] on textarea at bounding box center [265, 312] width 238 height 39
type textarea "**********"
click at [219, 155] on input "text" at bounding box center [269, 161] width 247 height 18
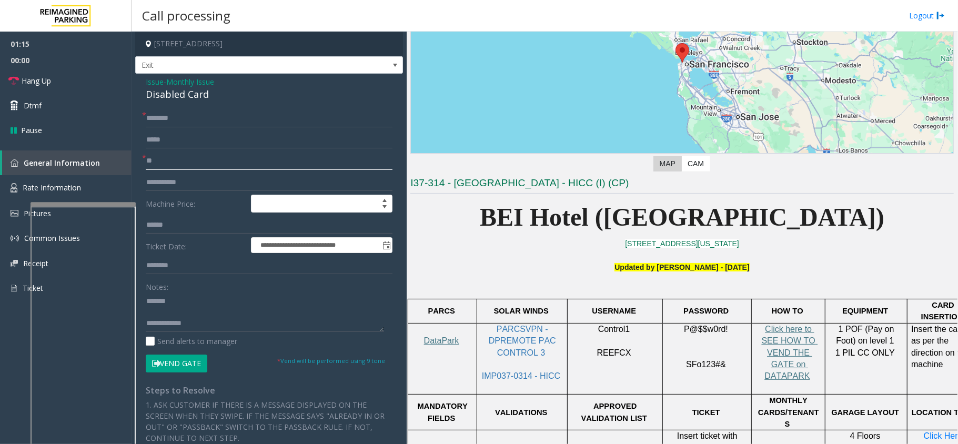
type input "**"
click at [183, 120] on input "text" at bounding box center [269, 118] width 247 height 18
type input "**"
click at [185, 308] on textarea at bounding box center [265, 312] width 238 height 39
click at [190, 301] on textarea at bounding box center [265, 312] width 238 height 39
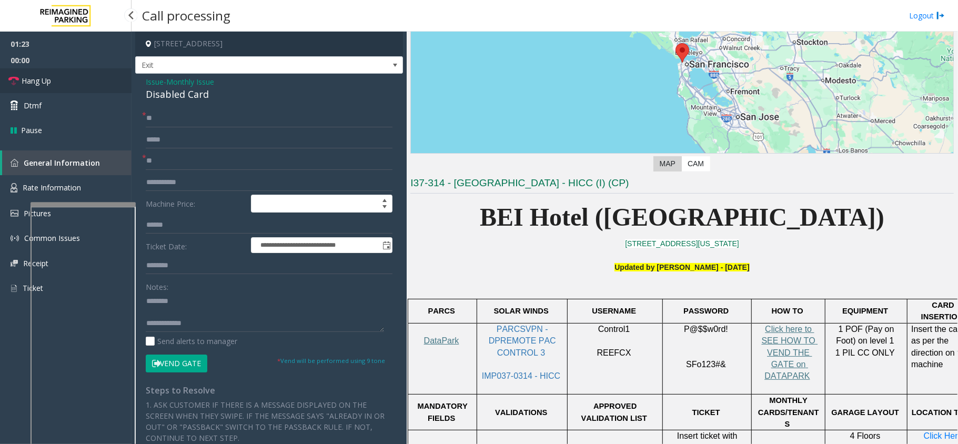
click at [78, 89] on link "Hang Up" at bounding box center [66, 80] width 132 height 25
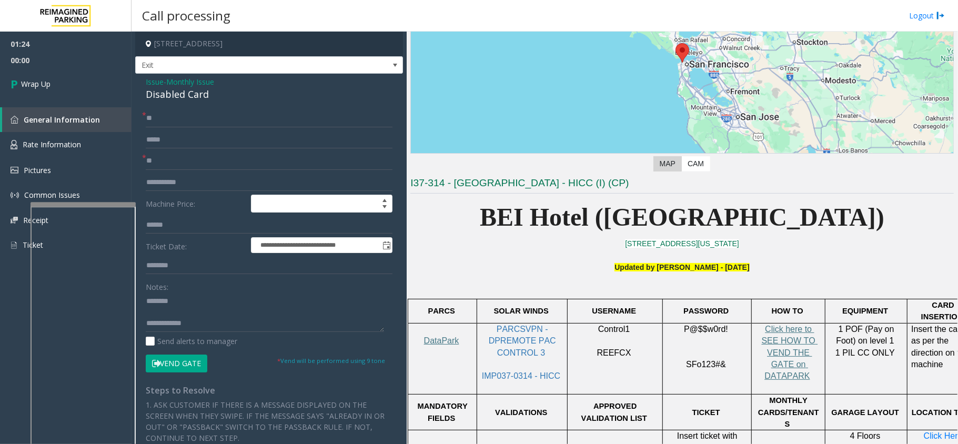
click at [171, 93] on div "Disabled Card" at bounding box center [269, 94] width 247 height 14
click at [196, 313] on textarea at bounding box center [265, 312] width 238 height 39
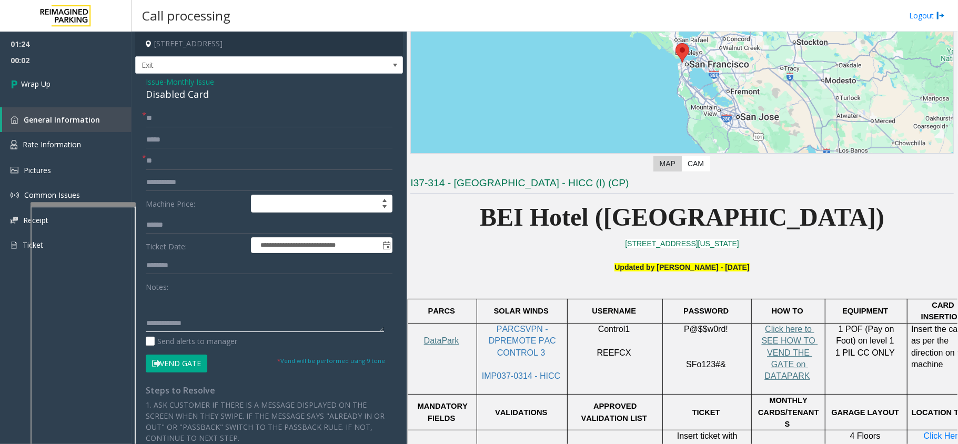
click at [219, 304] on textarea at bounding box center [265, 312] width 238 height 39
click at [215, 312] on textarea at bounding box center [265, 312] width 238 height 39
type textarea "**********"
click at [57, 83] on link "Wrap Up" at bounding box center [66, 83] width 132 height 31
